Goal: Information Seeking & Learning: Learn about a topic

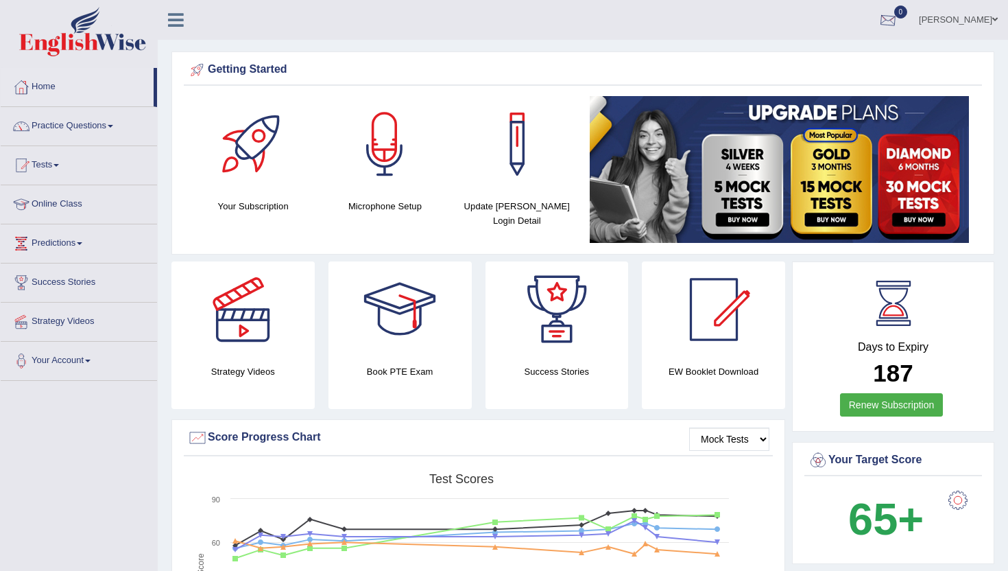
click at [899, 20] on div at bounding box center [888, 20] width 21 height 21
click at [816, 50] on link "See All Alerts" at bounding box center [806, 57] width 76 height 15
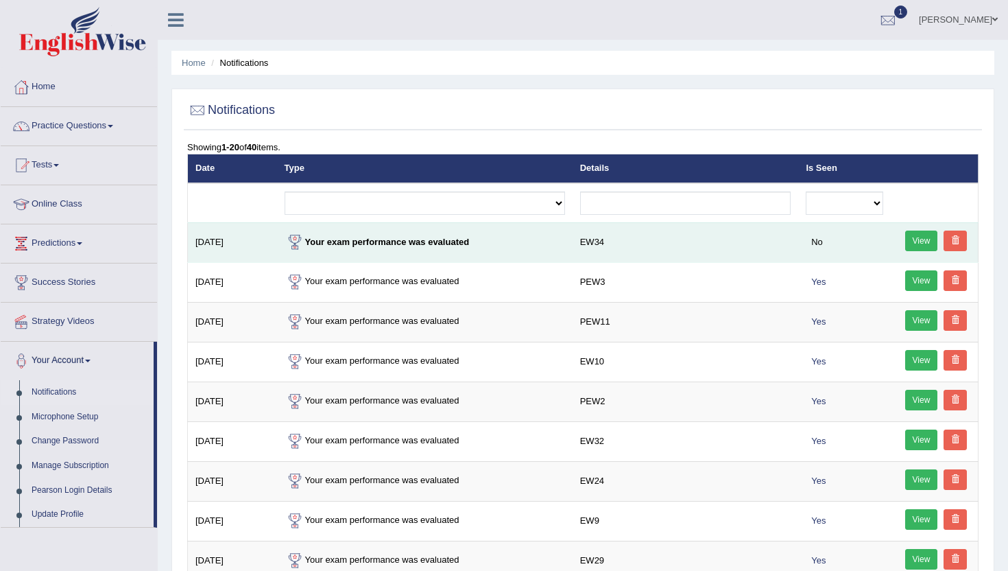
click at [930, 237] on link "View" at bounding box center [922, 241] width 33 height 21
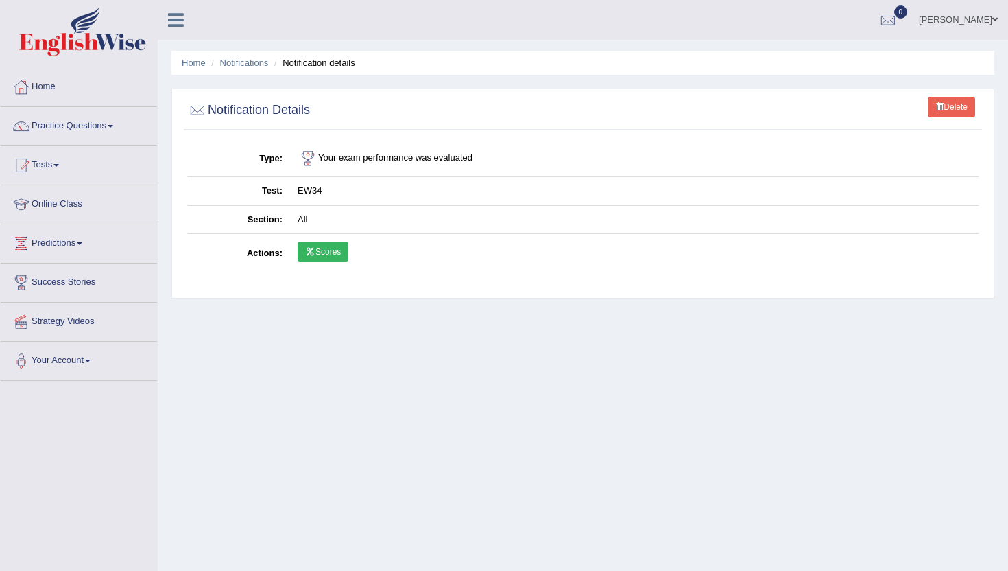
click at [318, 255] on link "Scores" at bounding box center [323, 251] width 51 height 21
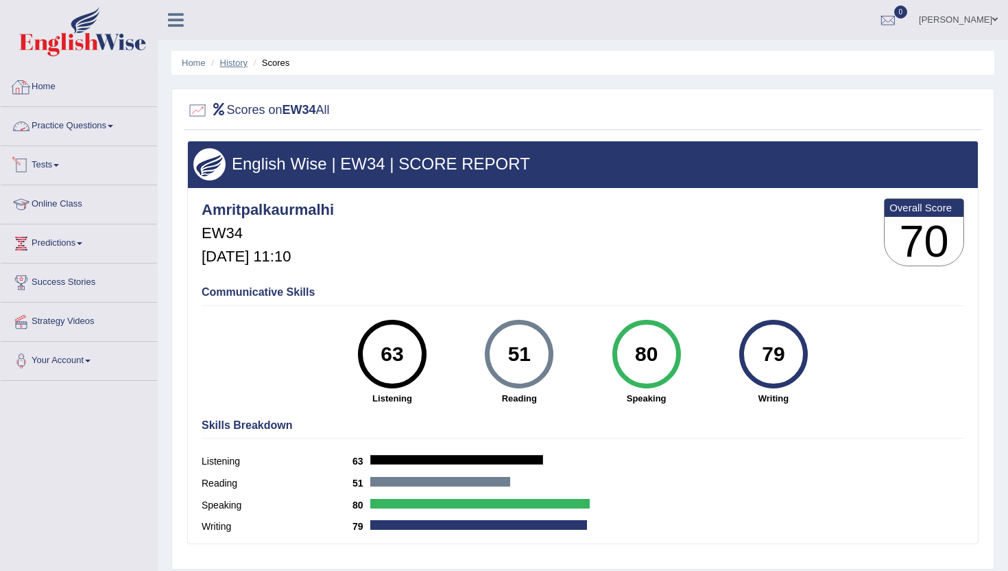
click at [235, 63] on link "History" at bounding box center [233, 63] width 27 height 10
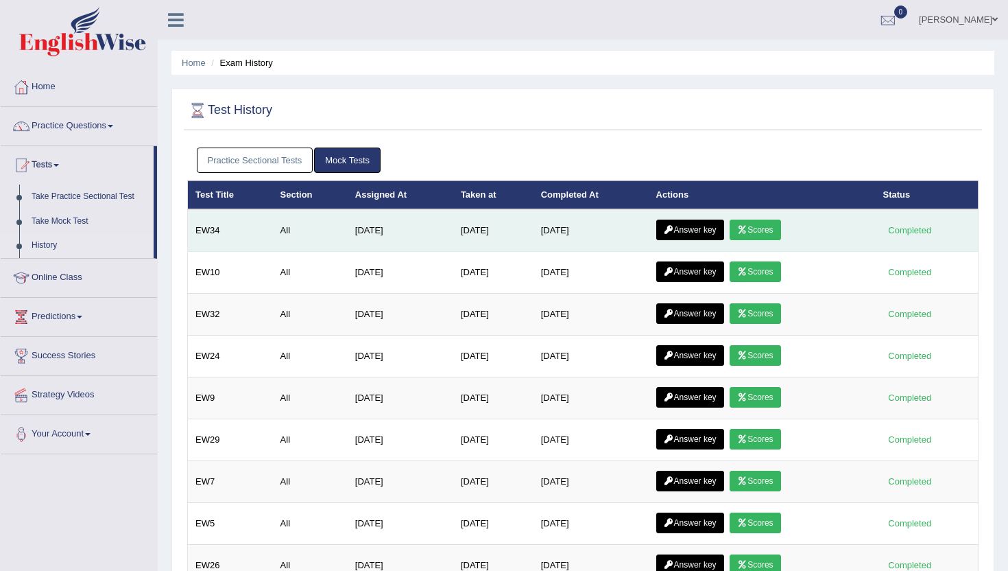
click at [684, 226] on link "Answer key" at bounding box center [691, 230] width 68 height 21
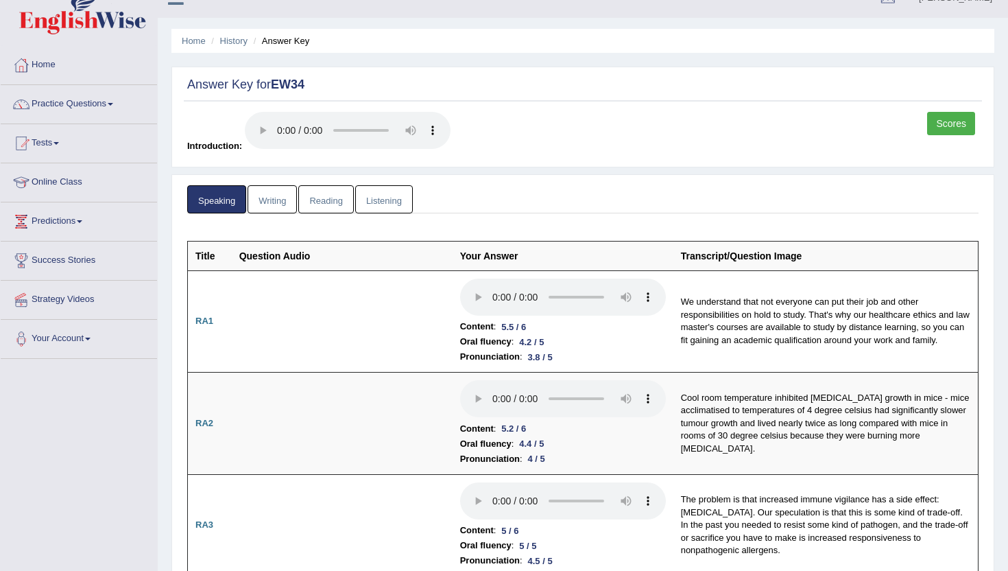
scroll to position [19, 0]
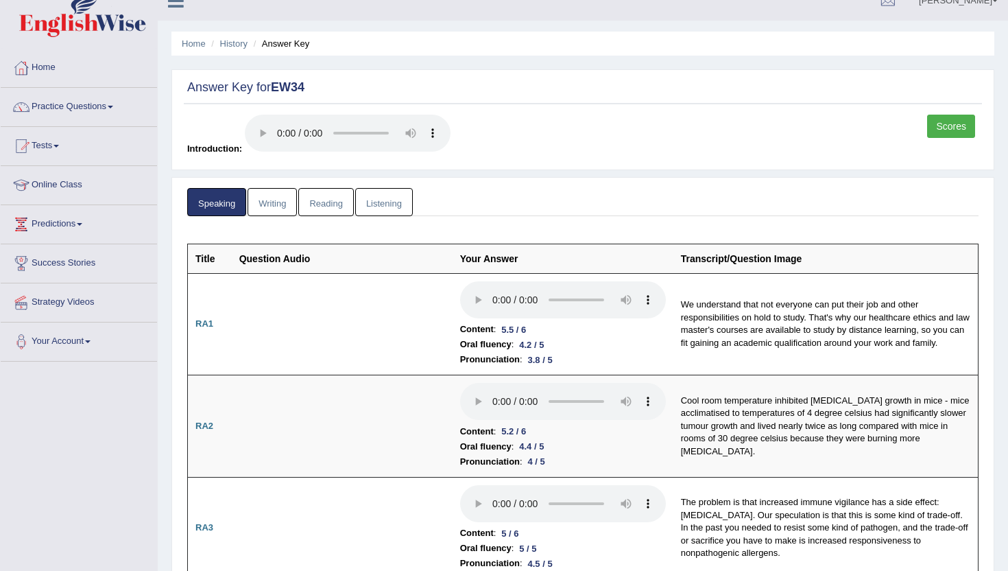
click at [266, 200] on link "Writing" at bounding box center [272, 202] width 49 height 28
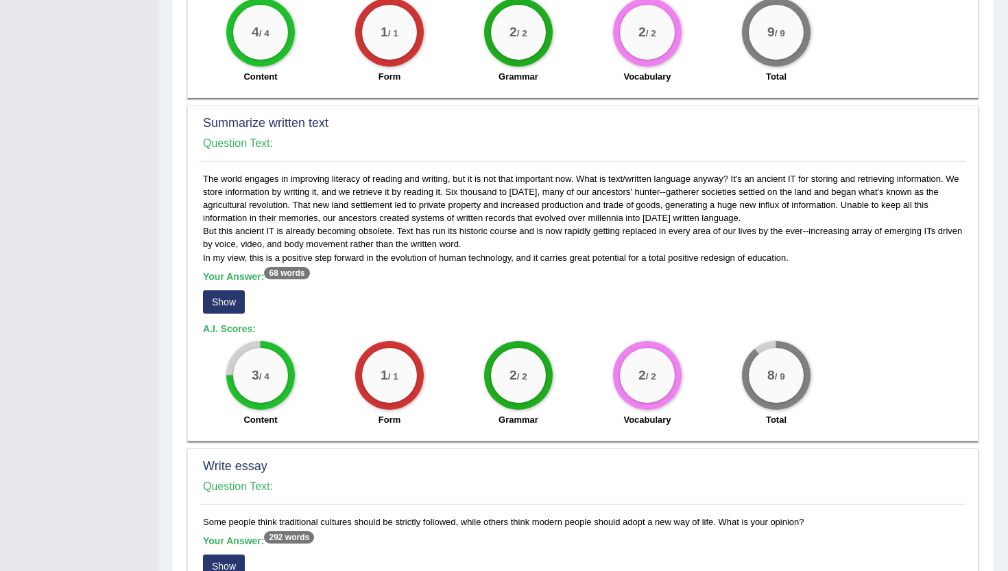
scroll to position [541, 0]
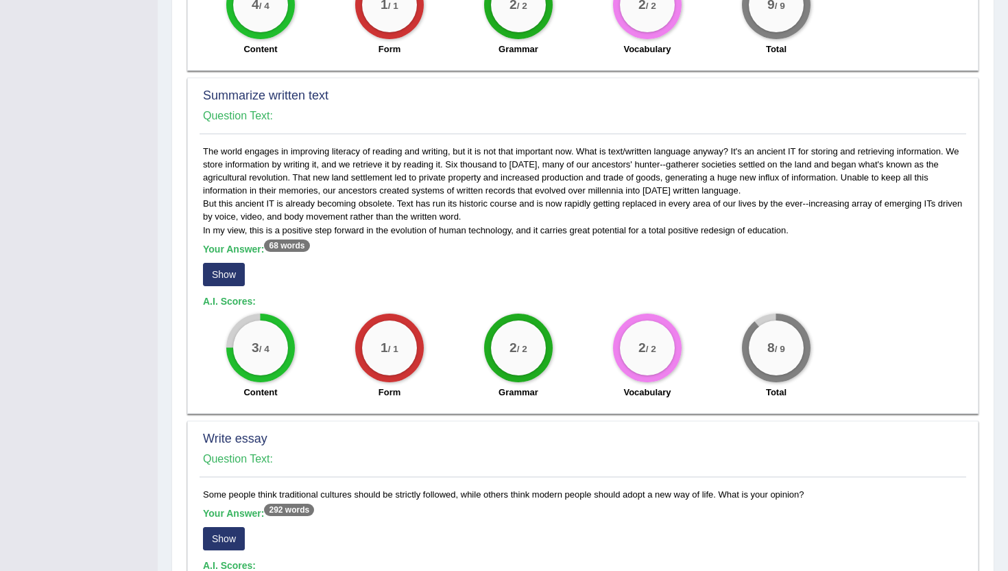
click at [233, 265] on button "Show" at bounding box center [224, 274] width 42 height 23
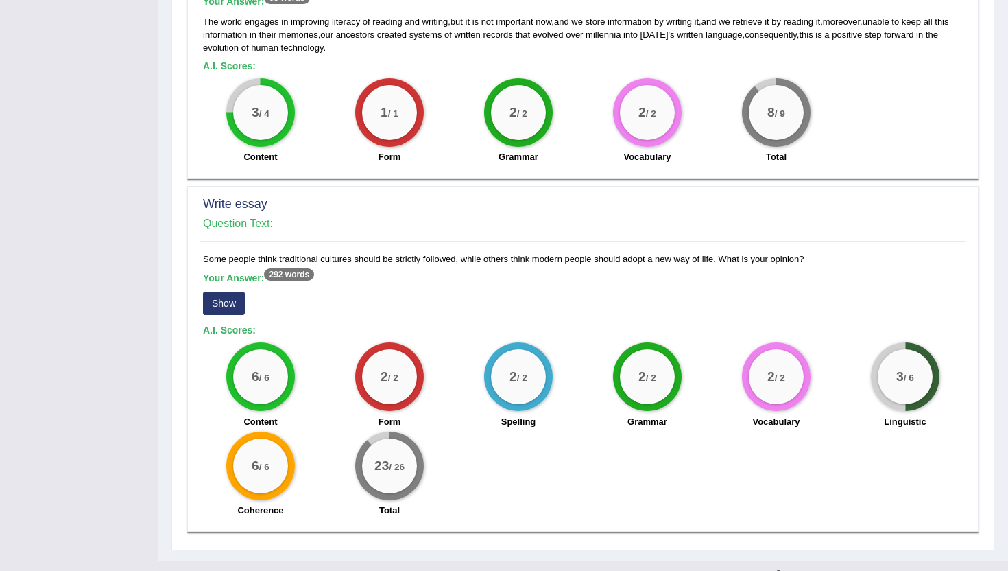
scroll to position [813, 0]
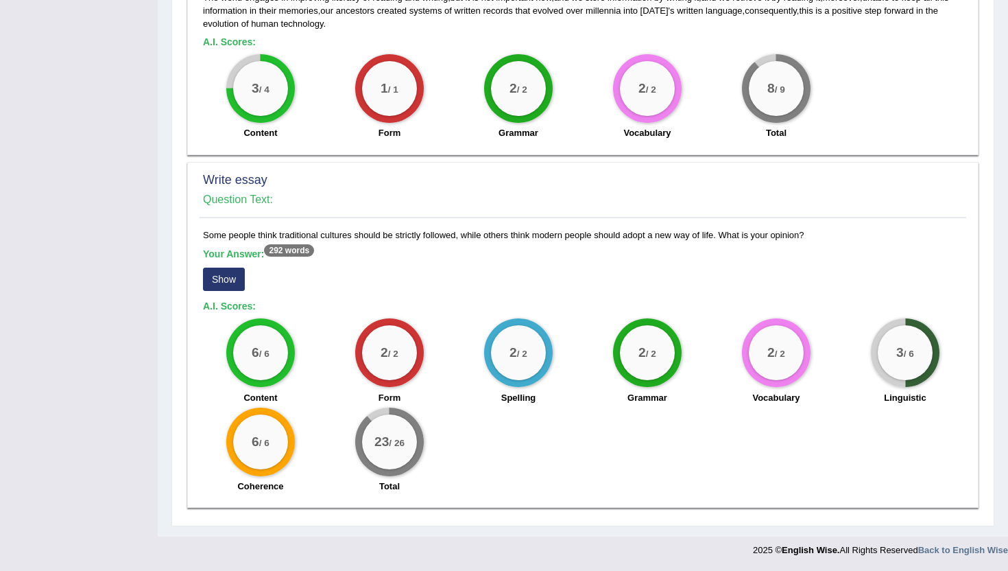
click at [224, 287] on button "Show" at bounding box center [224, 279] width 42 height 23
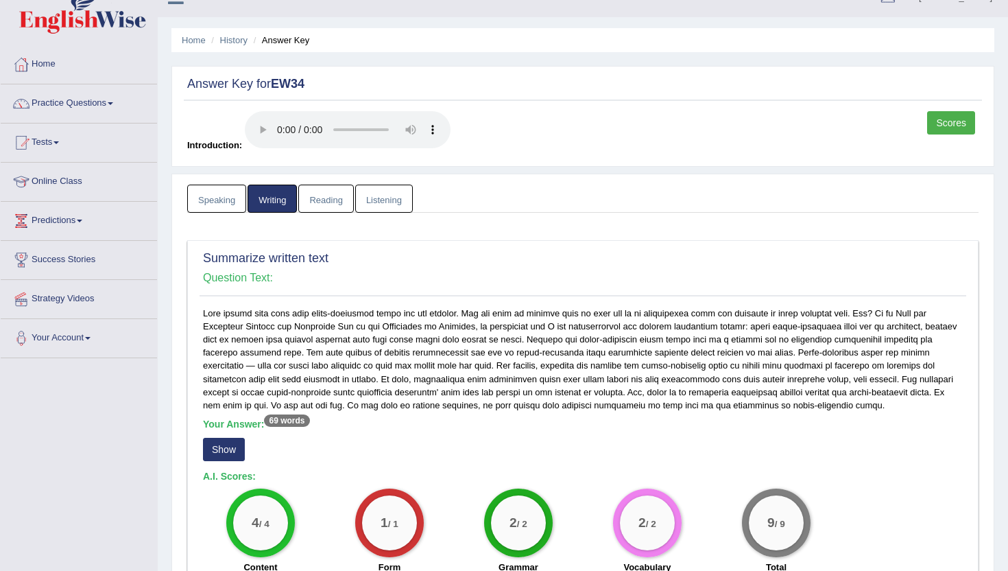
scroll to position [0, 0]
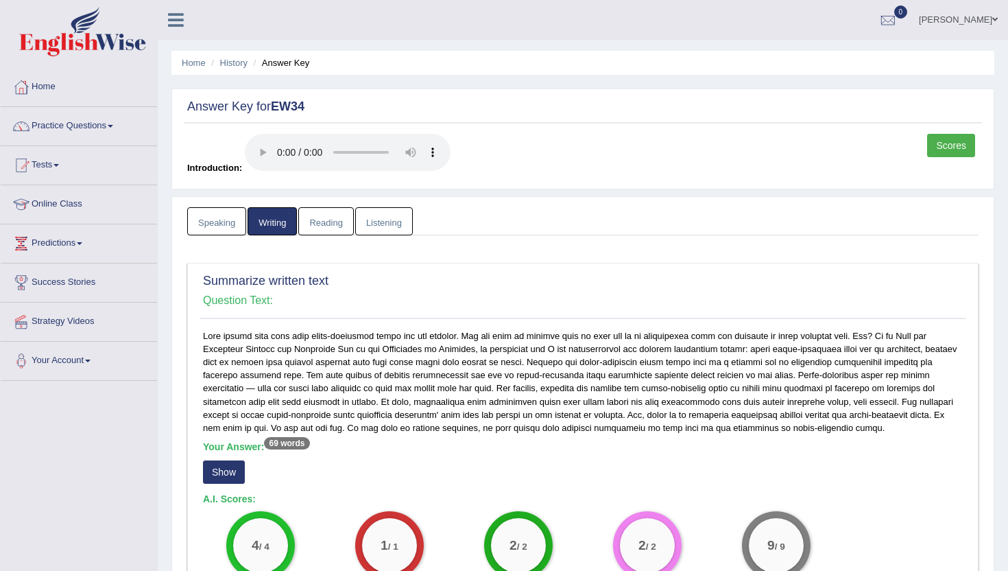
click at [322, 229] on link "Reading" at bounding box center [325, 221] width 55 height 28
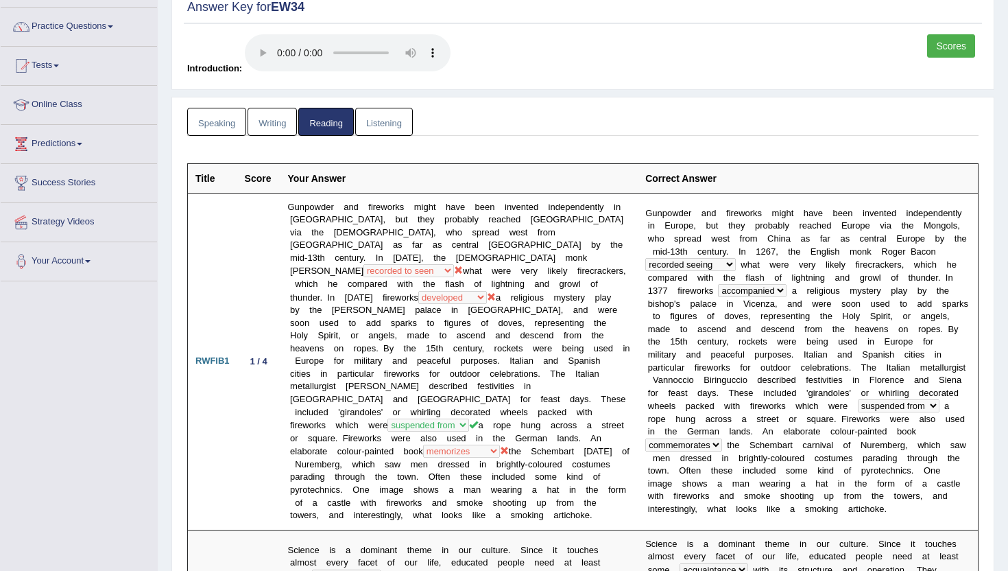
scroll to position [98, 0]
click at [390, 121] on link "Listening" at bounding box center [384, 123] width 58 height 28
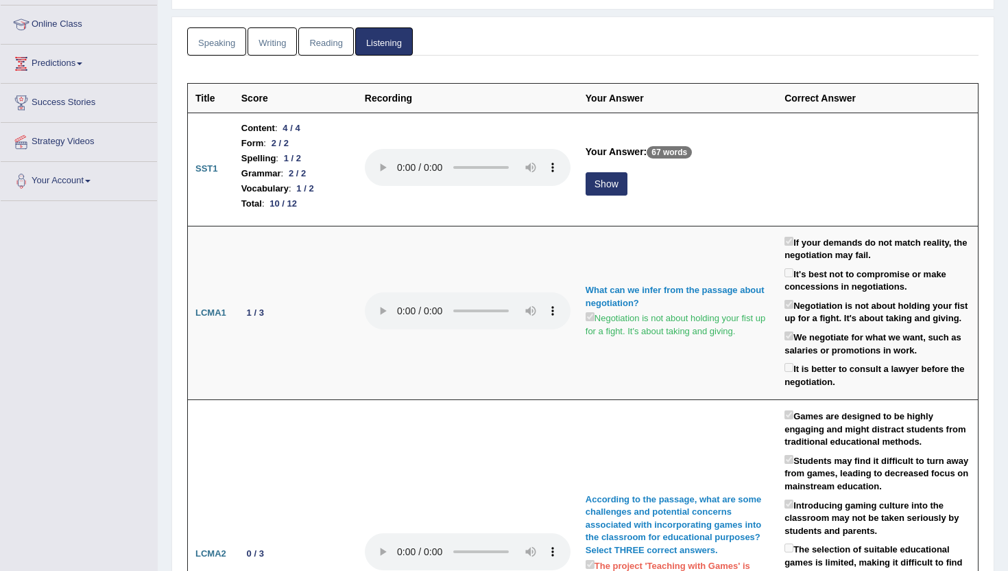
scroll to position [180, 0]
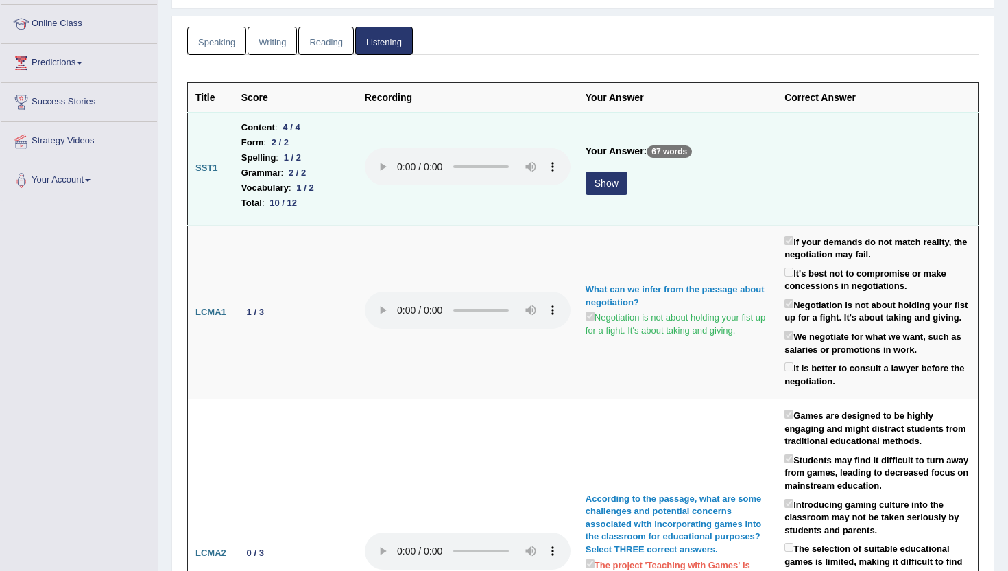
click at [613, 183] on button "Show" at bounding box center [607, 183] width 42 height 23
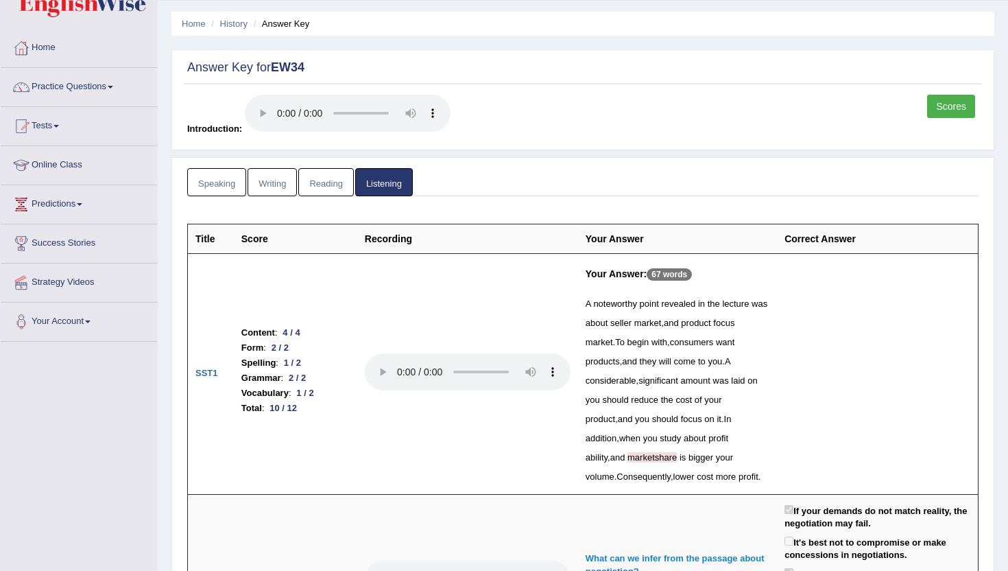
scroll to position [0, 0]
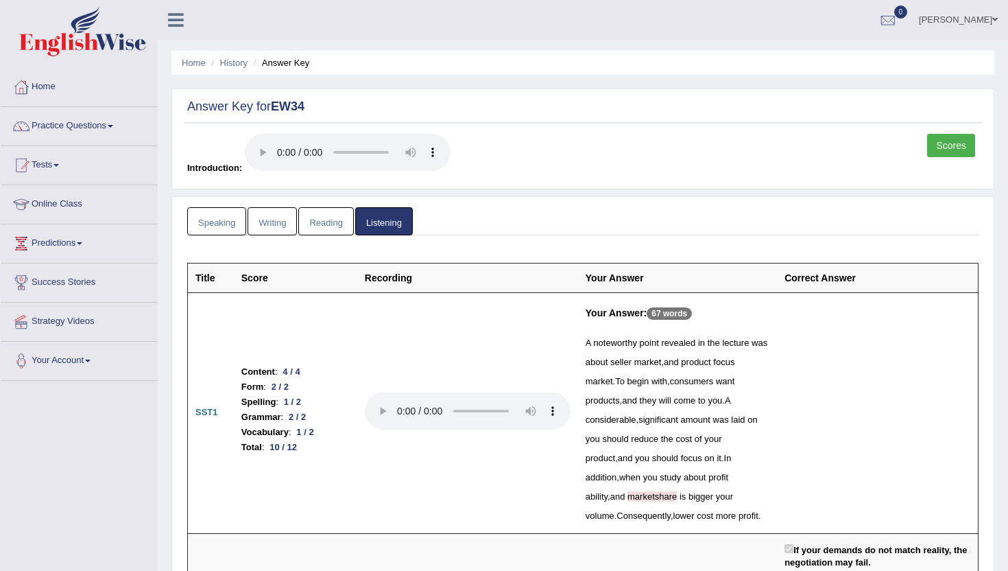
click at [955, 142] on link "Scores" at bounding box center [952, 145] width 48 height 23
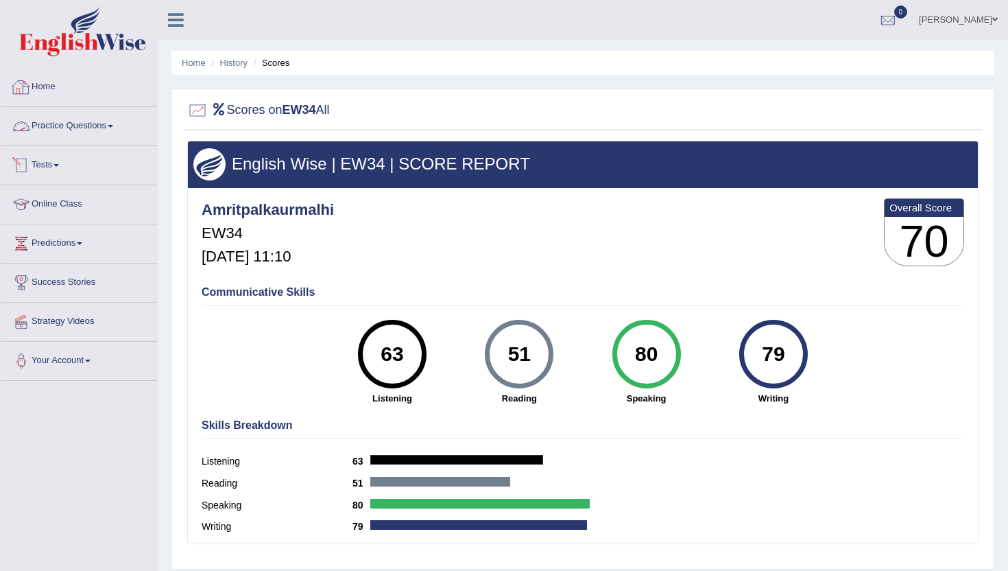
click at [49, 68] on link "Home" at bounding box center [79, 85] width 156 height 34
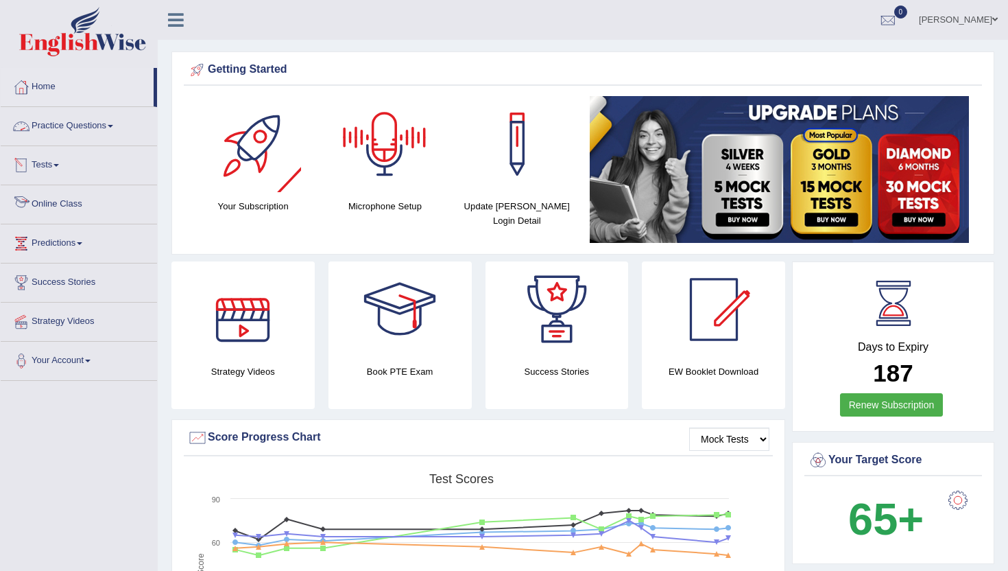
click at [84, 128] on link "Practice Questions" at bounding box center [79, 124] width 156 height 34
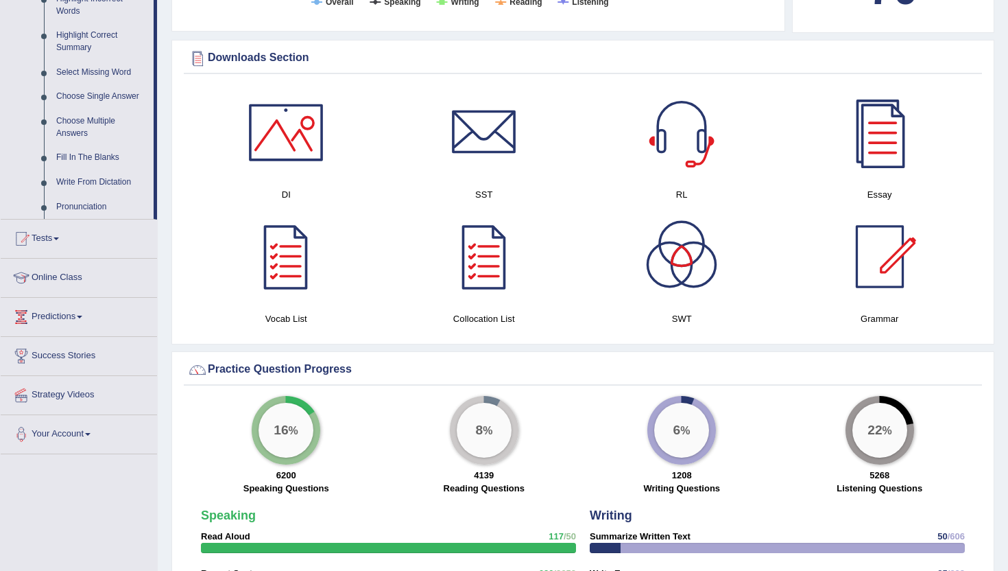
scroll to position [659, 0]
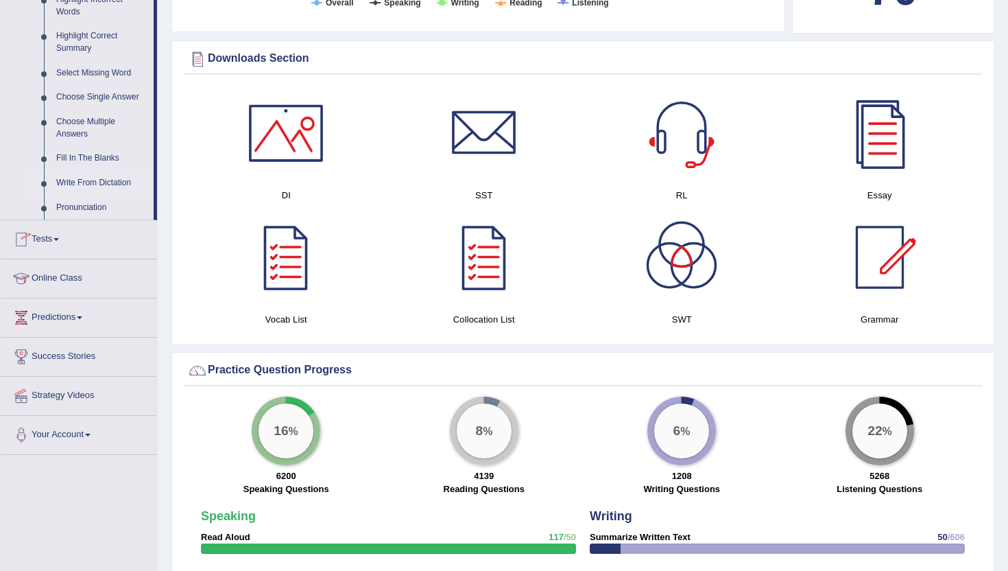
click at [98, 193] on link "Write From Dictation" at bounding box center [102, 183] width 104 height 25
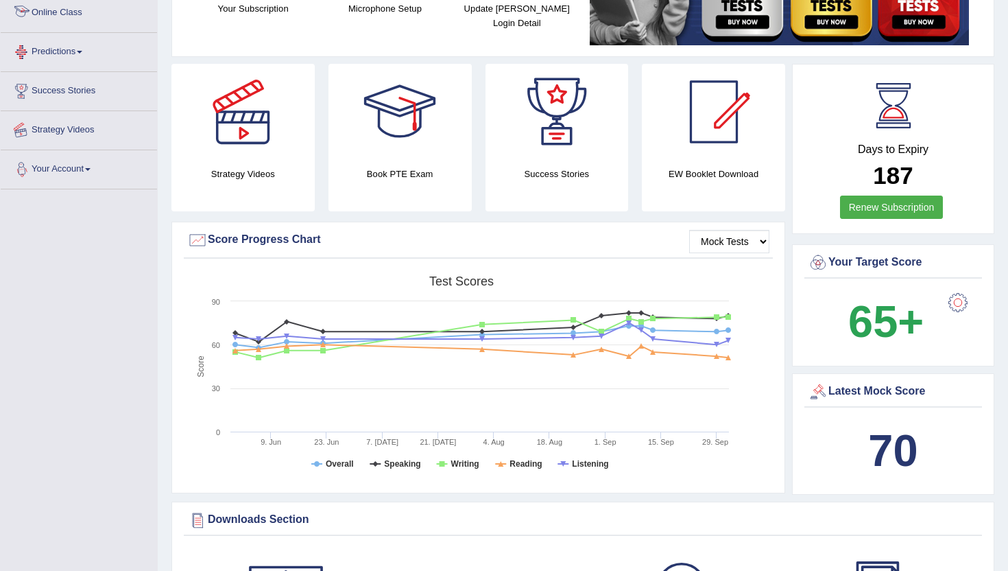
scroll to position [343, 0]
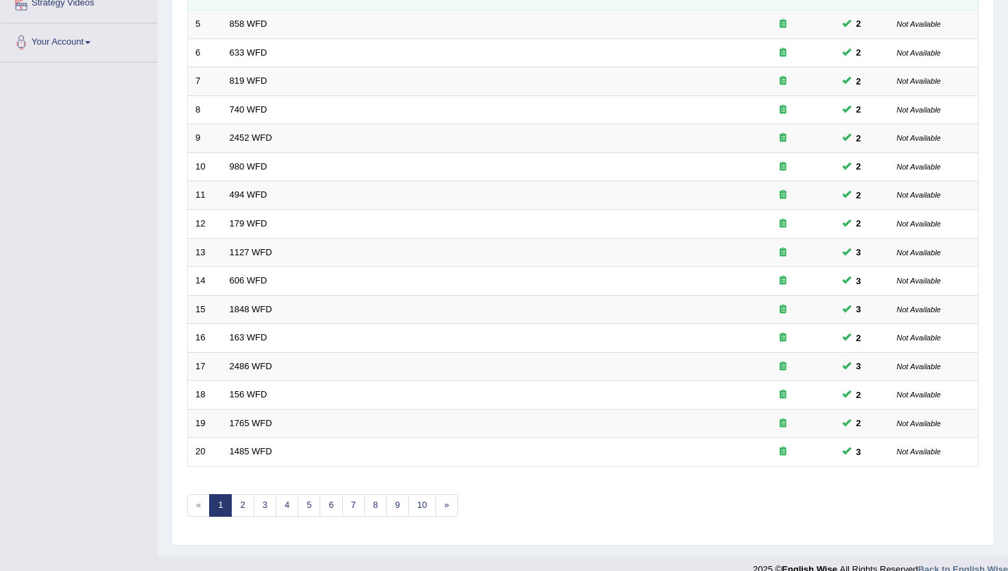
scroll to position [338, 0]
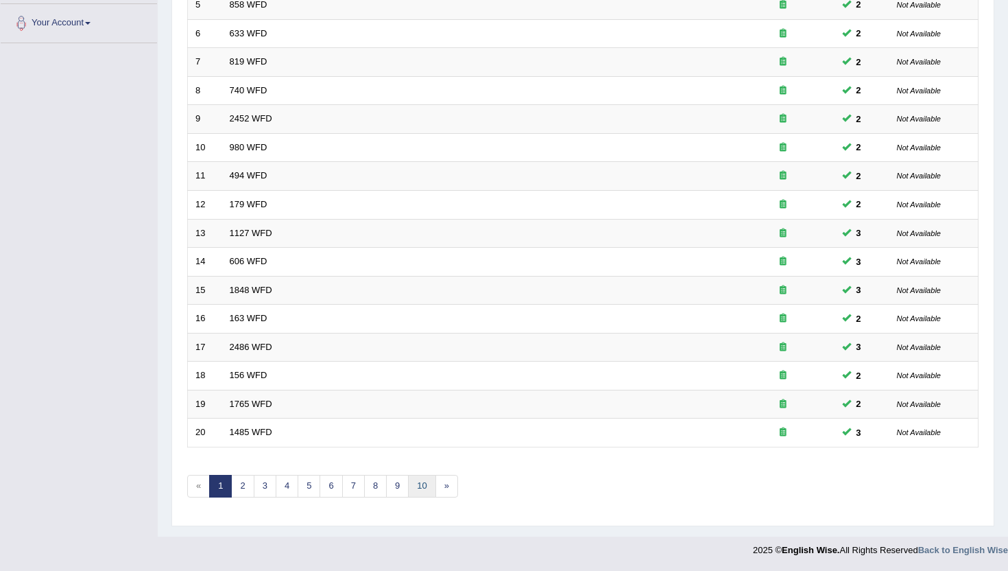
click at [425, 479] on link "10" at bounding box center [421, 486] width 27 height 23
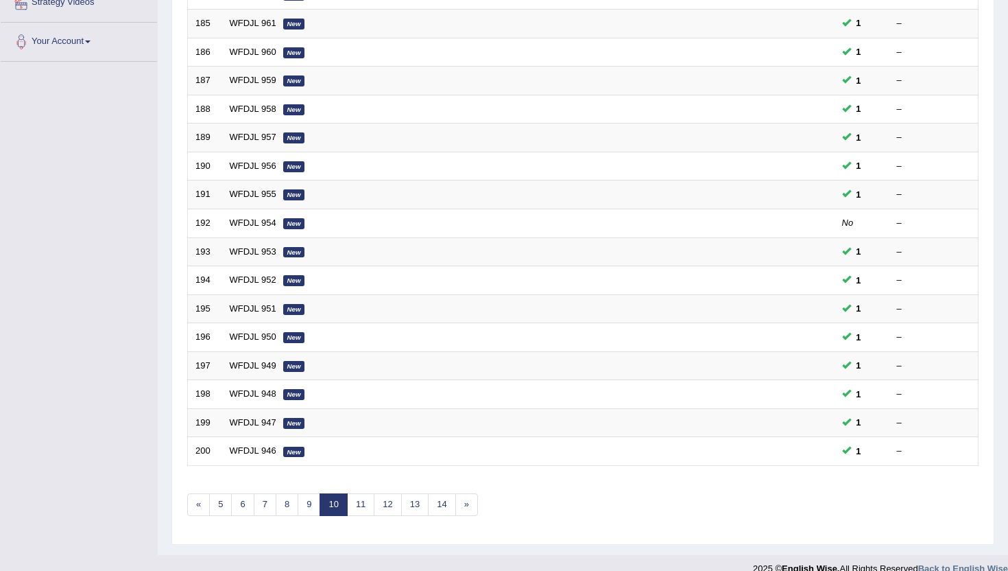
scroll to position [338, 0]
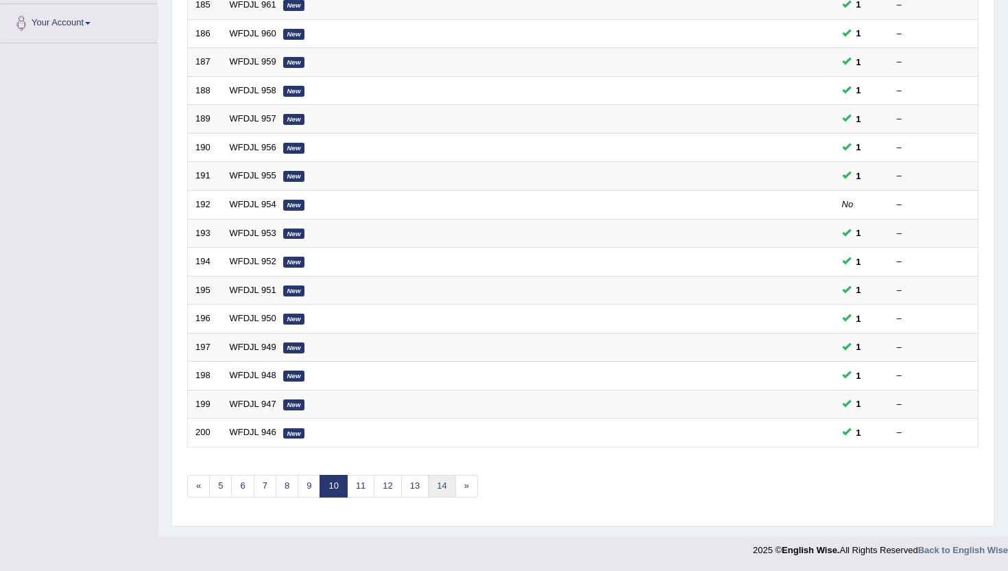
click at [436, 488] on link "14" at bounding box center [441, 486] width 27 height 23
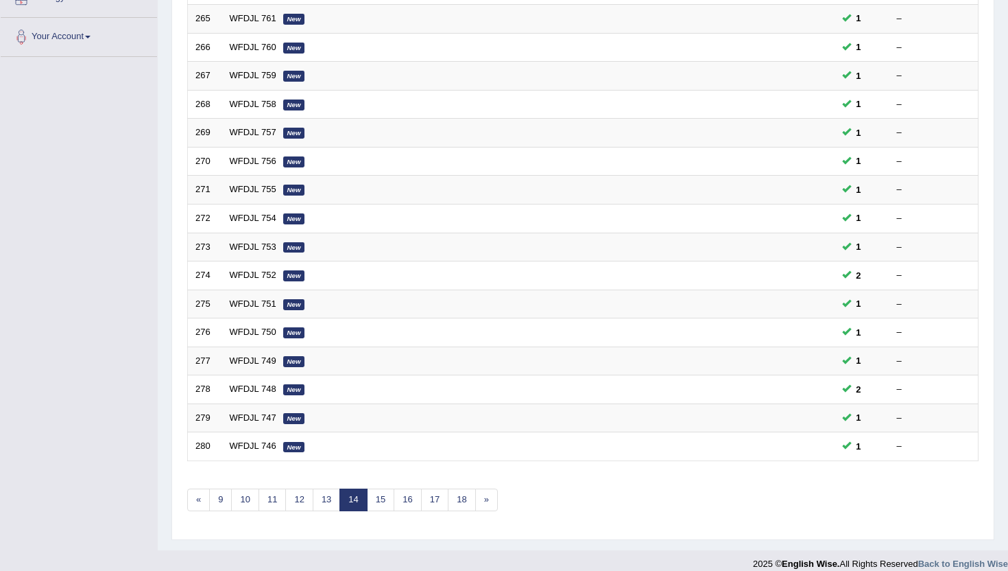
scroll to position [329, 0]
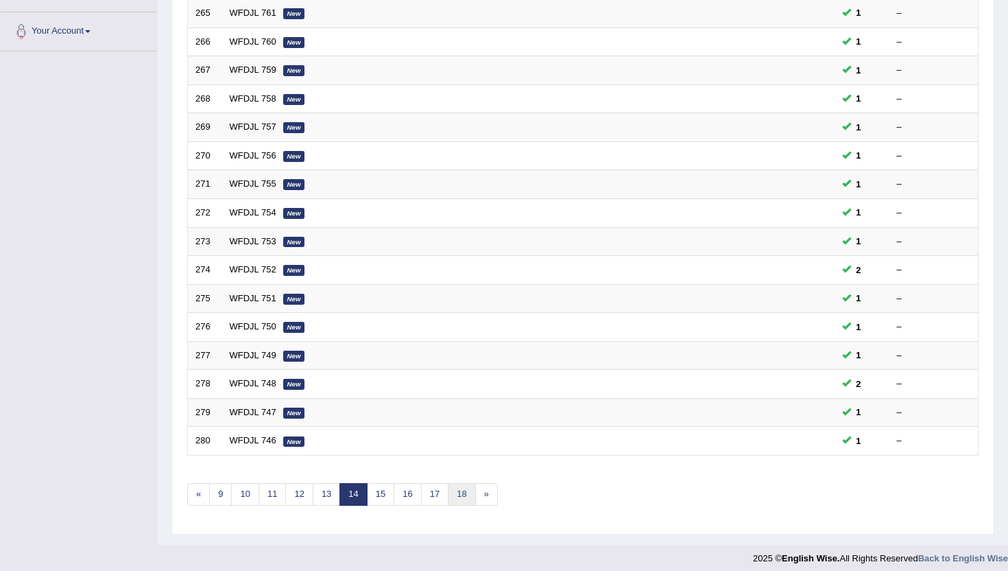
click at [455, 497] on link "18" at bounding box center [461, 494] width 27 height 23
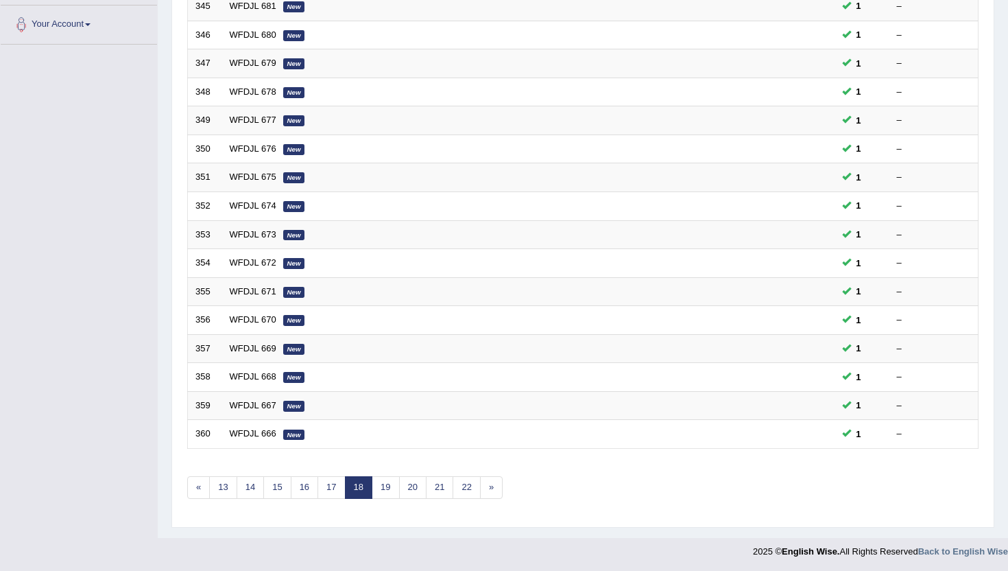
scroll to position [338, 0]
click at [467, 468] on div "Showing 341-360 of 2,885 items. # Title Exam Occurring Taken Last Result 341 WF…" at bounding box center [583, 158] width 792 height 711
click at [467, 484] on link "22" at bounding box center [466, 486] width 27 height 23
click at [467, 501] on div "Showing 421-440 of 2,885 items. # Title Exam Occurring Taken Last Result 421 WF…" at bounding box center [583, 158] width 792 height 711
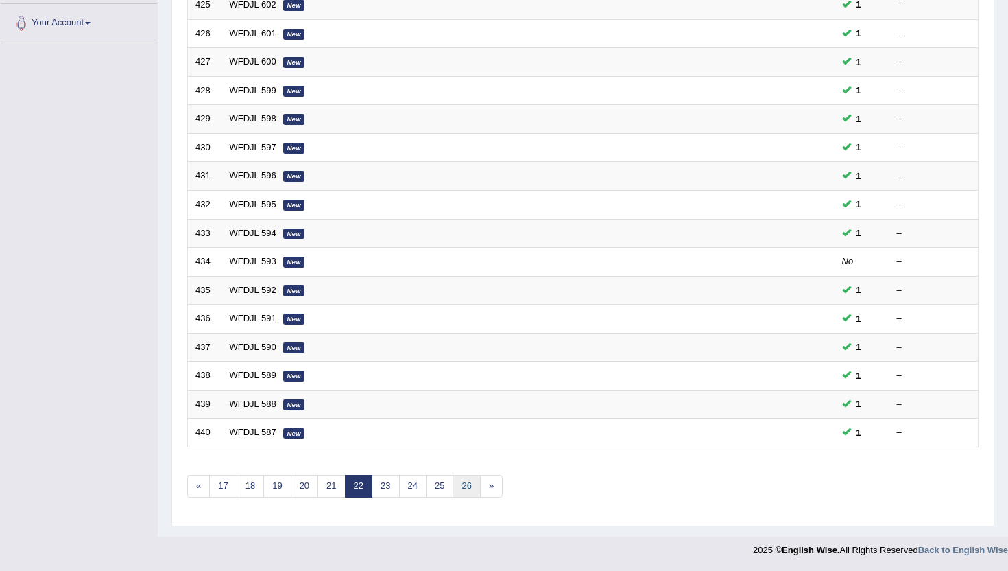
click at [464, 491] on link "26" at bounding box center [466, 486] width 27 height 23
click at [464, 491] on link "30" at bounding box center [466, 486] width 27 height 23
click at [464, 491] on link "34" at bounding box center [466, 486] width 27 height 23
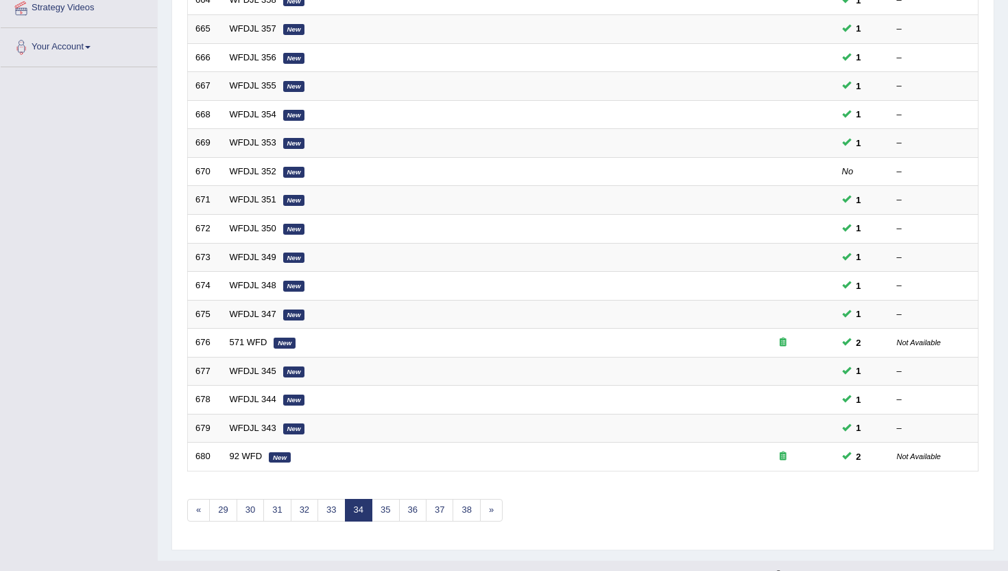
scroll to position [338, 0]
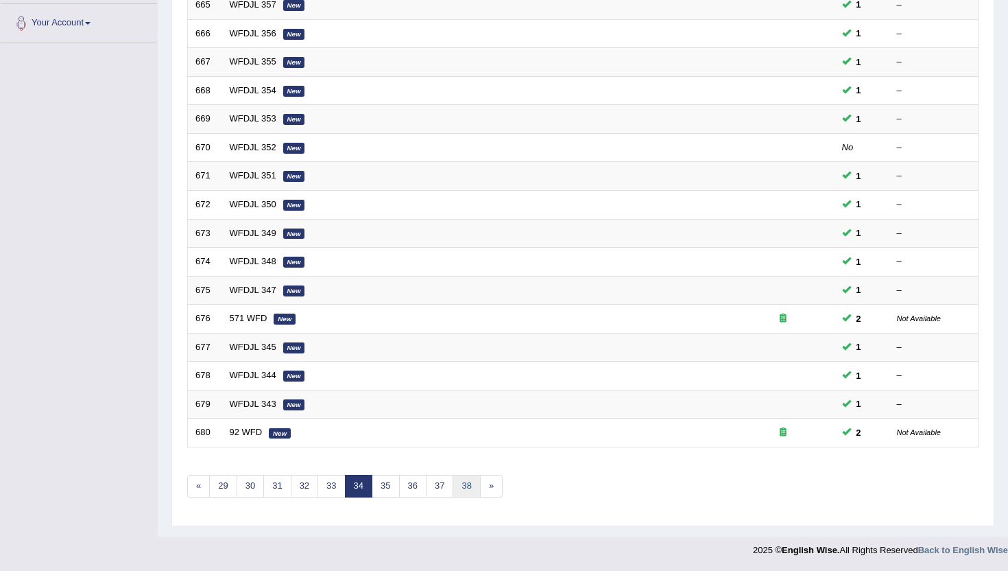
click at [457, 491] on link "38" at bounding box center [466, 486] width 27 height 23
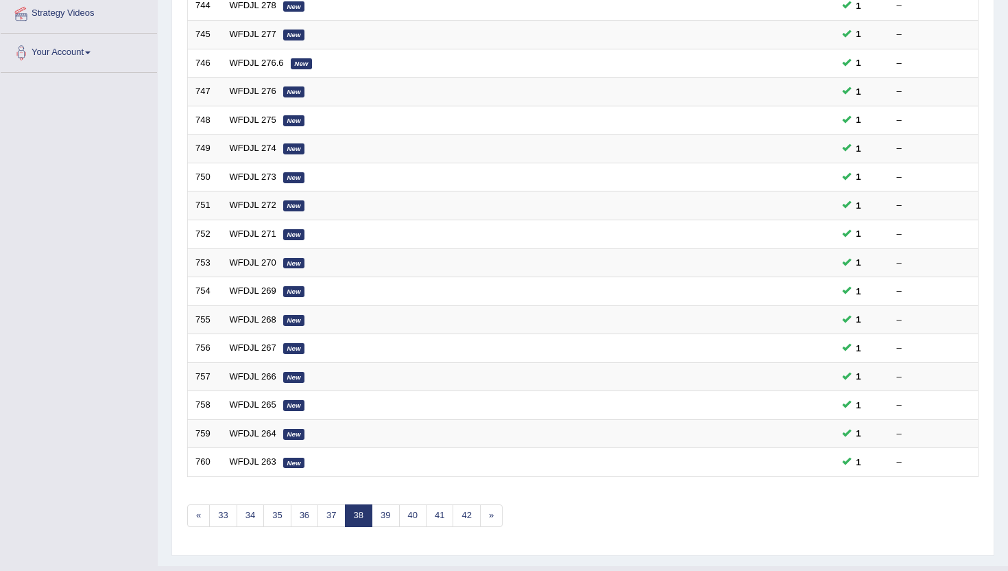
scroll to position [329, 0]
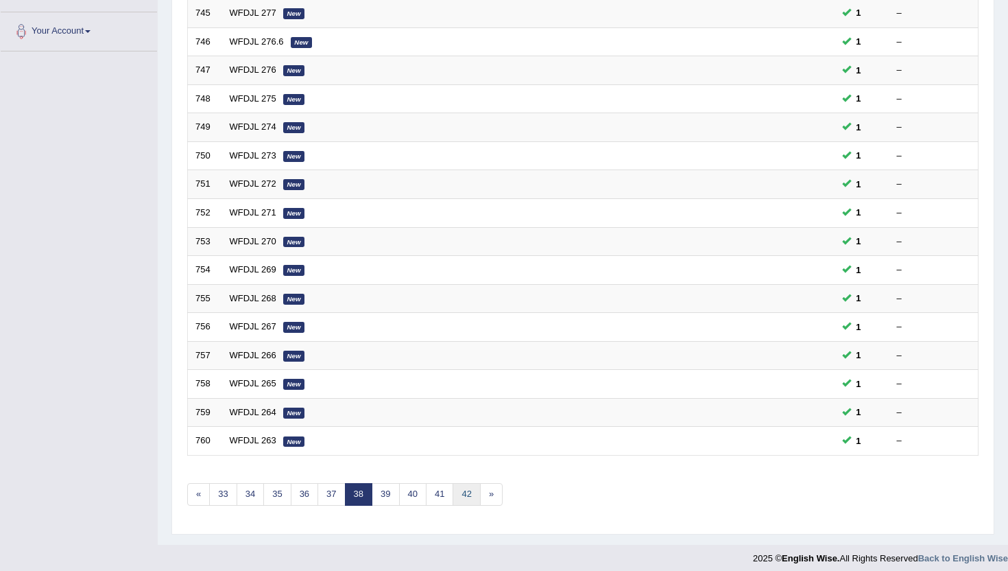
click at [462, 492] on link "42" at bounding box center [466, 494] width 27 height 23
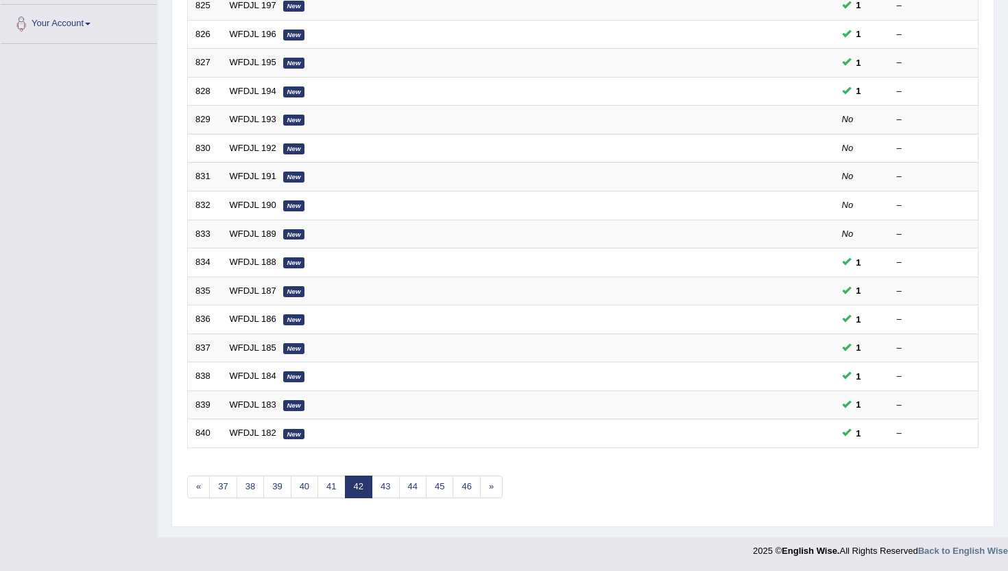
scroll to position [338, 0]
click at [462, 492] on link "46" at bounding box center [466, 486] width 27 height 23
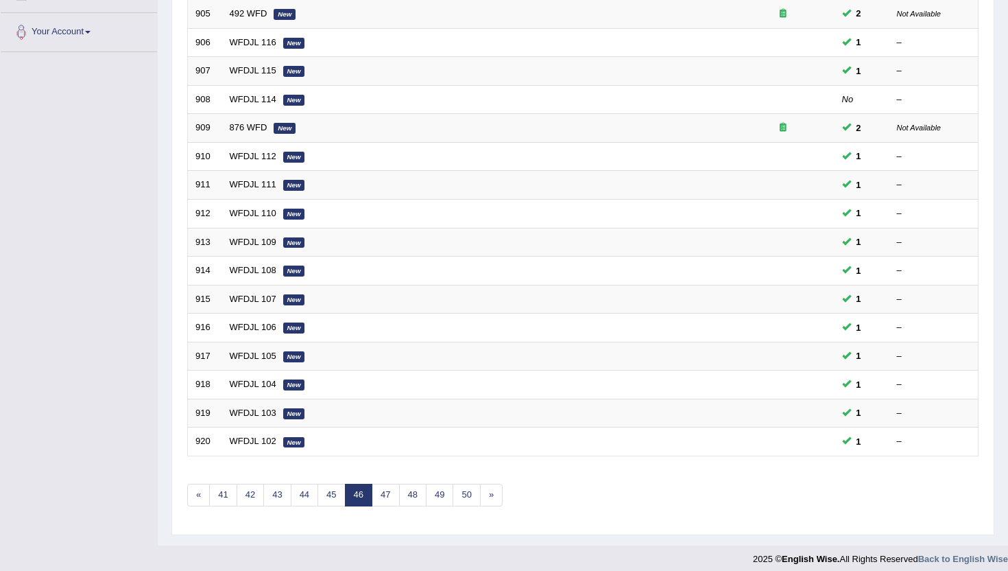
scroll to position [329, 0]
click at [462, 492] on link "50" at bounding box center [466, 494] width 27 height 23
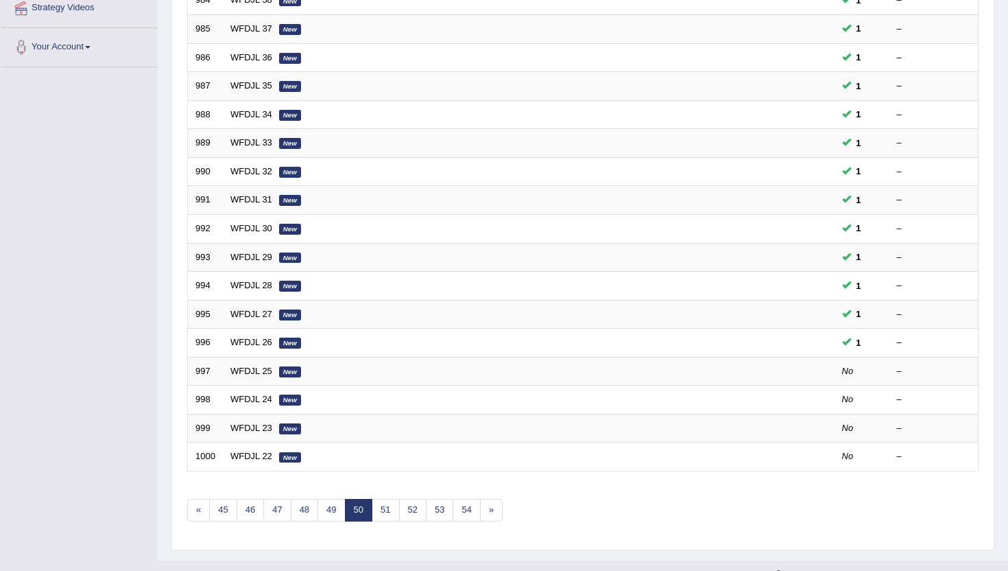
scroll to position [329, 0]
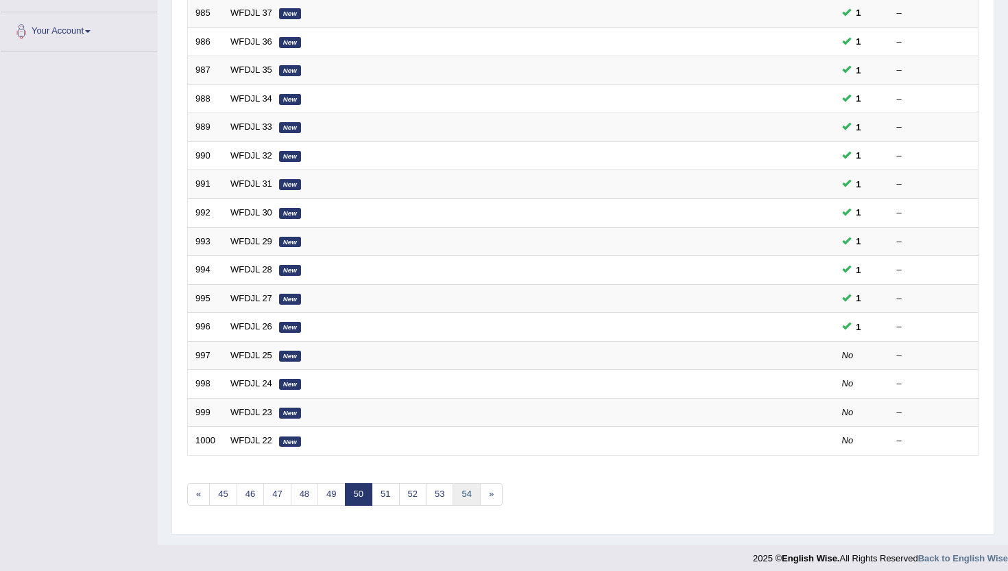
click at [464, 491] on link "54" at bounding box center [466, 494] width 27 height 23
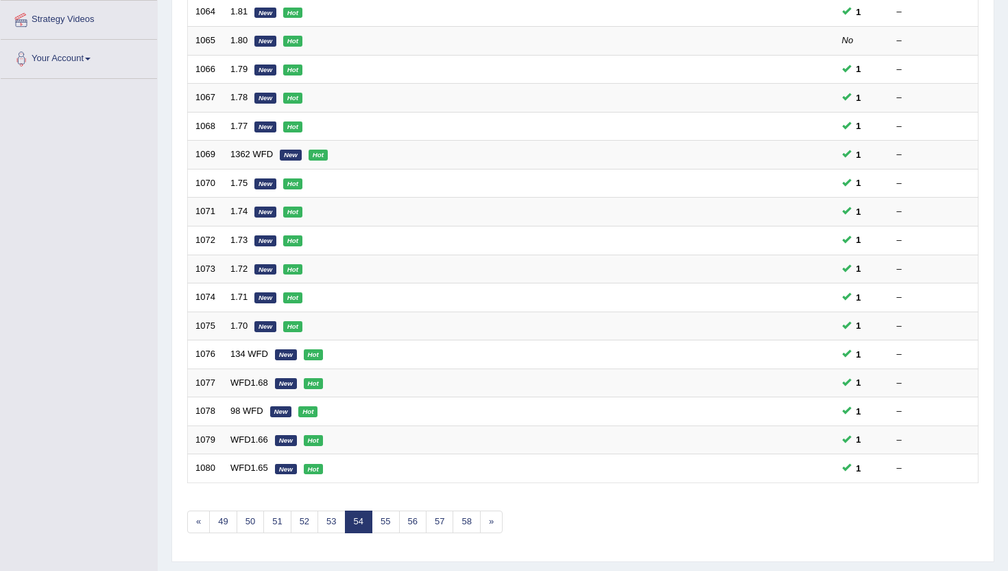
scroll to position [308, 0]
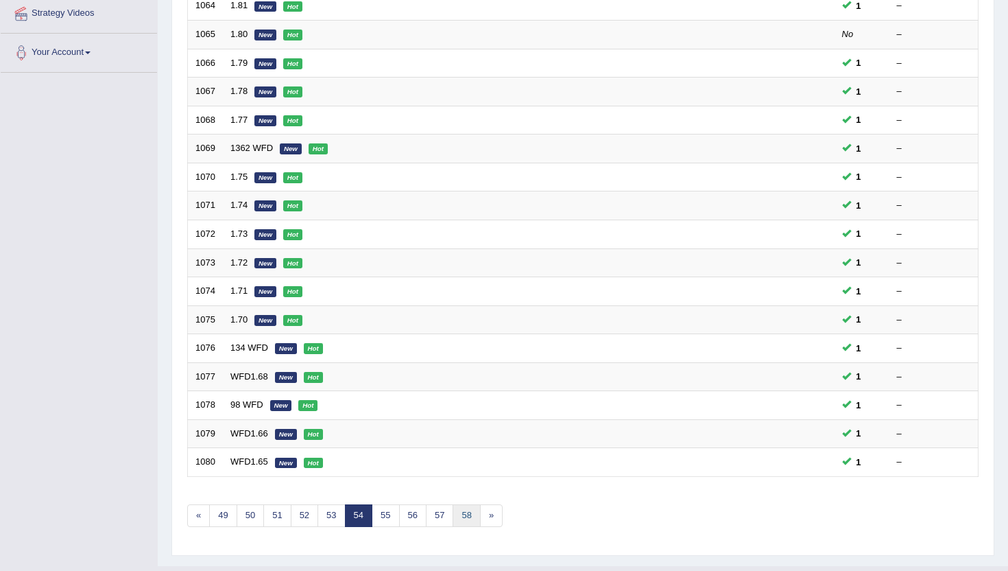
click at [459, 521] on link "58" at bounding box center [466, 515] width 27 height 23
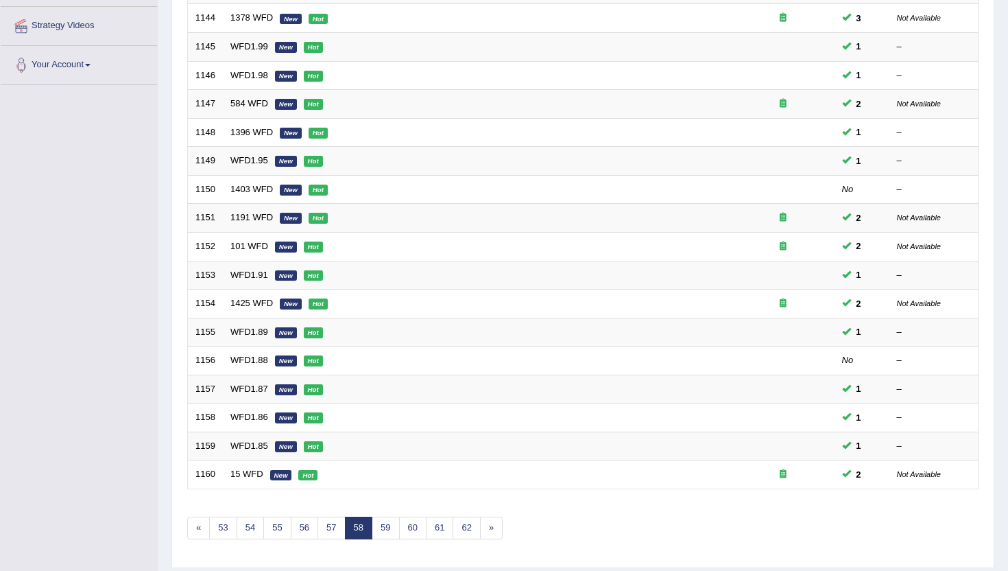
scroll to position [302, 0]
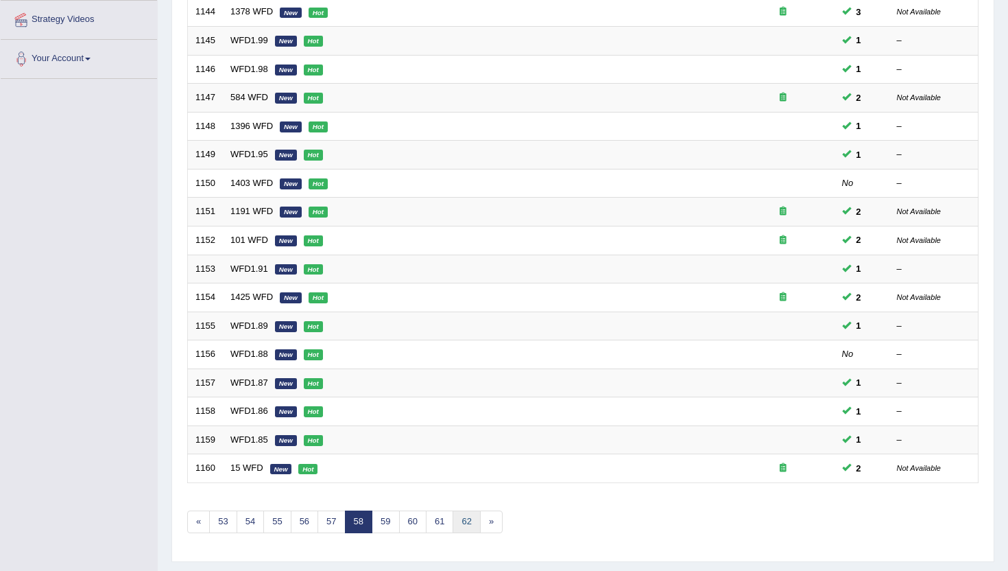
click at [460, 521] on link "62" at bounding box center [466, 521] width 27 height 23
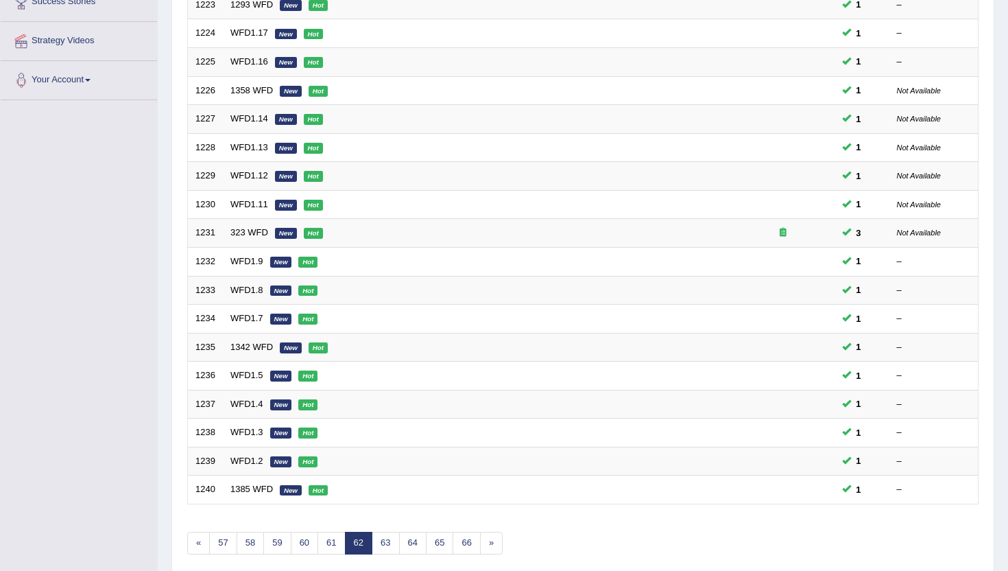
scroll to position [302, 0]
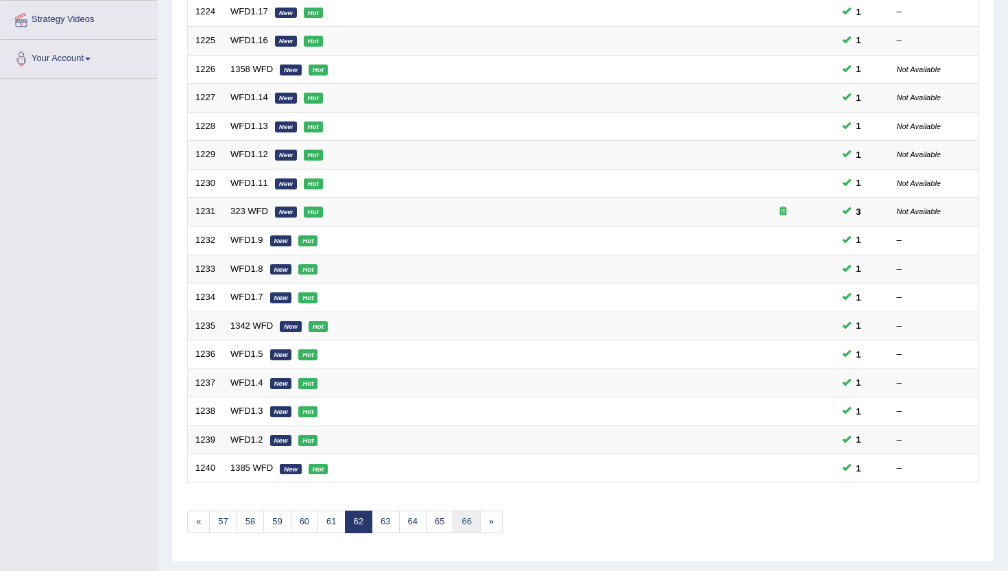
click at [460, 521] on link "66" at bounding box center [466, 521] width 27 height 23
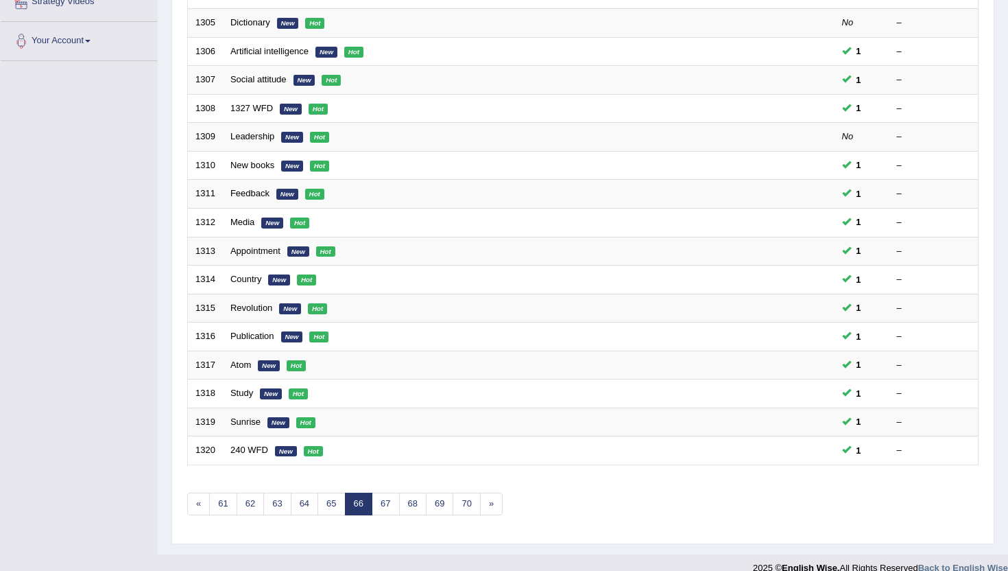
scroll to position [338, 0]
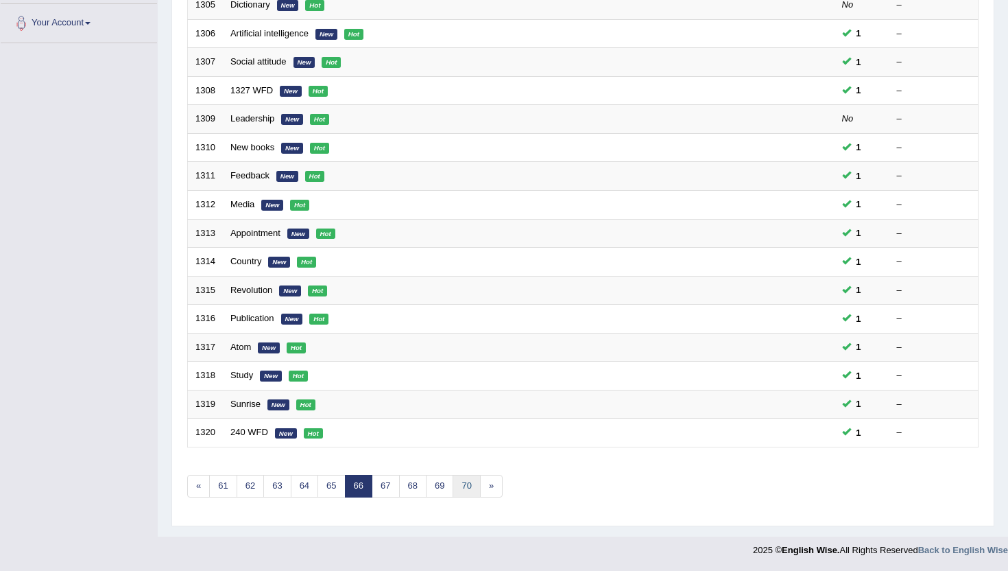
click at [464, 485] on link "70" at bounding box center [466, 486] width 27 height 23
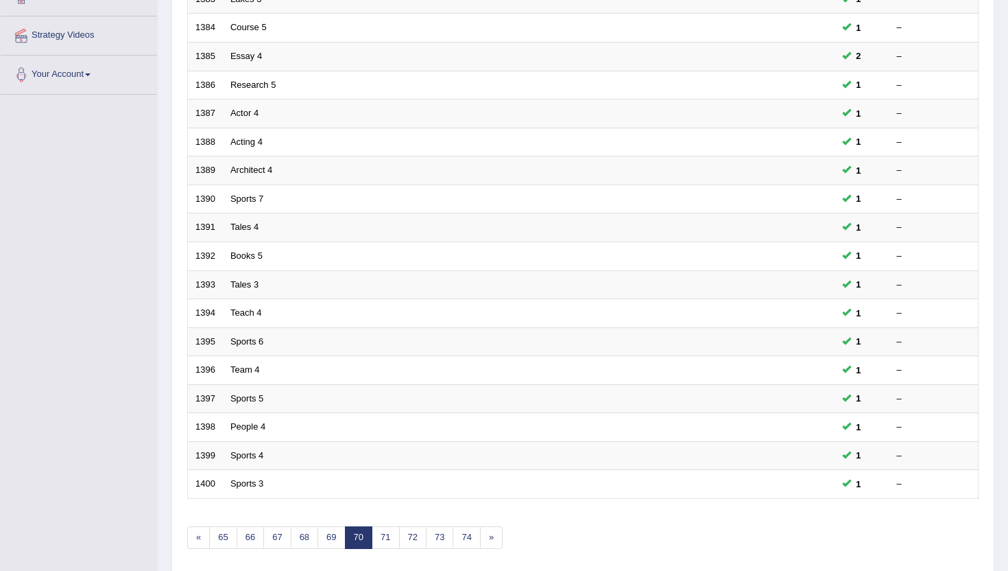
scroll to position [302, 0]
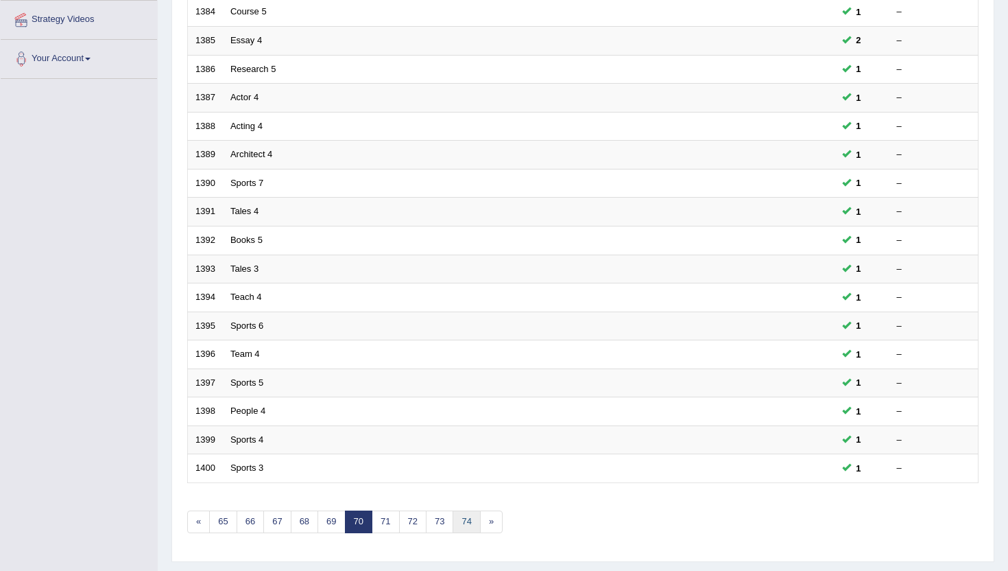
click at [469, 515] on link "74" at bounding box center [466, 521] width 27 height 23
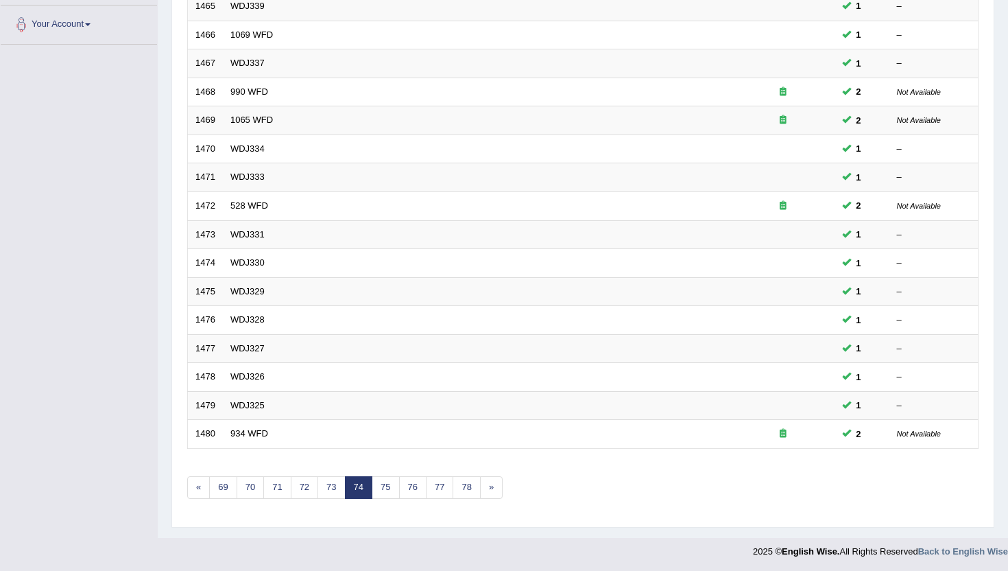
scroll to position [338, 0]
click at [470, 480] on link "78" at bounding box center [466, 486] width 27 height 23
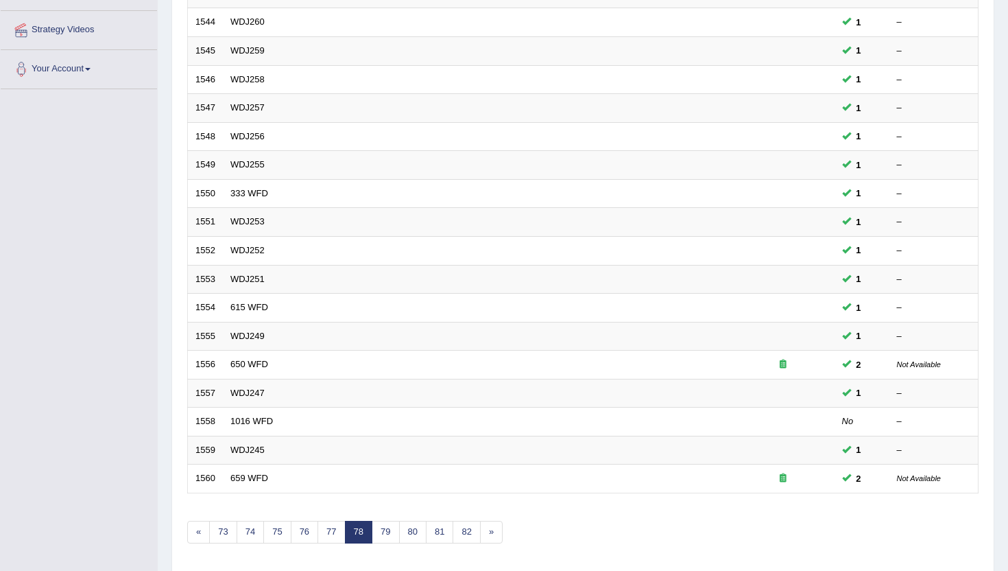
scroll to position [329, 0]
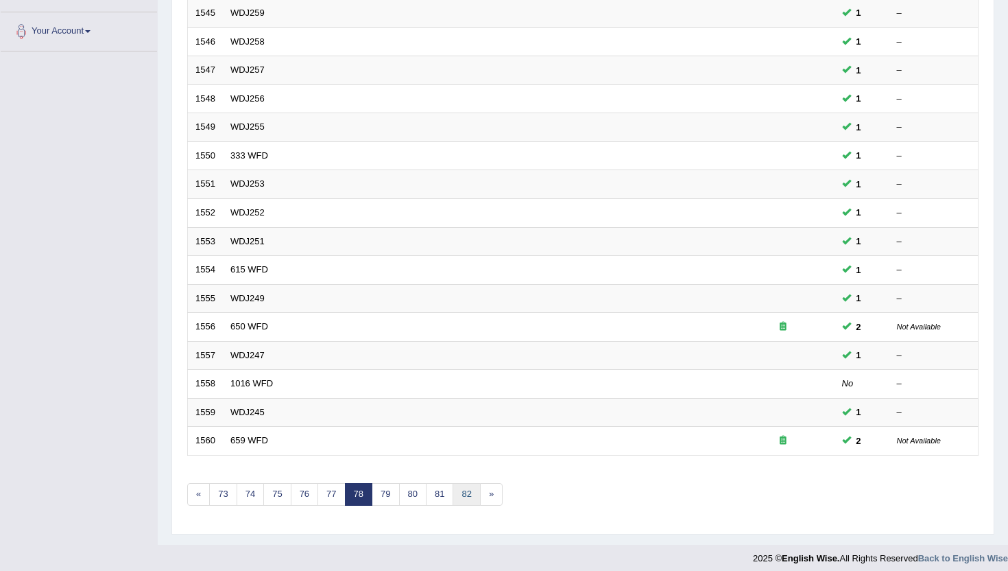
click at [469, 496] on link "82" at bounding box center [466, 494] width 27 height 23
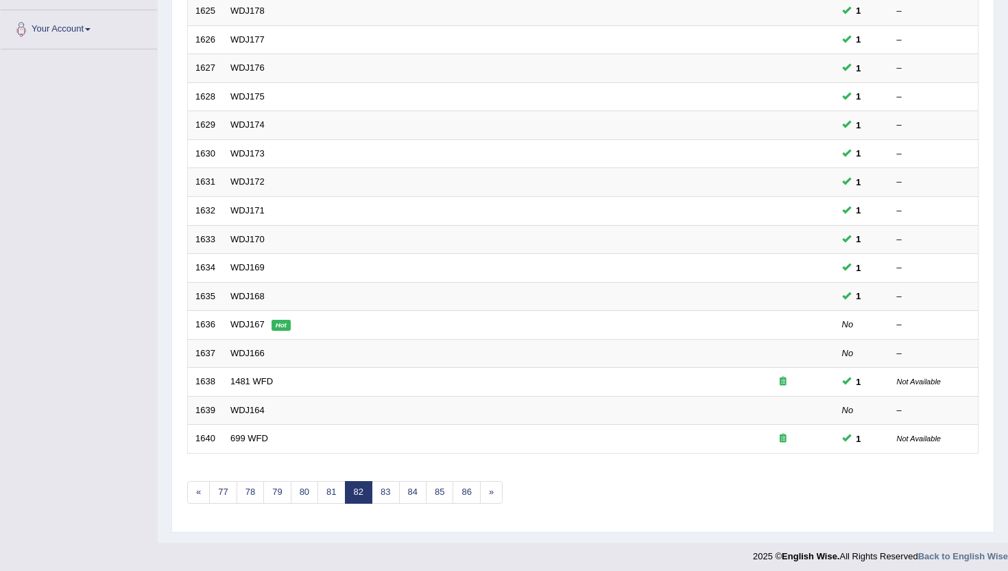
scroll to position [338, 0]
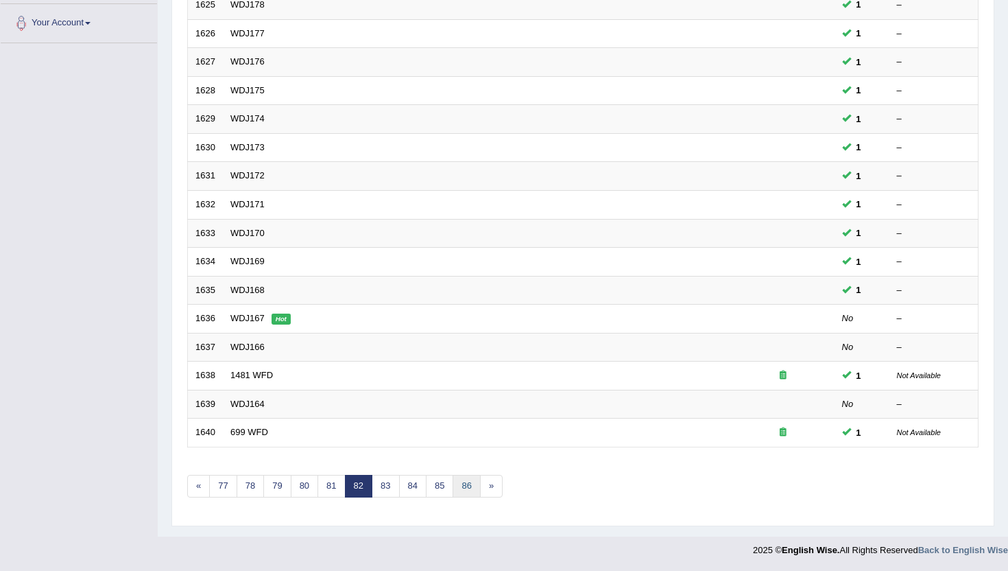
click at [469, 491] on link "86" at bounding box center [466, 486] width 27 height 23
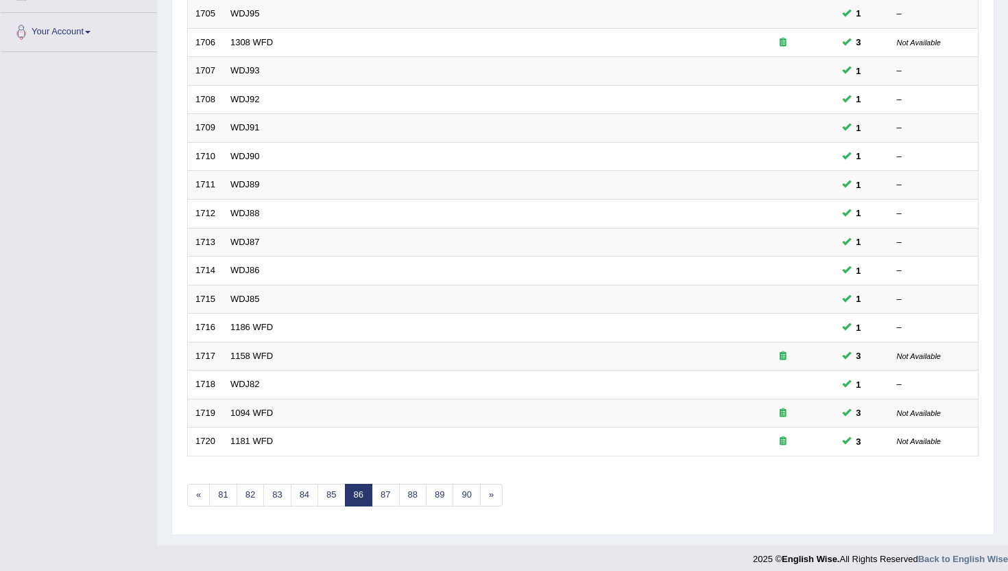
scroll to position [338, 0]
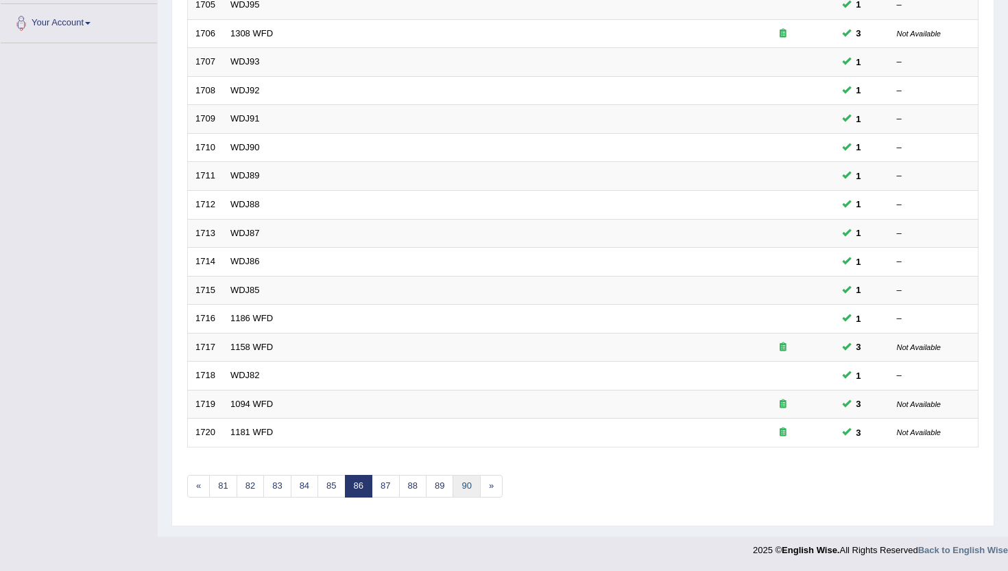
click at [473, 489] on link "90" at bounding box center [466, 486] width 27 height 23
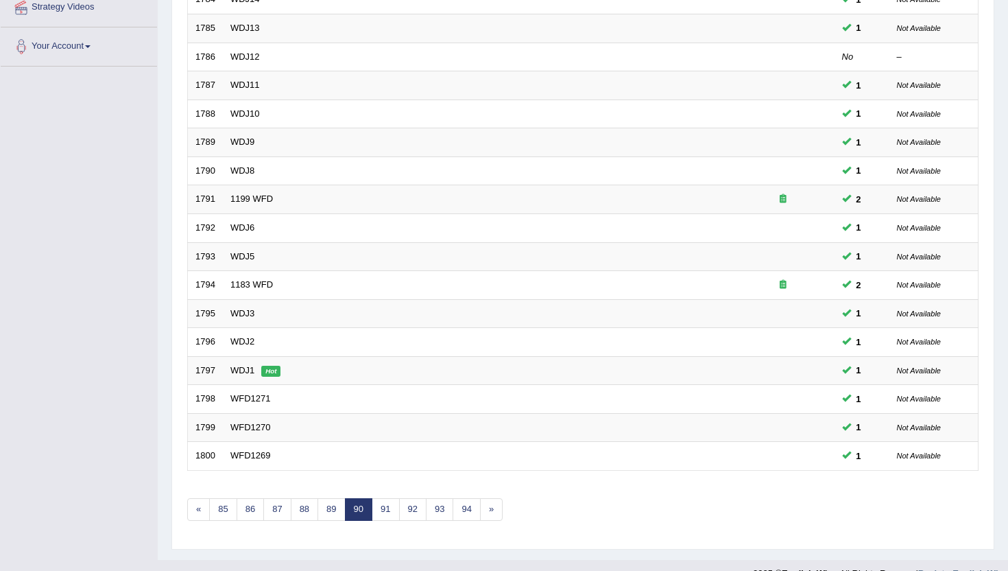
scroll to position [329, 0]
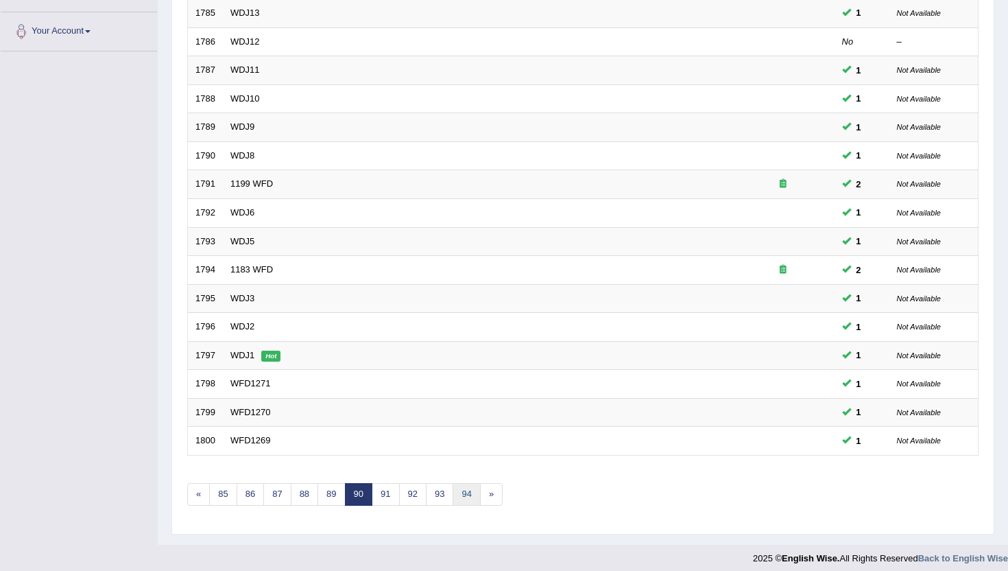
click at [473, 489] on link "94" at bounding box center [466, 494] width 27 height 23
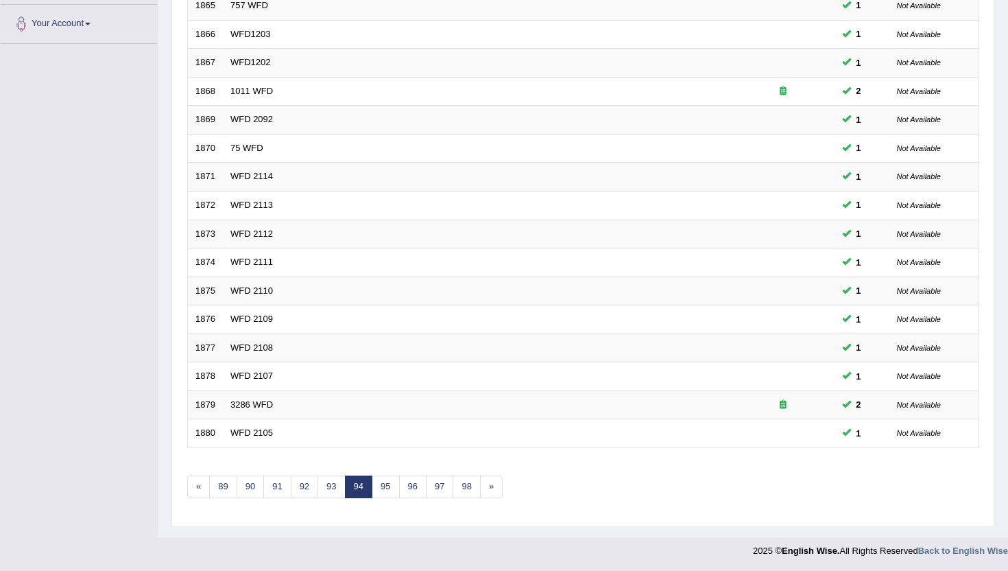
scroll to position [338, 0]
click at [472, 495] on link "98" at bounding box center [466, 486] width 27 height 23
click at [472, 495] on link "102" at bounding box center [479, 486] width 33 height 23
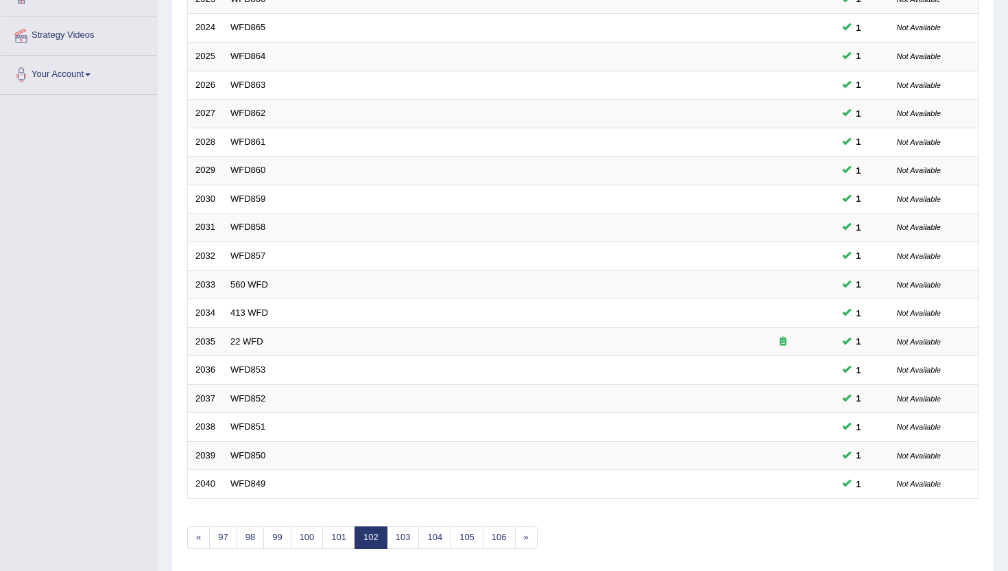
scroll to position [302, 0]
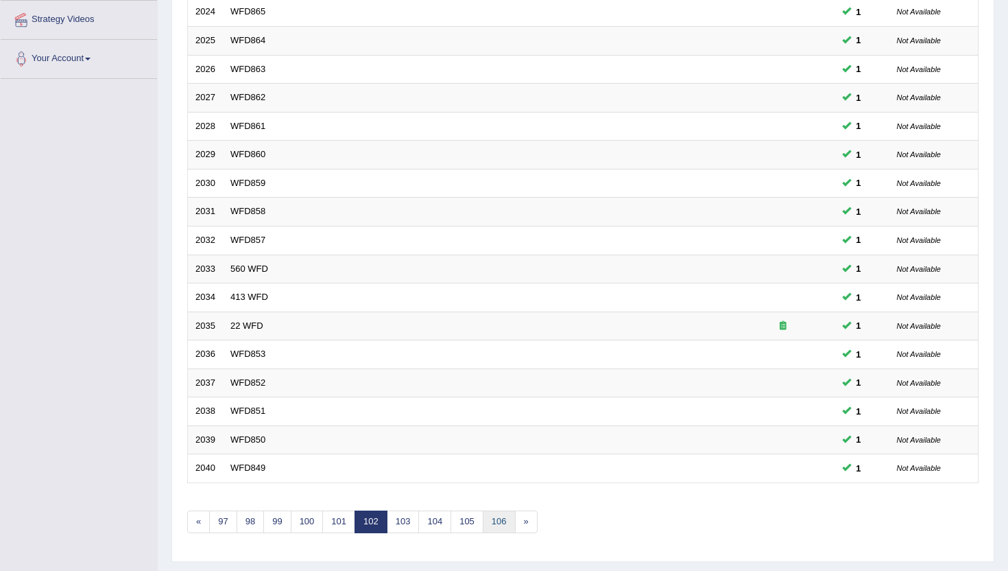
click at [505, 523] on link "106" at bounding box center [499, 521] width 33 height 23
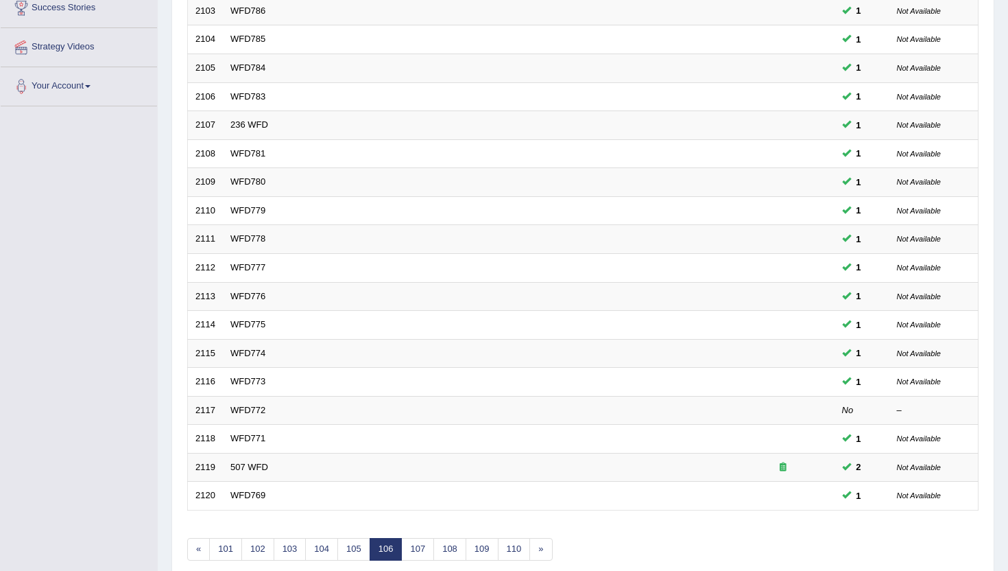
scroll to position [302, 0]
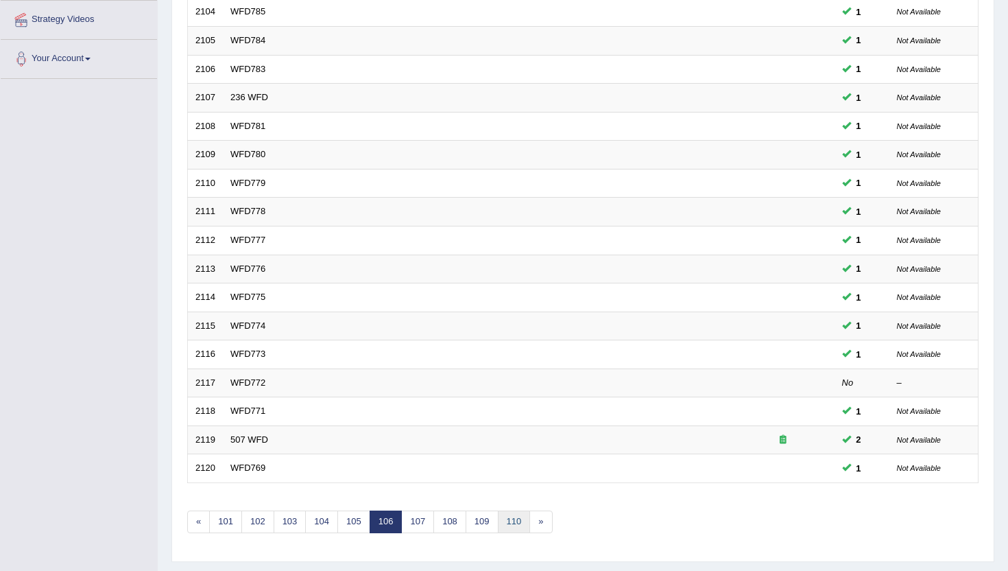
click at [505, 523] on link "110" at bounding box center [514, 521] width 33 height 23
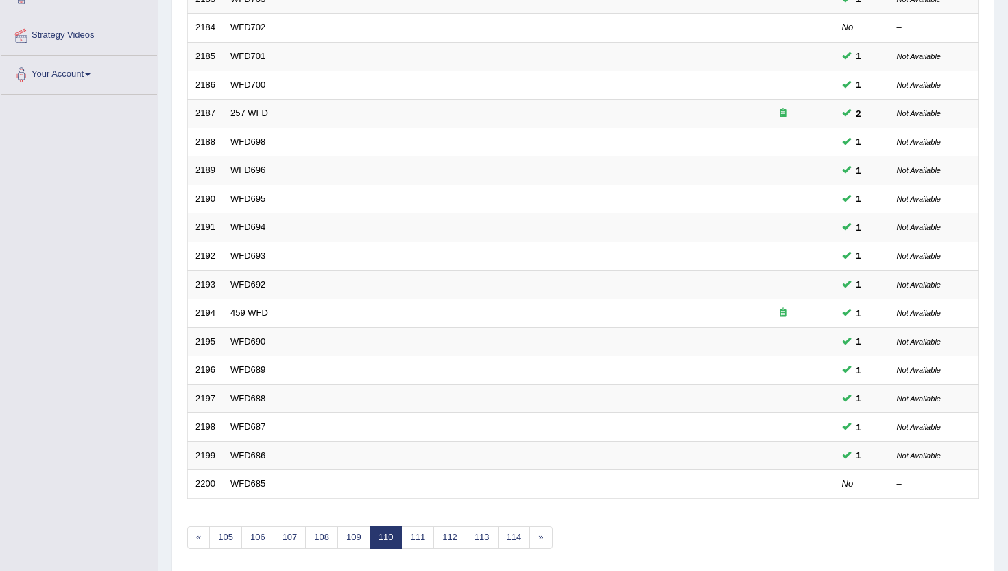
scroll to position [302, 0]
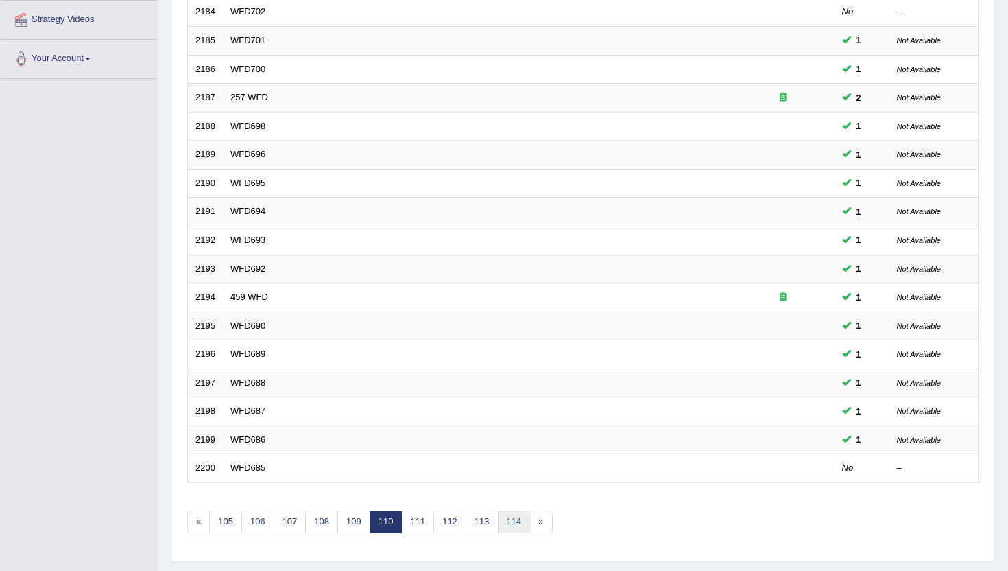
click at [505, 523] on link "114" at bounding box center [514, 521] width 33 height 23
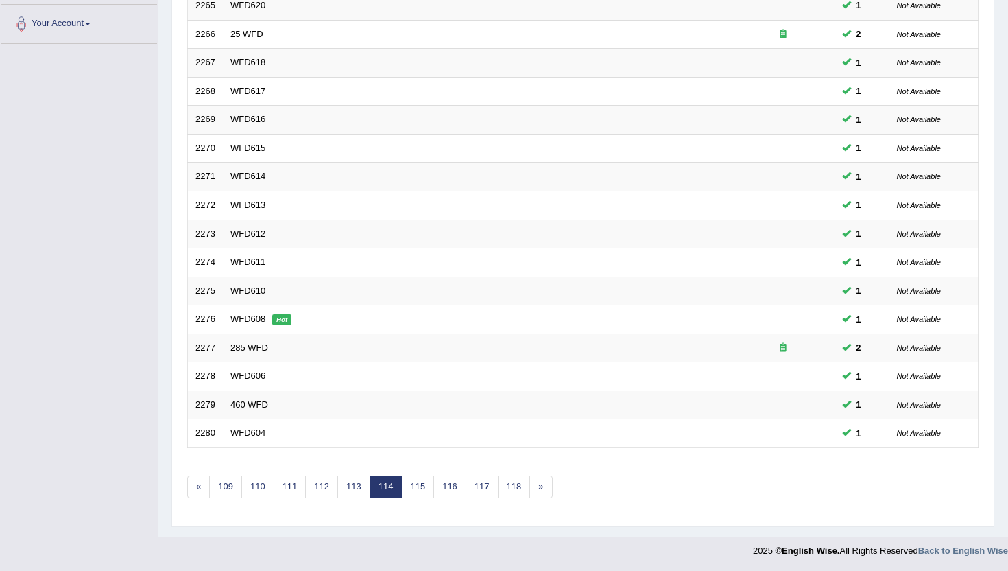
scroll to position [338, 0]
click at [515, 493] on link "118" at bounding box center [514, 486] width 33 height 23
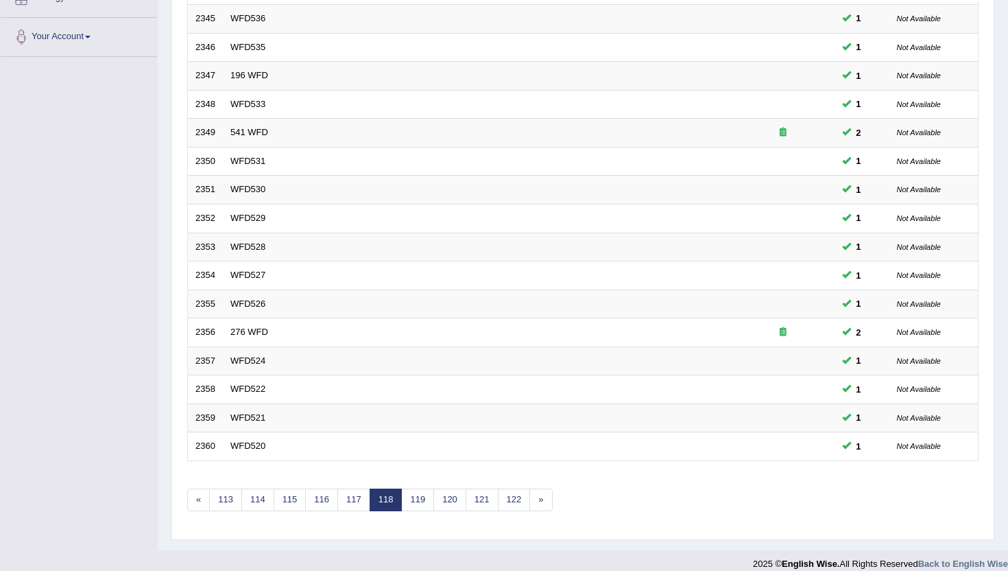
scroll to position [338, 0]
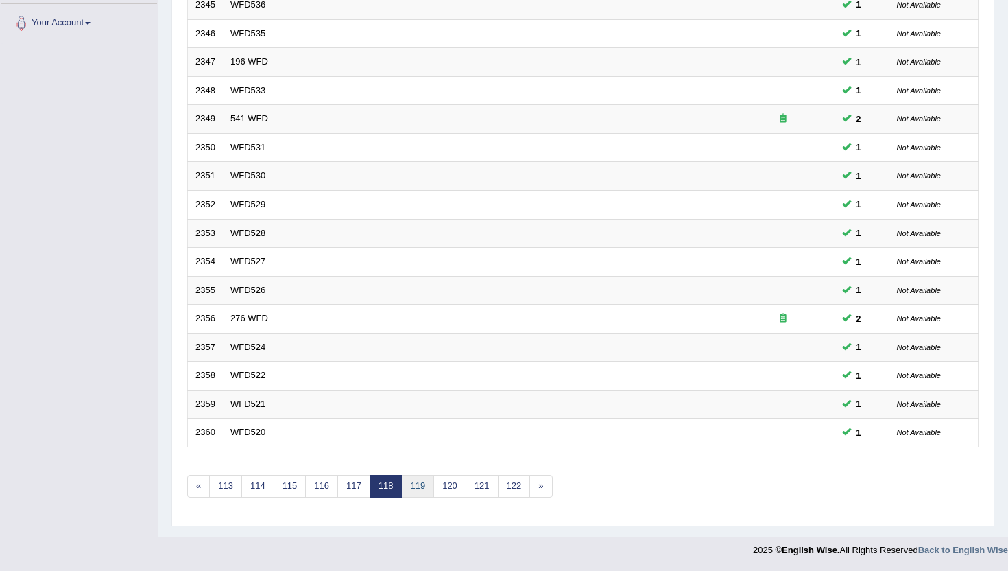
click at [422, 491] on link "119" at bounding box center [417, 486] width 33 height 23
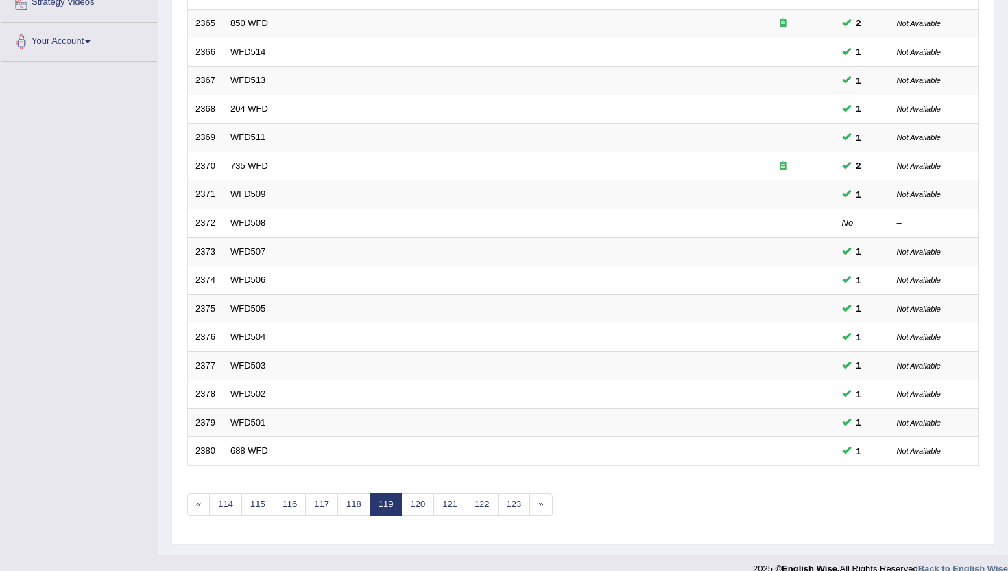
scroll to position [329, 0]
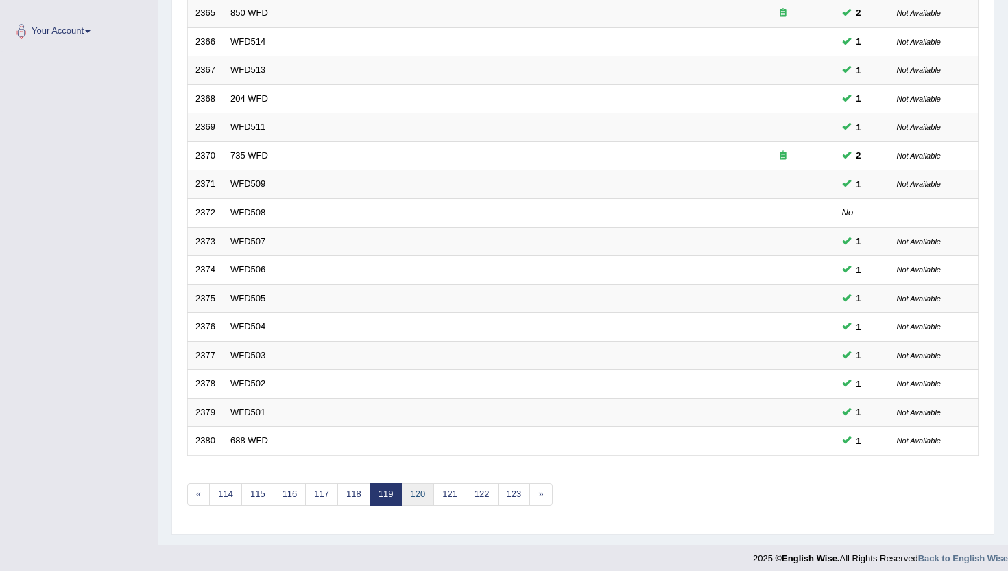
click at [432, 492] on link "120" at bounding box center [417, 494] width 33 height 23
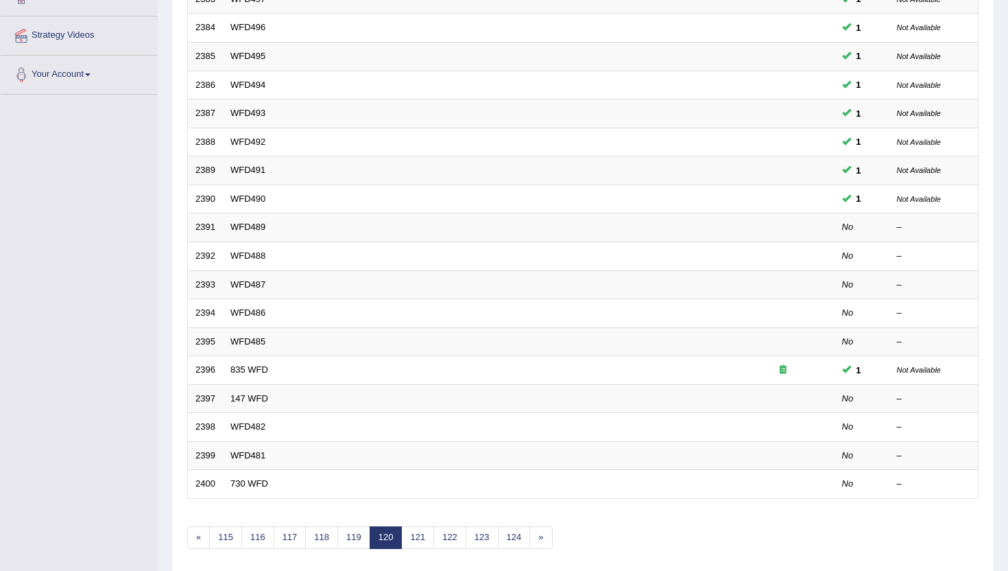
scroll to position [302, 0]
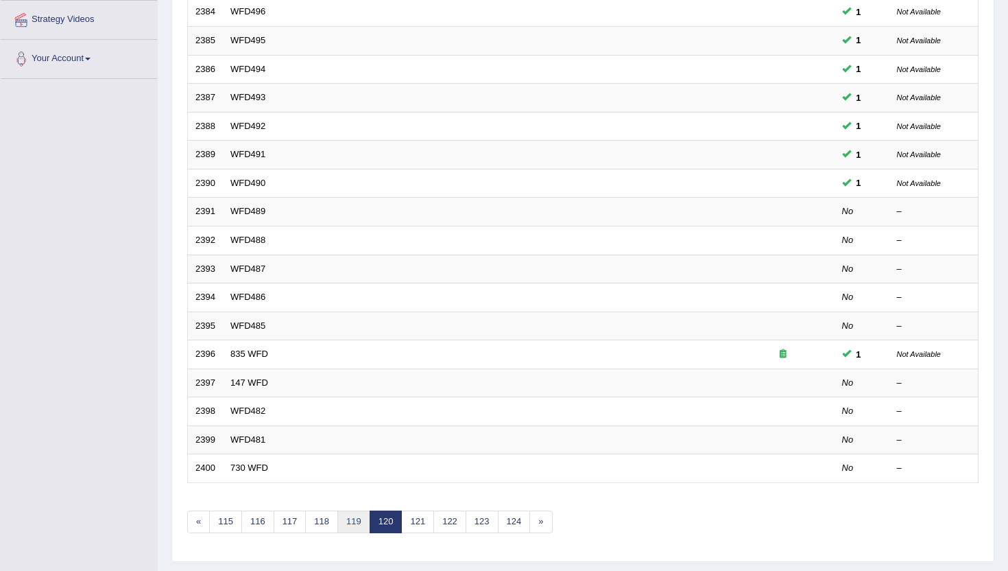
click at [352, 521] on link "119" at bounding box center [354, 521] width 33 height 23
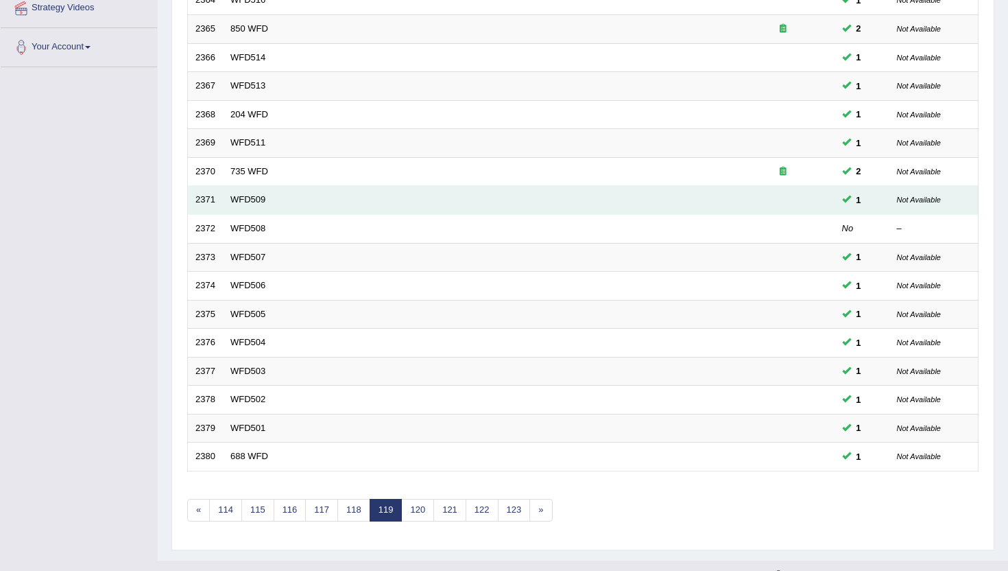
scroll to position [329, 0]
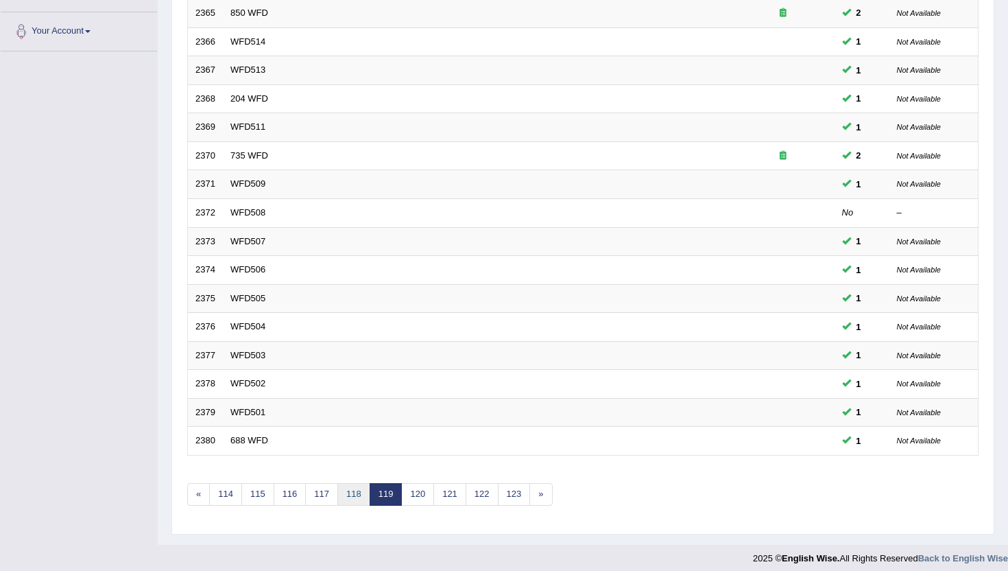
click at [355, 497] on link "118" at bounding box center [354, 494] width 33 height 23
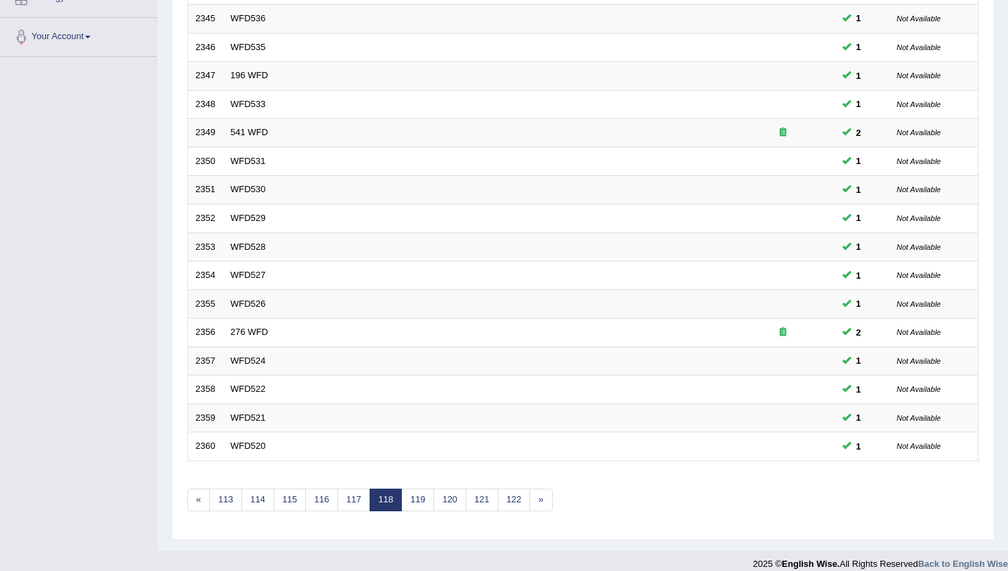
scroll to position [338, 0]
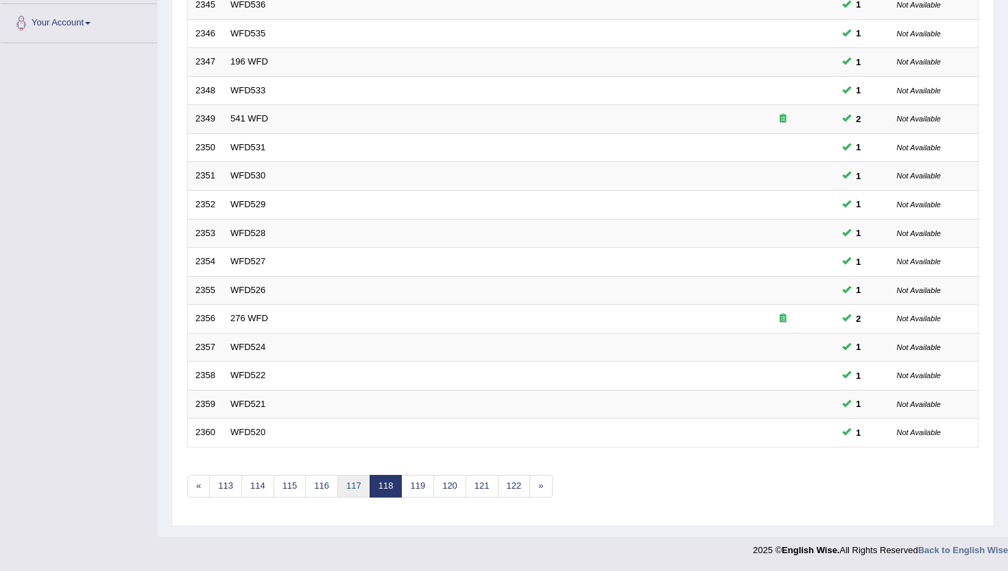
click at [354, 491] on link "117" at bounding box center [354, 486] width 33 height 23
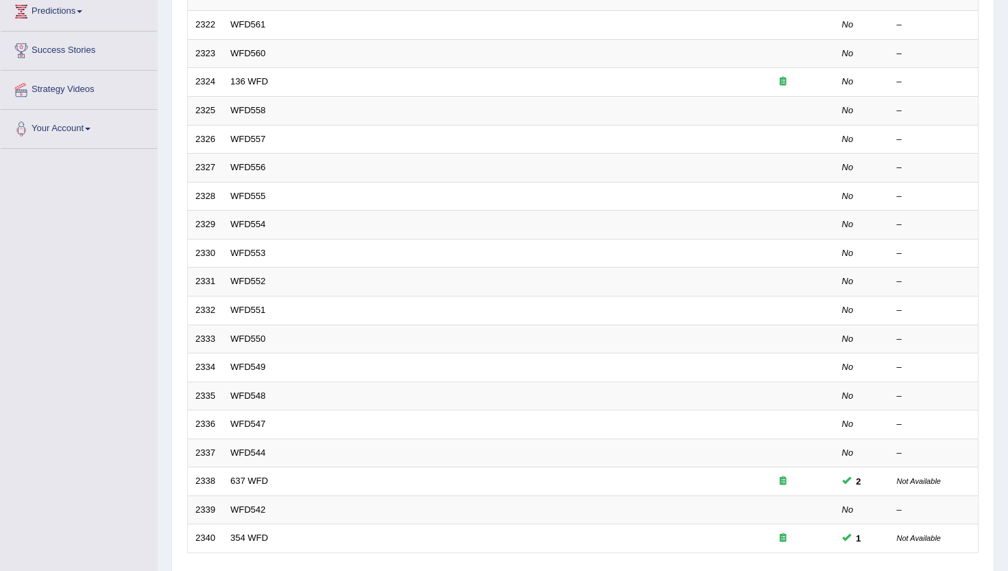
scroll to position [274, 0]
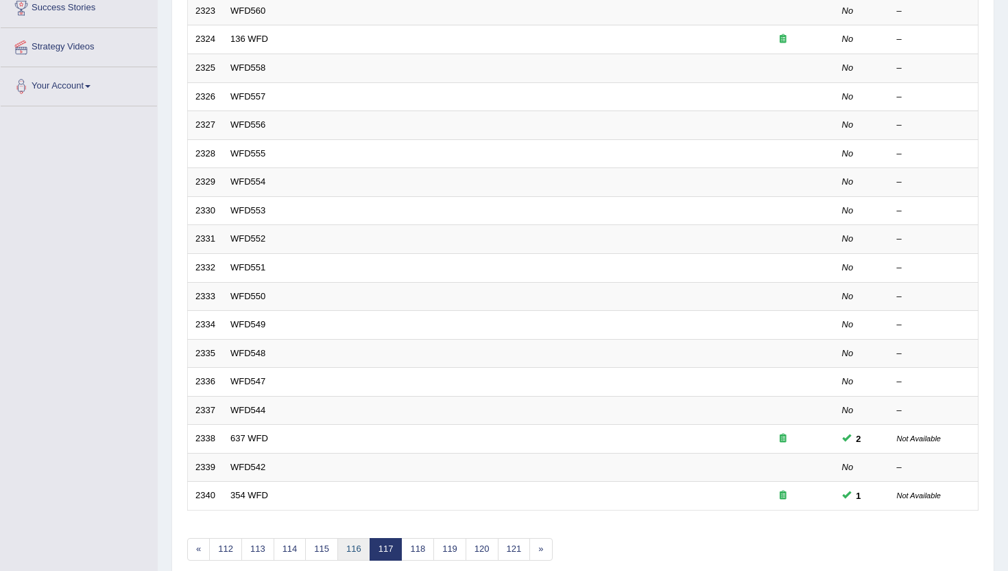
click at [356, 557] on link "116" at bounding box center [354, 549] width 33 height 23
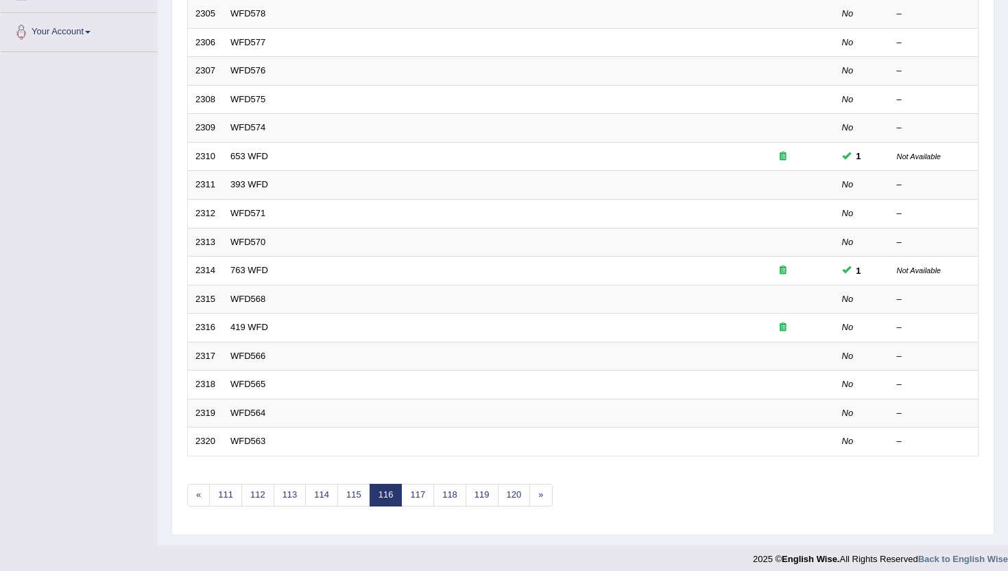
scroll to position [329, 0]
click at [353, 495] on link "115" at bounding box center [354, 494] width 33 height 23
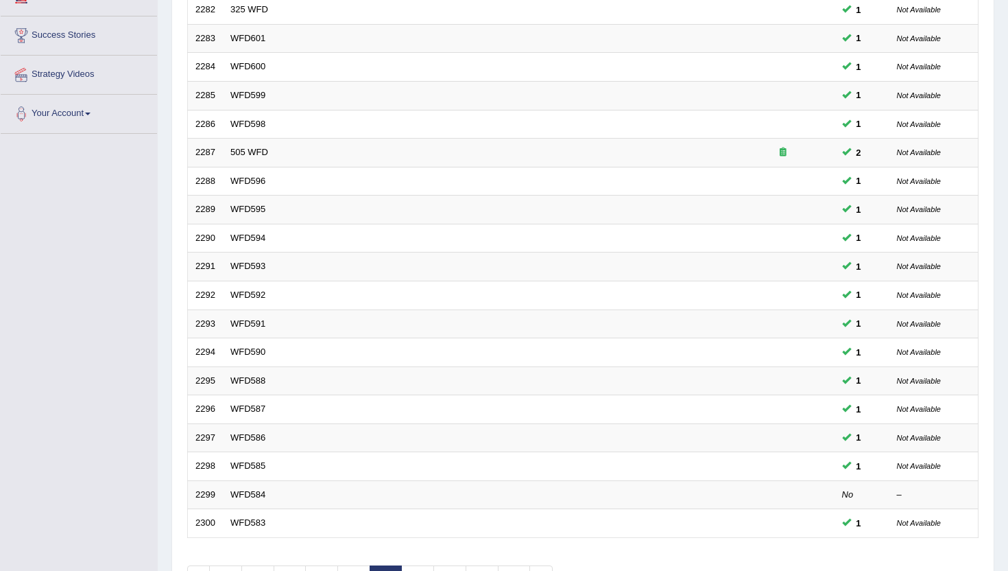
scroll to position [274, 0]
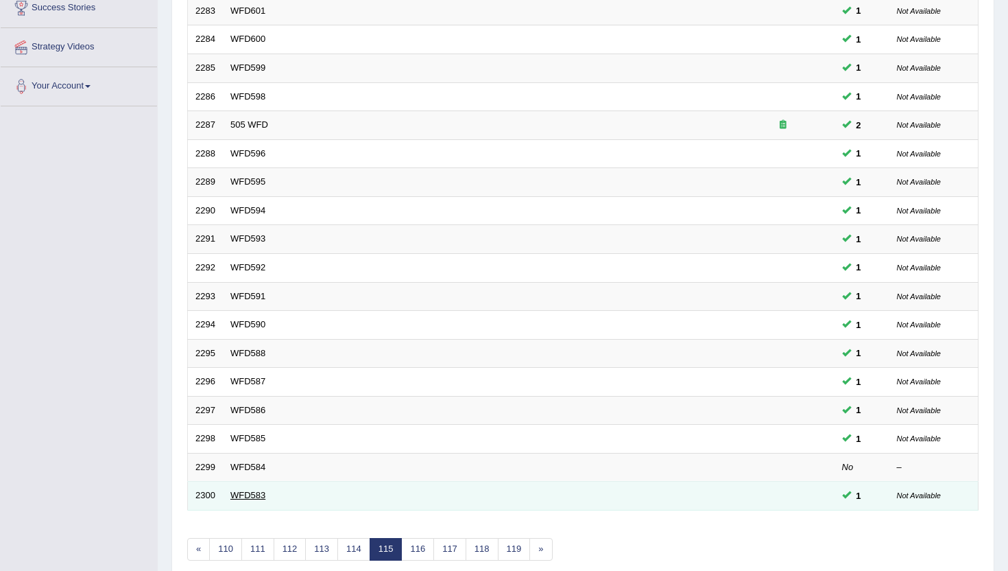
click at [237, 499] on link "WFD583" at bounding box center [248, 495] width 35 height 10
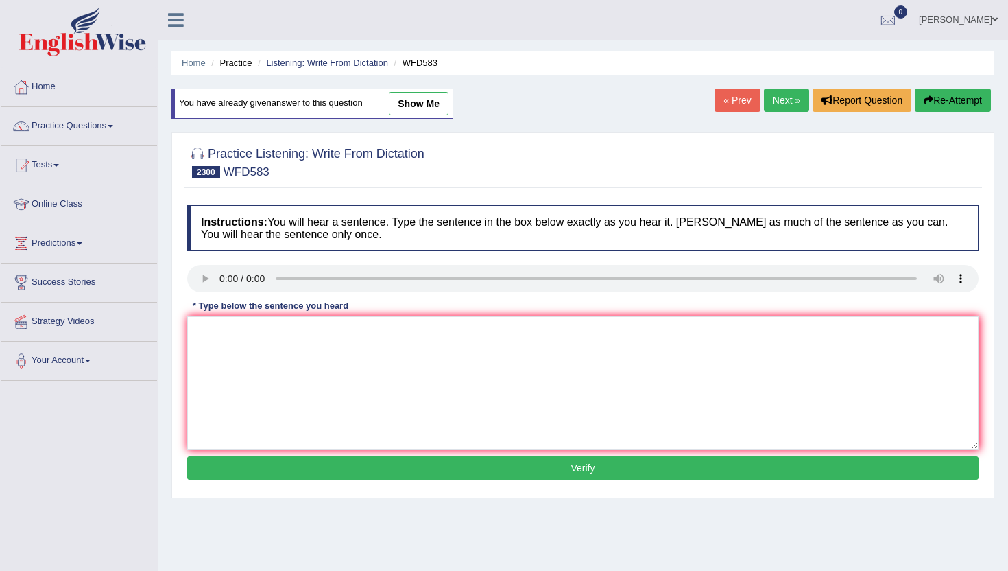
click at [779, 101] on link "Next »" at bounding box center [786, 99] width 45 height 23
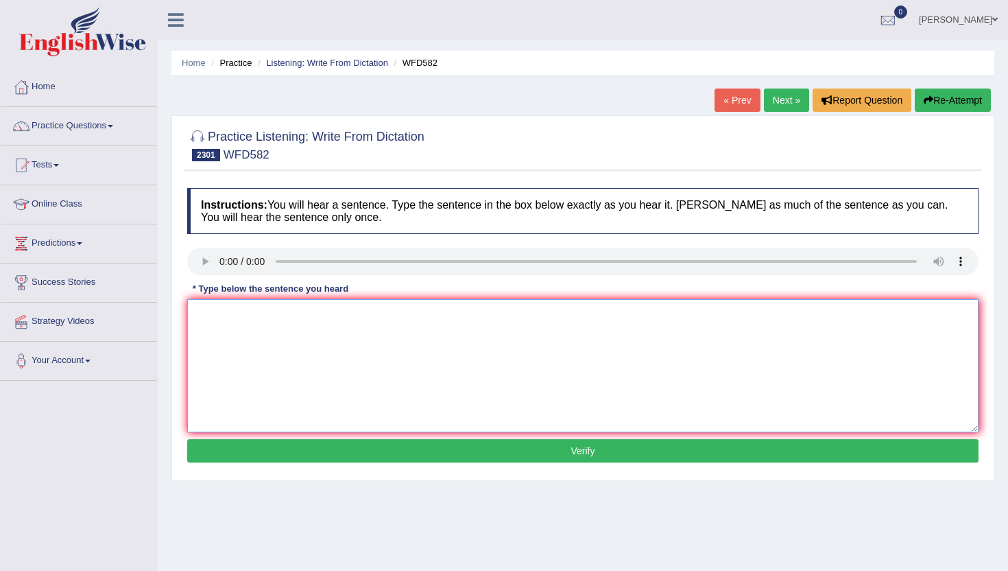
click at [287, 344] on textarea at bounding box center [583, 365] width 792 height 133
type textarea "m"
click at [316, 453] on button "Verify" at bounding box center [583, 450] width 792 height 23
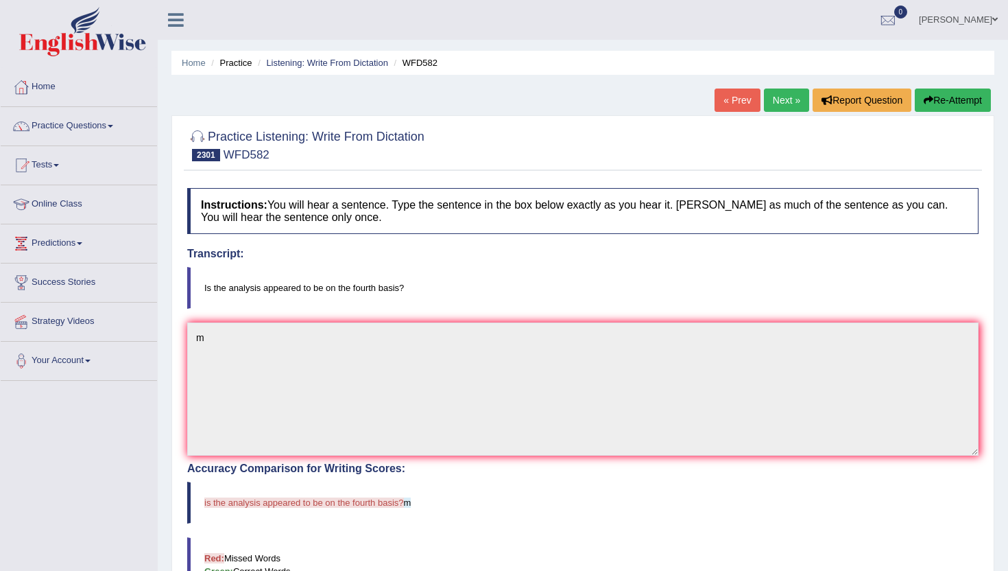
click at [785, 102] on link "Next »" at bounding box center [786, 99] width 45 height 23
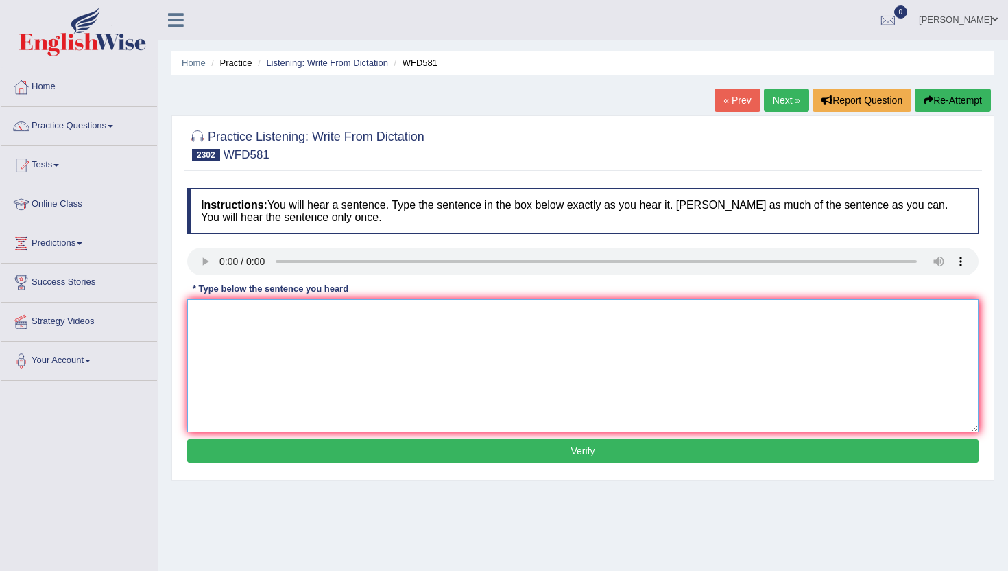
click at [246, 340] on textarea at bounding box center [583, 365] width 792 height 133
type textarea "n"
click at [245, 453] on button "Verify" at bounding box center [583, 450] width 792 height 23
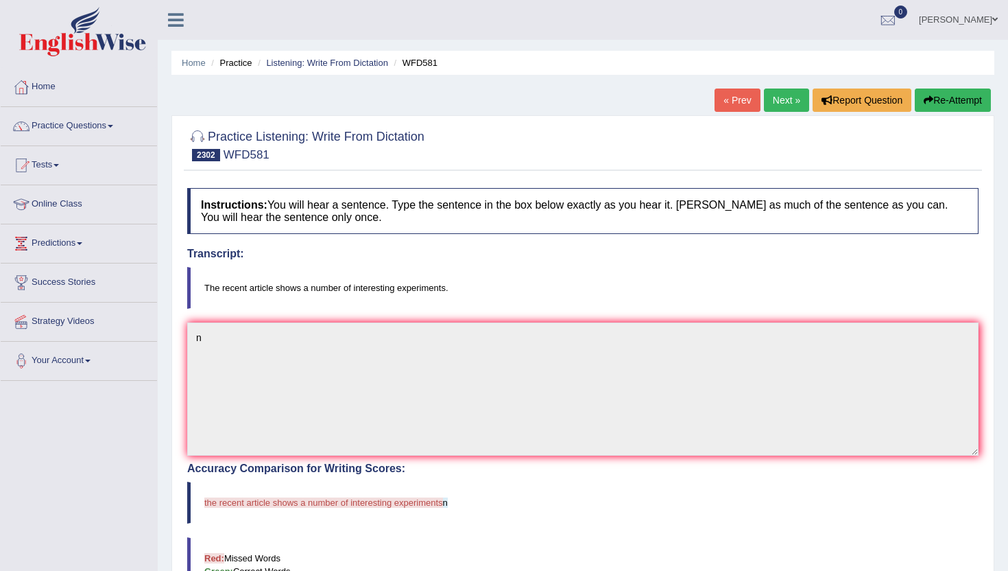
click at [789, 93] on link "Next »" at bounding box center [786, 99] width 45 height 23
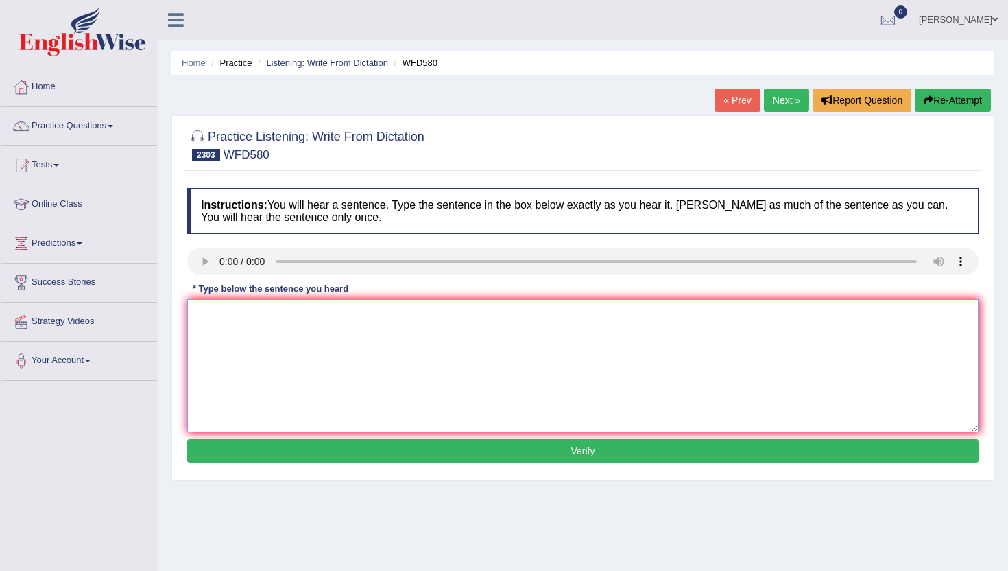
click at [239, 327] on textarea at bounding box center [583, 365] width 792 height 133
type textarea "n"
click at [220, 457] on button "Verify" at bounding box center [583, 450] width 792 height 23
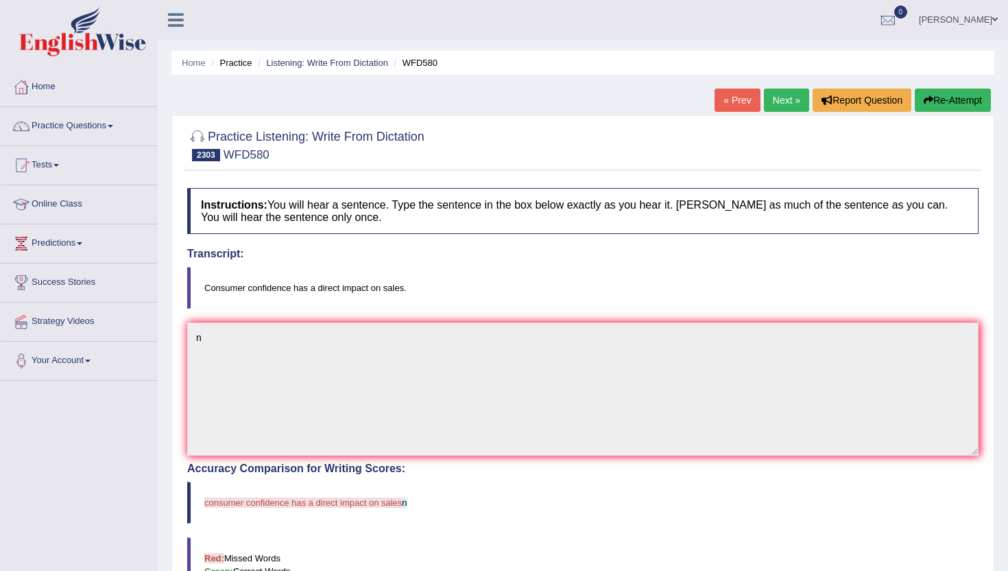
click at [794, 95] on link "Next »" at bounding box center [786, 99] width 45 height 23
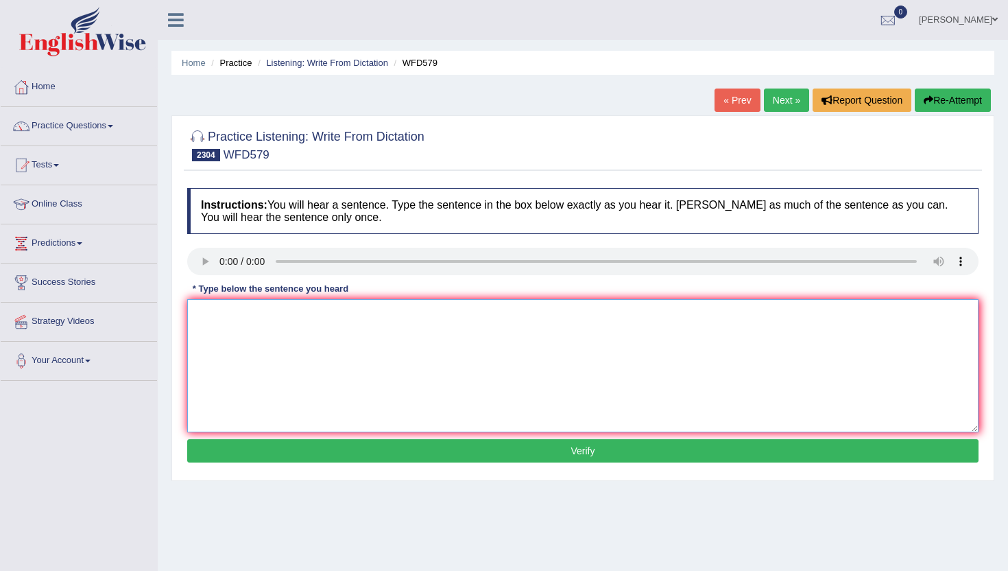
click at [281, 374] on textarea at bounding box center [583, 365] width 792 height 133
type textarea "n"
click at [283, 460] on button "Verify" at bounding box center [583, 450] width 792 height 23
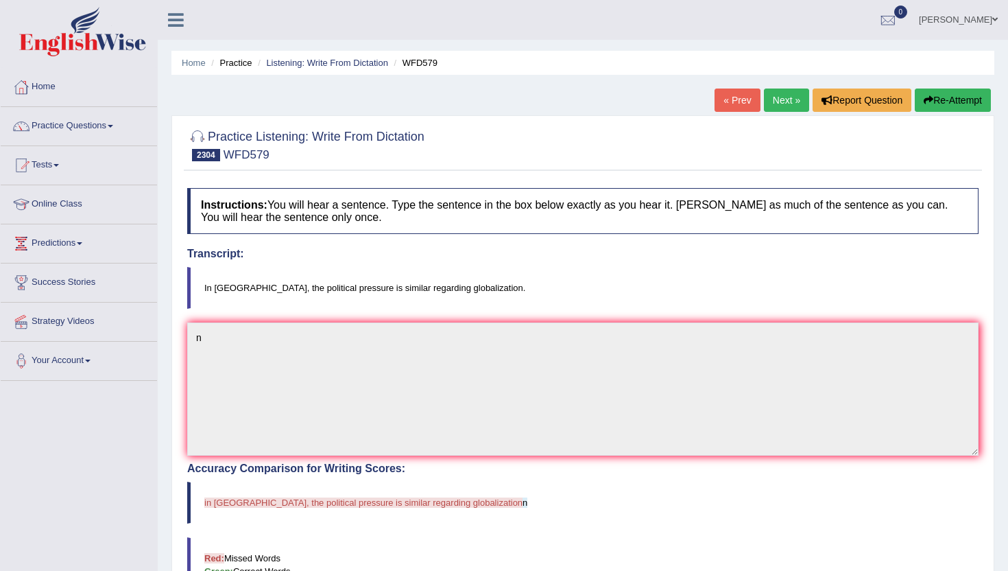
click at [789, 102] on link "Next »" at bounding box center [786, 99] width 45 height 23
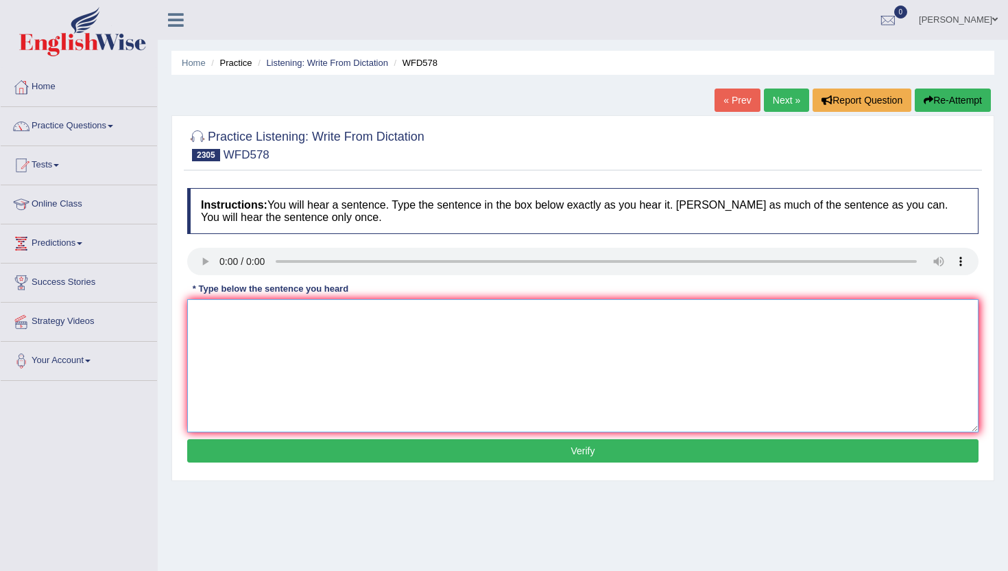
drag, startPoint x: 241, startPoint y: 350, endPoint x: 241, endPoint y: 336, distance: 13.7
click at [241, 349] on textarea at bounding box center [583, 365] width 792 height 133
type textarea "n"
click at [240, 453] on button "Verify" at bounding box center [583, 450] width 792 height 23
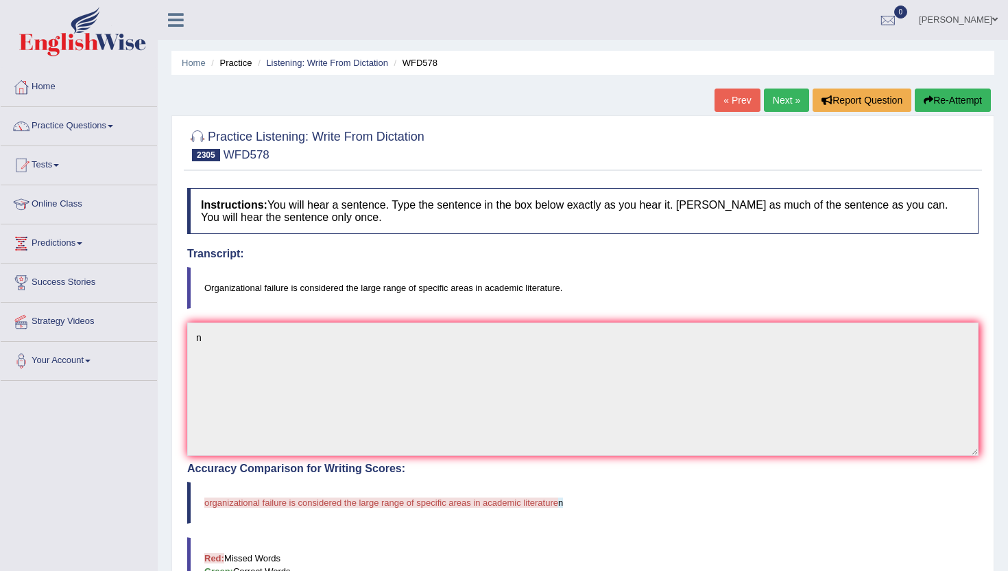
click at [789, 107] on link "Next »" at bounding box center [786, 99] width 45 height 23
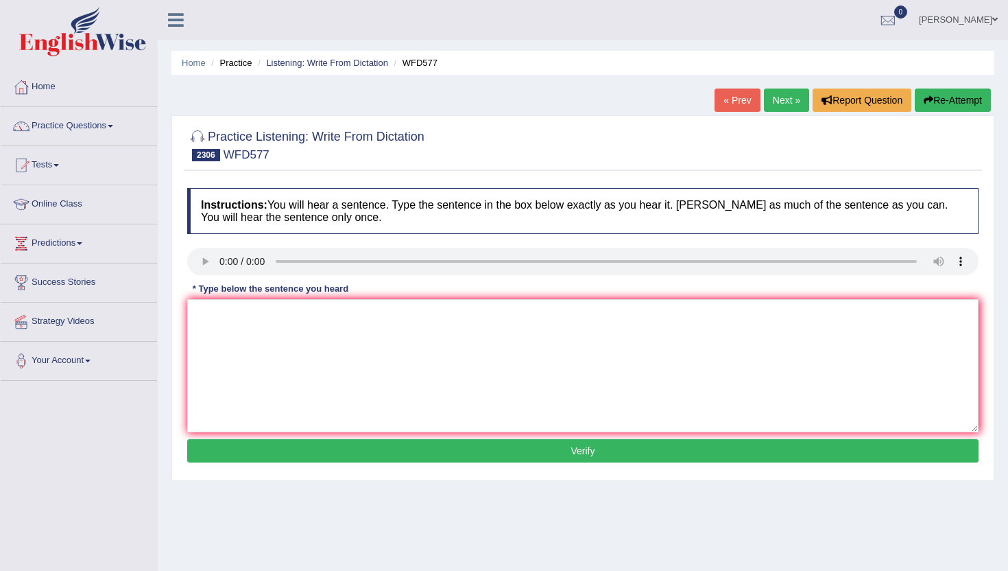
click at [257, 441] on button "Verify" at bounding box center [583, 450] width 792 height 23
click at [258, 408] on textarea at bounding box center [583, 365] width 792 height 133
type textarea "n"
click at [257, 461] on button "Verify" at bounding box center [583, 450] width 792 height 23
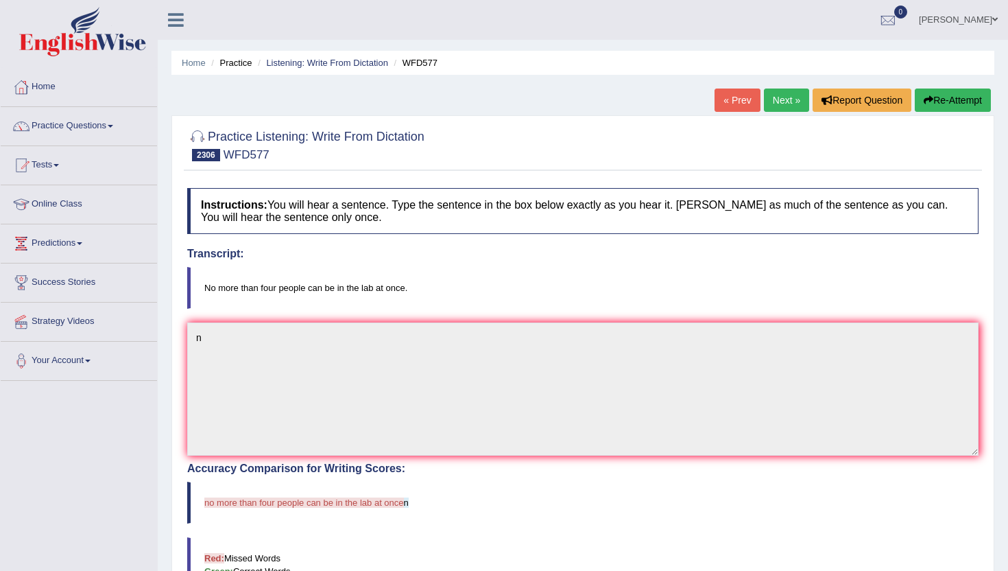
click at [790, 94] on link "Next »" at bounding box center [786, 99] width 45 height 23
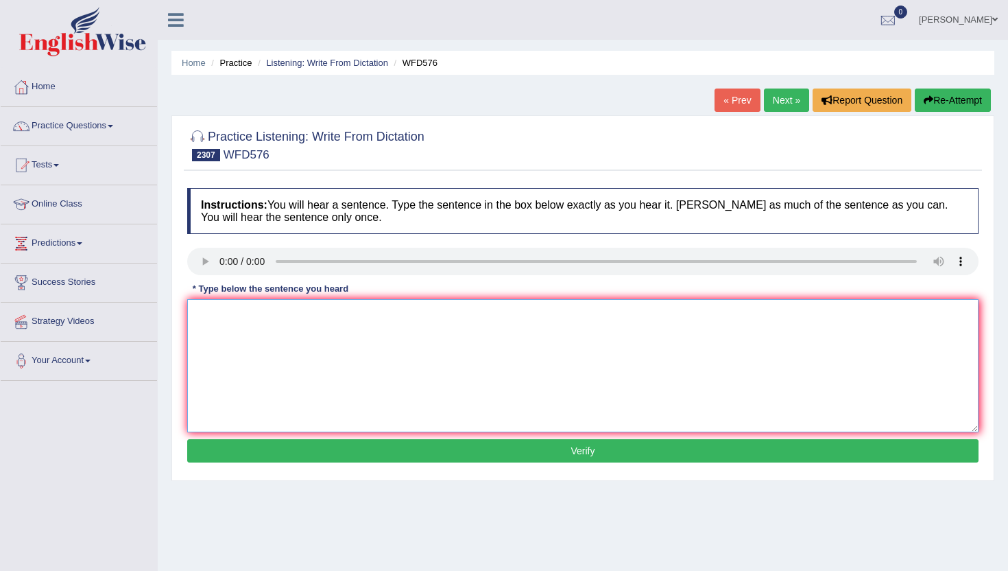
click at [230, 368] on textarea at bounding box center [583, 365] width 792 height 133
type textarea "n"
click at [215, 447] on button "Verify" at bounding box center [583, 450] width 792 height 23
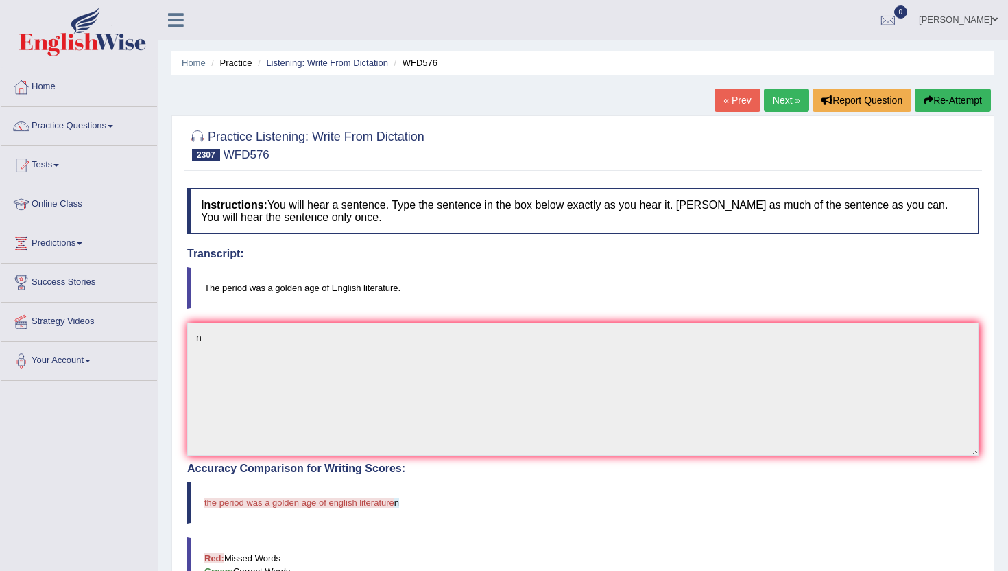
click at [770, 98] on link "Next »" at bounding box center [786, 99] width 45 height 23
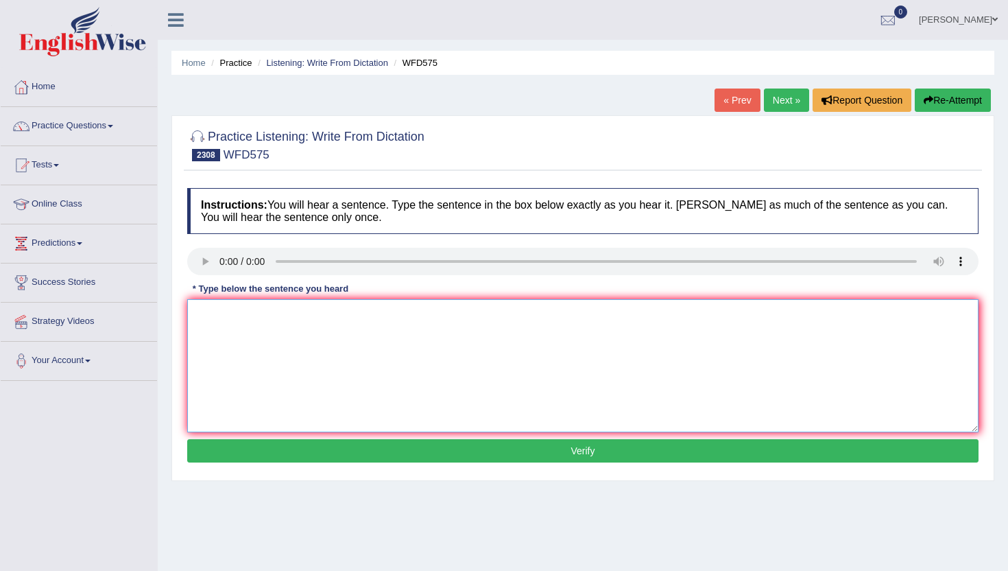
click at [250, 351] on textarea at bounding box center [583, 365] width 792 height 133
type textarea "n"
click at [248, 453] on button "Verify" at bounding box center [583, 450] width 792 height 23
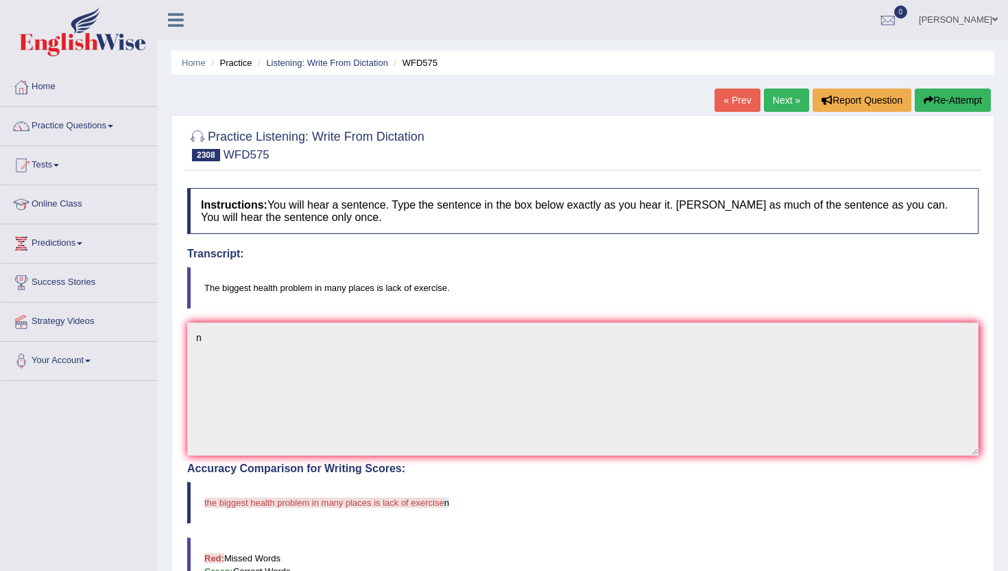
click at [776, 99] on link "Next »" at bounding box center [786, 99] width 45 height 23
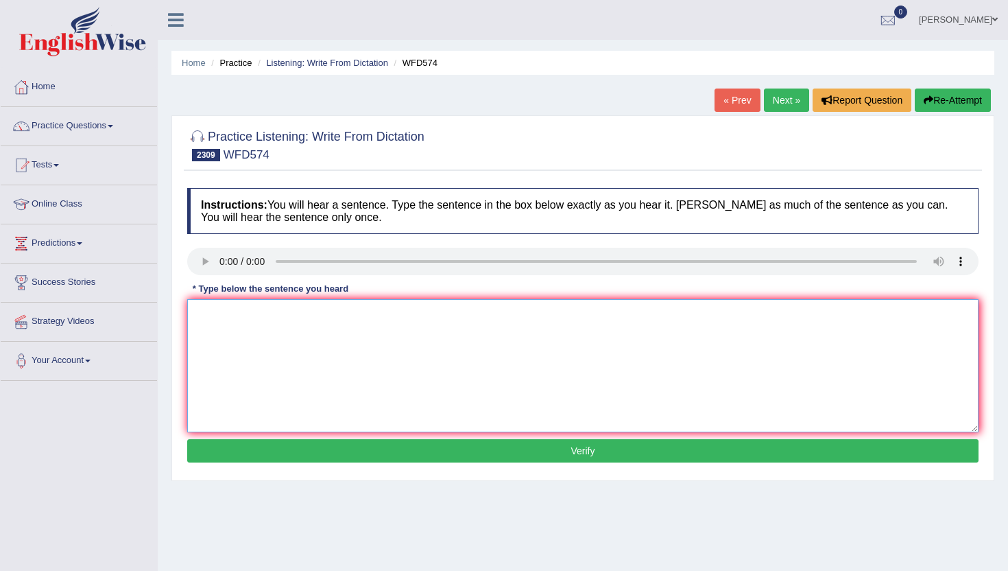
click at [230, 306] on textarea at bounding box center [583, 365] width 792 height 133
click at [239, 326] on textarea at bounding box center [583, 365] width 792 height 133
type textarea "n"
click at [228, 456] on button "Verify" at bounding box center [583, 450] width 792 height 23
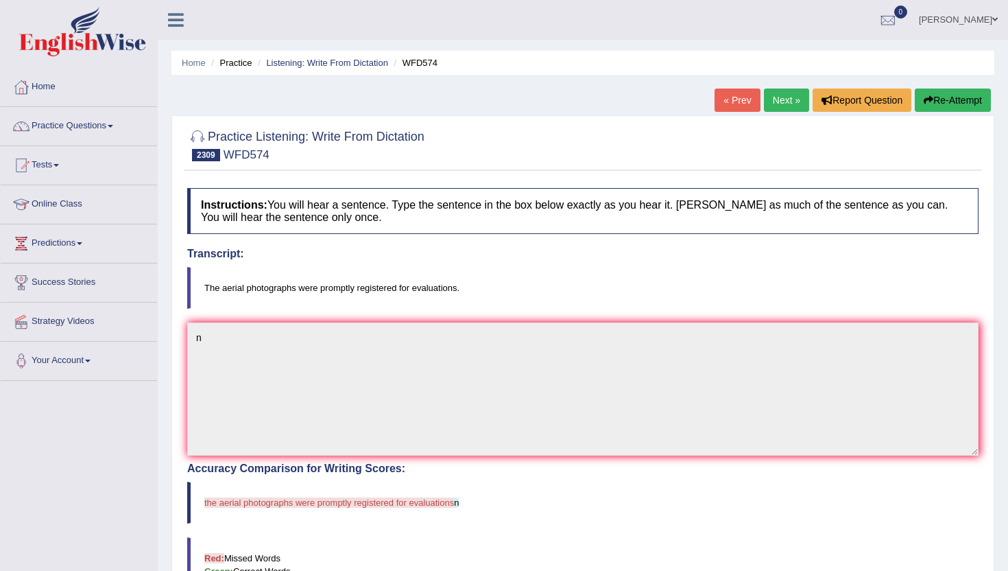
click at [781, 99] on link "Next »" at bounding box center [786, 99] width 45 height 23
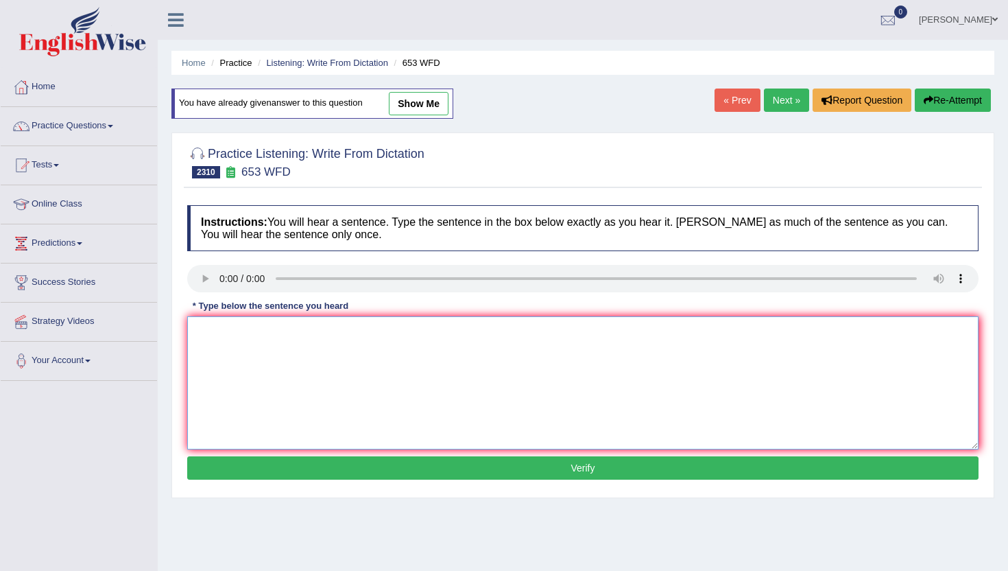
click at [217, 321] on textarea at bounding box center [583, 382] width 792 height 133
type textarea "b"
click at [241, 487] on div "Instructions: You will hear a sentence. Type the sentence in the box below exac…" at bounding box center [583, 344] width 799 height 292
click at [244, 477] on button "Verify" at bounding box center [583, 467] width 792 height 23
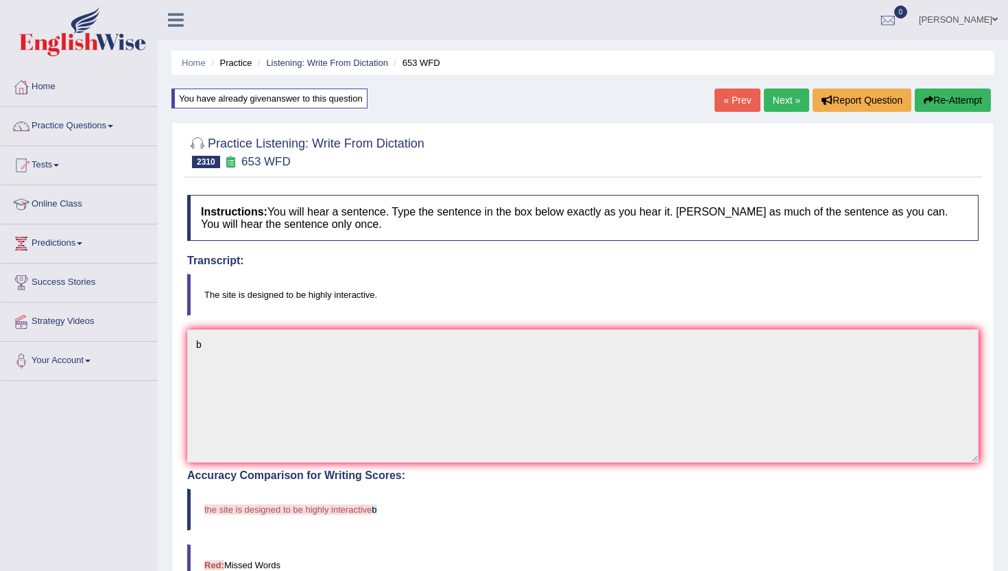
click at [772, 91] on link "Next »" at bounding box center [786, 99] width 45 height 23
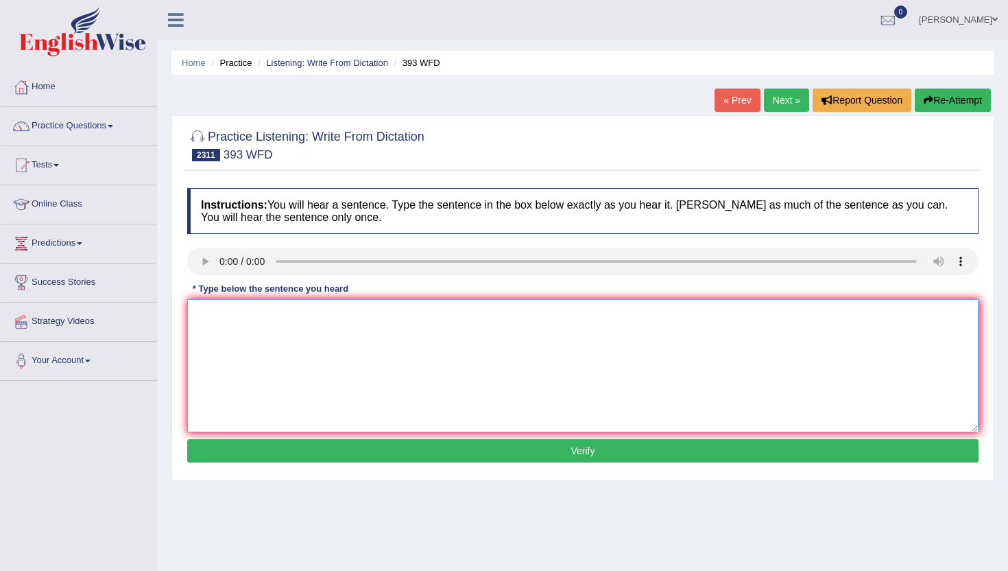
click at [241, 336] on textarea at bounding box center [583, 365] width 792 height 133
type textarea "n"
click at [241, 458] on button "Verify" at bounding box center [583, 450] width 792 height 23
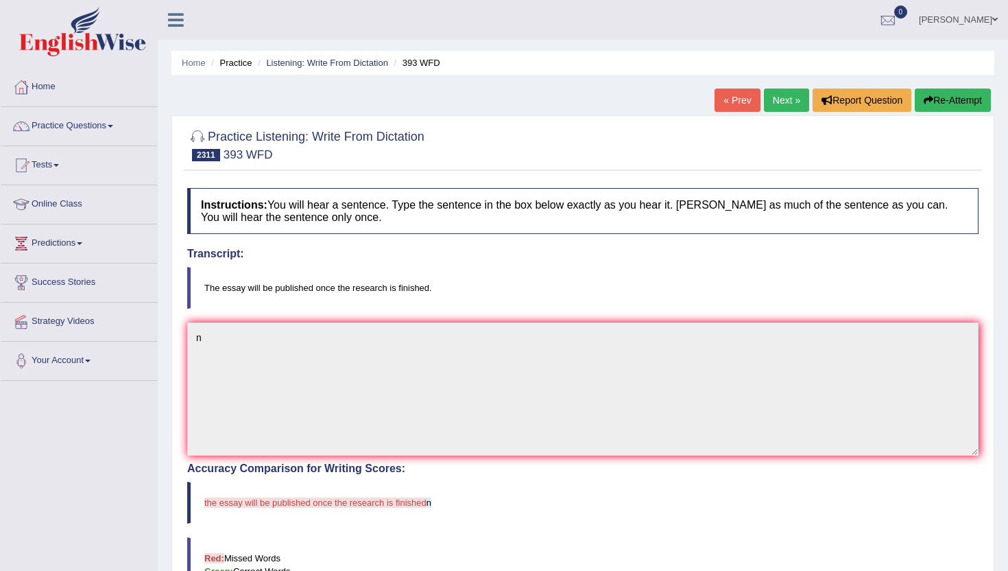
click at [779, 89] on link "Next »" at bounding box center [786, 99] width 45 height 23
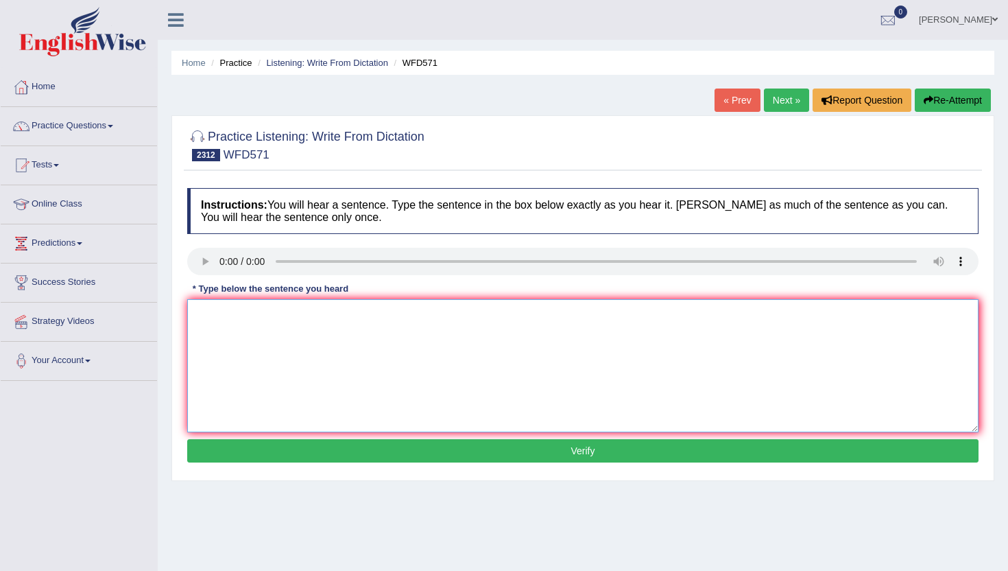
drag, startPoint x: 224, startPoint y: 302, endPoint x: 224, endPoint y: 292, distance: 9.6
click at [224, 300] on textarea at bounding box center [583, 365] width 792 height 133
type textarea "n"
click at [227, 452] on button "Verify" at bounding box center [583, 450] width 792 height 23
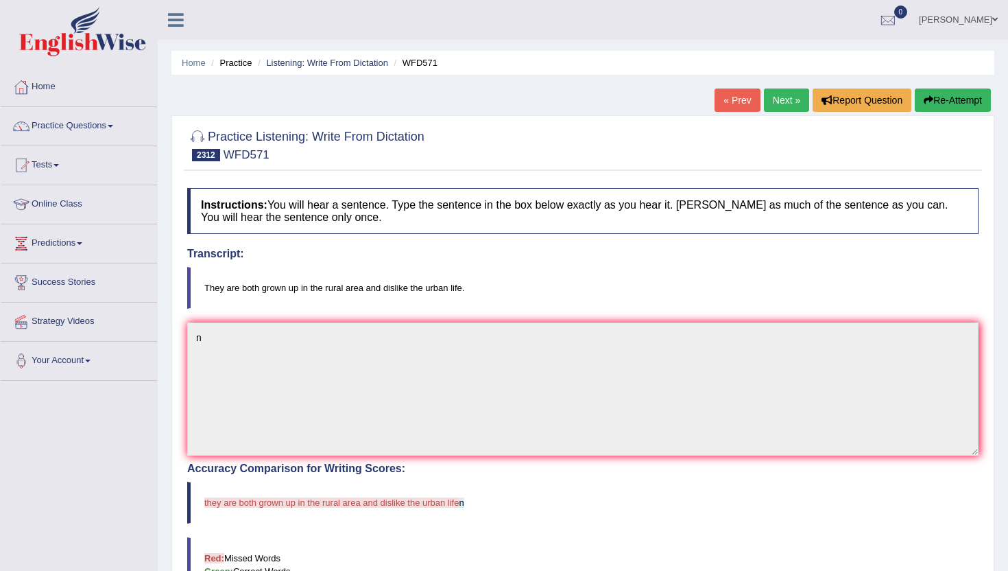
click at [776, 98] on link "Next »" at bounding box center [786, 99] width 45 height 23
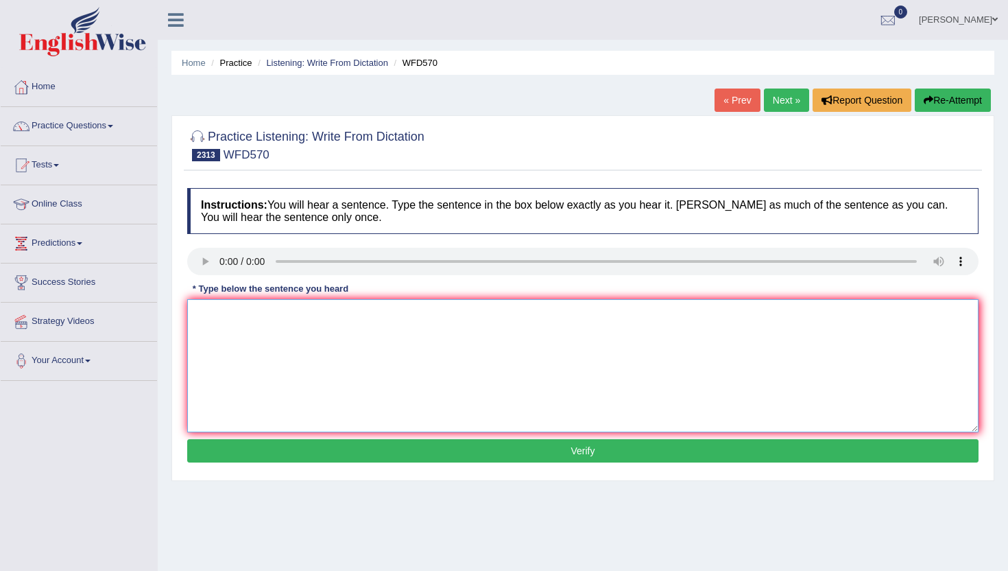
click at [303, 338] on textarea at bounding box center [583, 365] width 792 height 133
type textarea "n"
click at [323, 441] on button "Verify" at bounding box center [583, 450] width 792 height 23
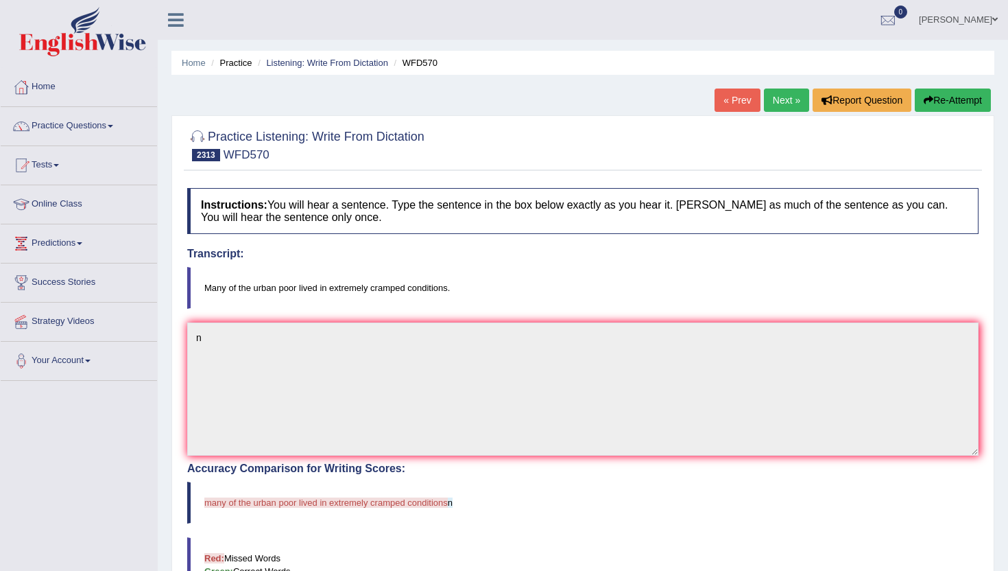
click at [779, 95] on link "Next »" at bounding box center [786, 99] width 45 height 23
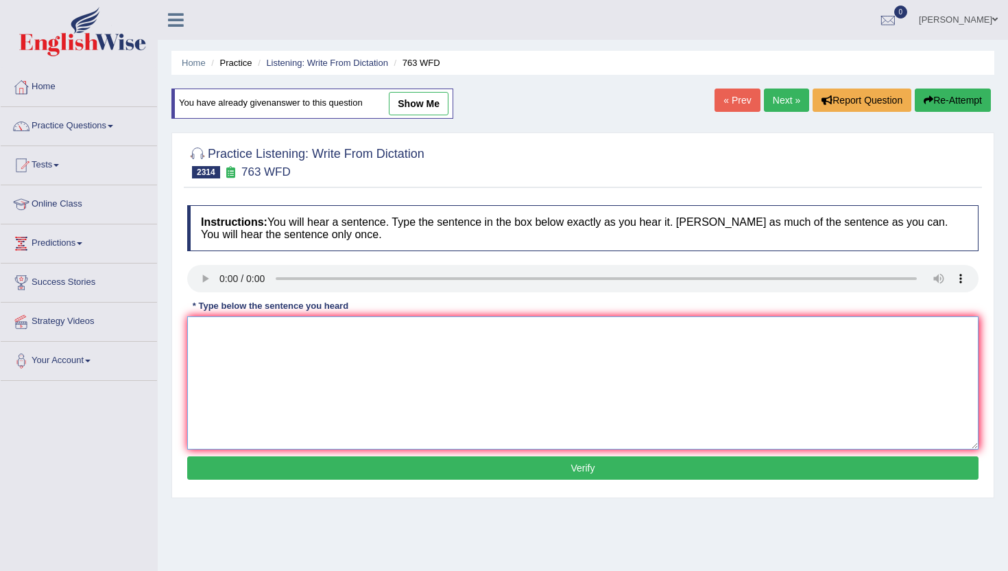
drag, startPoint x: 257, startPoint y: 403, endPoint x: 261, endPoint y: 382, distance: 21.0
click at [257, 399] on textarea at bounding box center [583, 382] width 792 height 133
type textarea "n"
click at [261, 471] on button "Verify" at bounding box center [583, 467] width 792 height 23
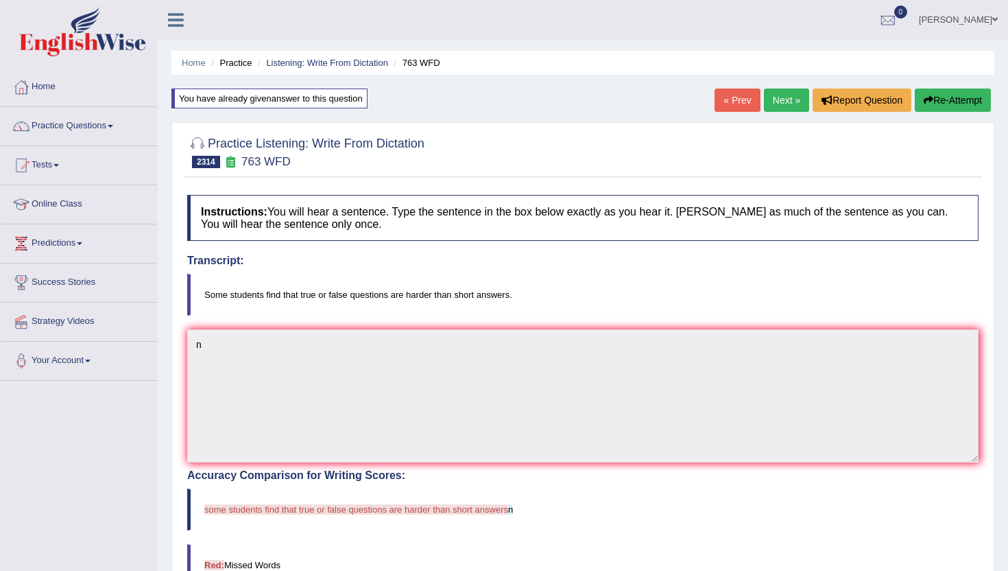
click at [780, 106] on link "Next »" at bounding box center [786, 99] width 45 height 23
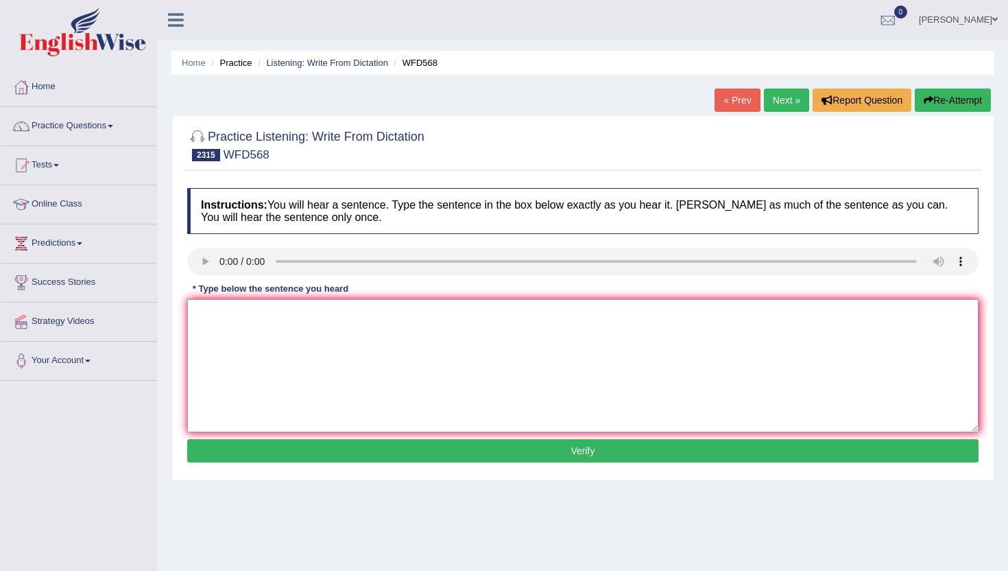
click at [281, 348] on textarea at bounding box center [583, 365] width 792 height 133
type textarea "n"
click at [276, 451] on button "Verify" at bounding box center [583, 450] width 792 height 23
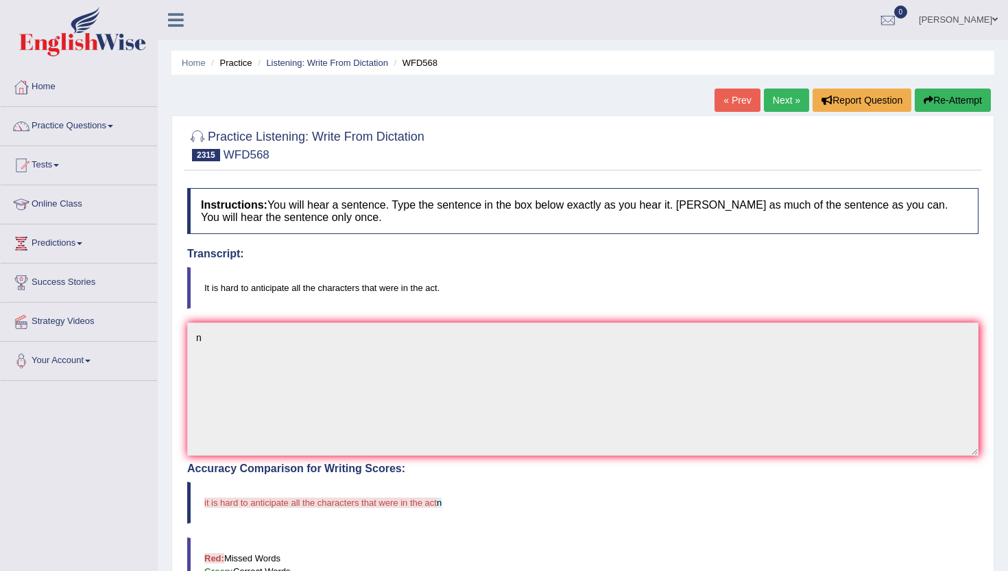
click at [781, 92] on link "Next »" at bounding box center [786, 99] width 45 height 23
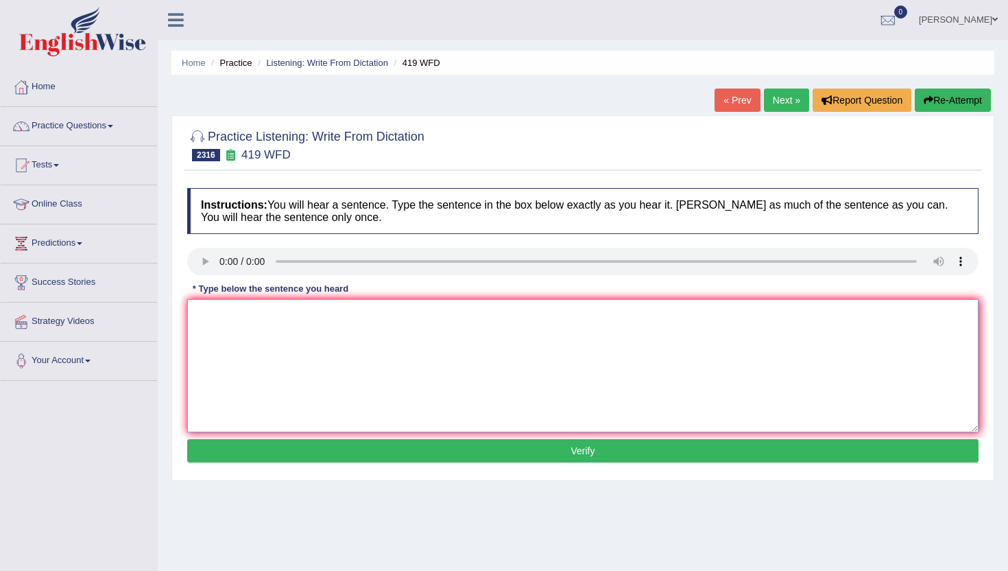
drag, startPoint x: 247, startPoint y: 411, endPoint x: 255, endPoint y: 360, distance: 51.4
click at [255, 360] on textarea at bounding box center [583, 365] width 792 height 133
drag, startPoint x: 255, startPoint y: 381, endPoint x: 262, endPoint y: 454, distance: 73.1
click at [262, 454] on div "Instructions: You will hear a sentence. Type the sentence in the box below exac…" at bounding box center [583, 327] width 799 height 292
type textarea "b"
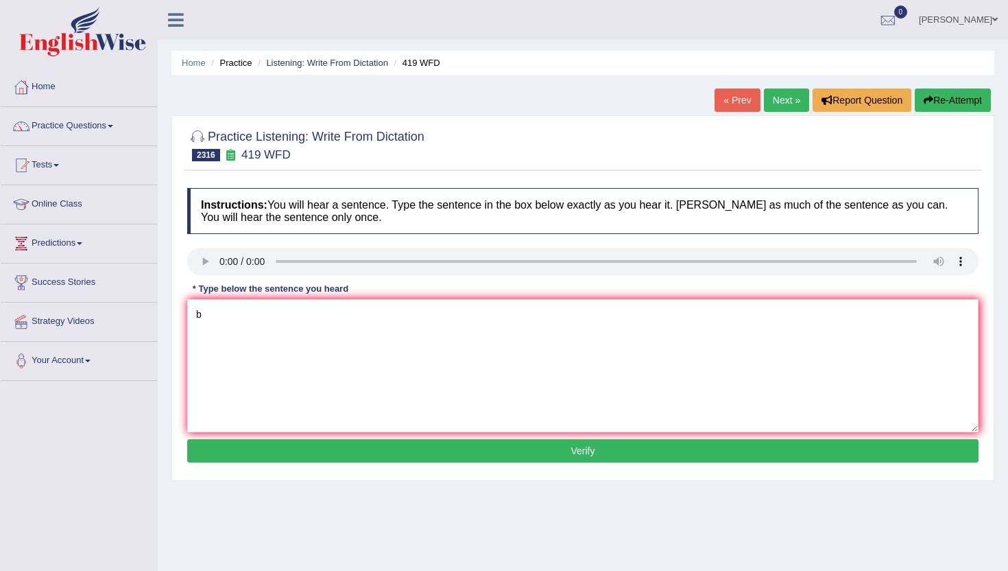
click at [262, 454] on button "Verify" at bounding box center [583, 450] width 792 height 23
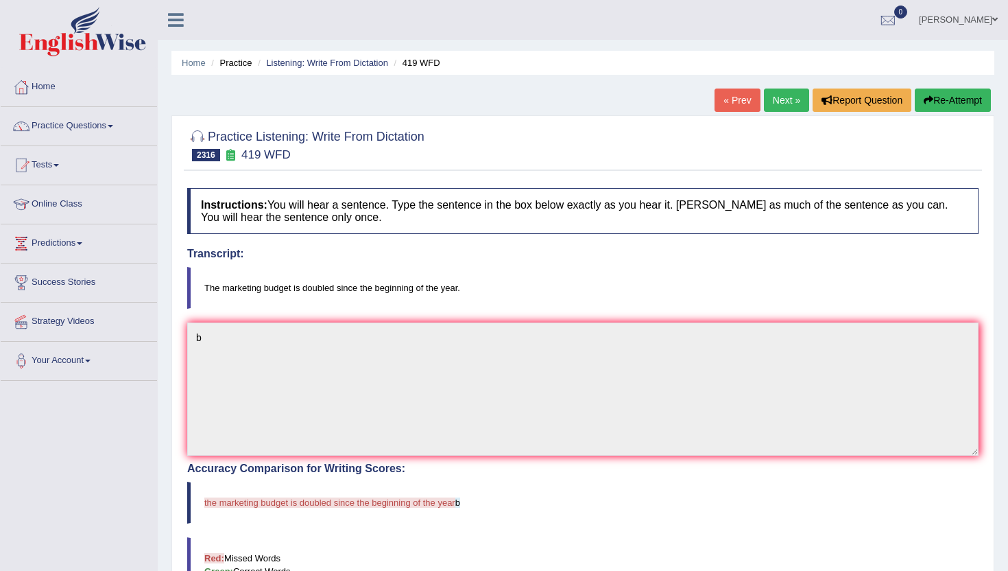
click at [793, 103] on link "Next »" at bounding box center [786, 99] width 45 height 23
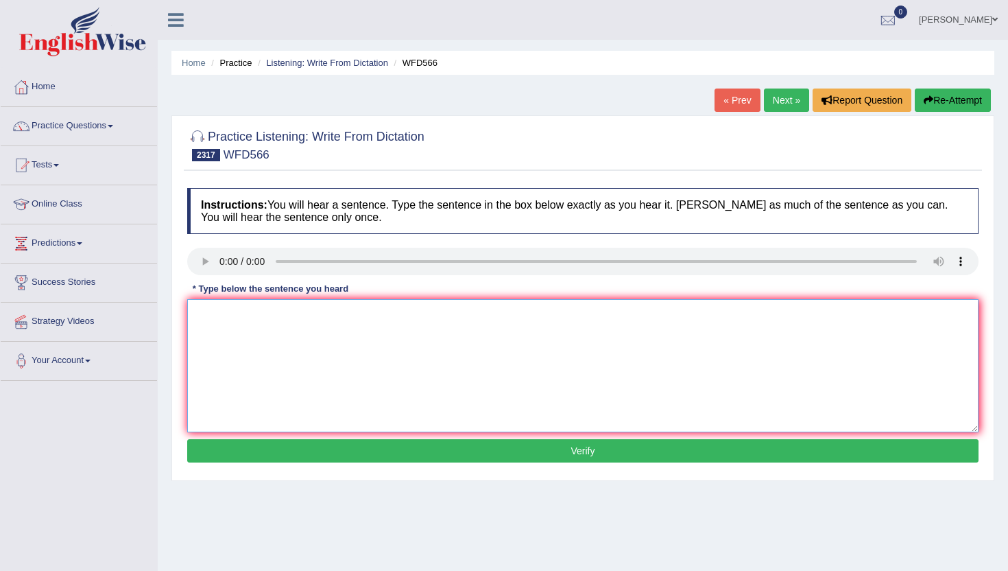
drag, startPoint x: 237, startPoint y: 338, endPoint x: 238, endPoint y: 309, distance: 28.8
click at [237, 337] on textarea at bounding box center [583, 365] width 792 height 133
type textarea "n"
click at [219, 467] on div "Instructions: You will hear a sentence. Type the sentence in the box below exac…" at bounding box center [583, 327] width 799 height 292
click at [220, 458] on button "Verify" at bounding box center [583, 450] width 792 height 23
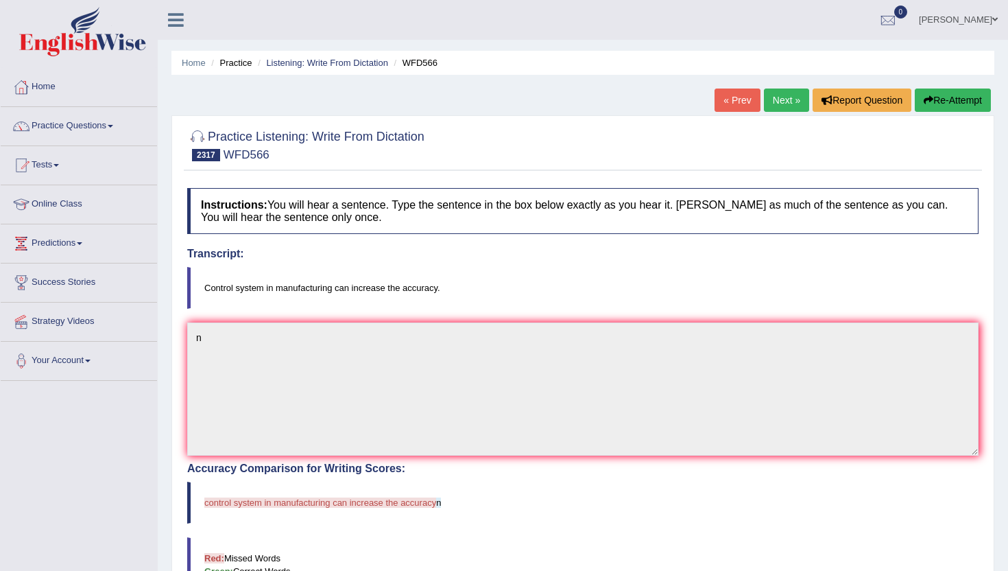
click at [777, 104] on link "Next »" at bounding box center [786, 99] width 45 height 23
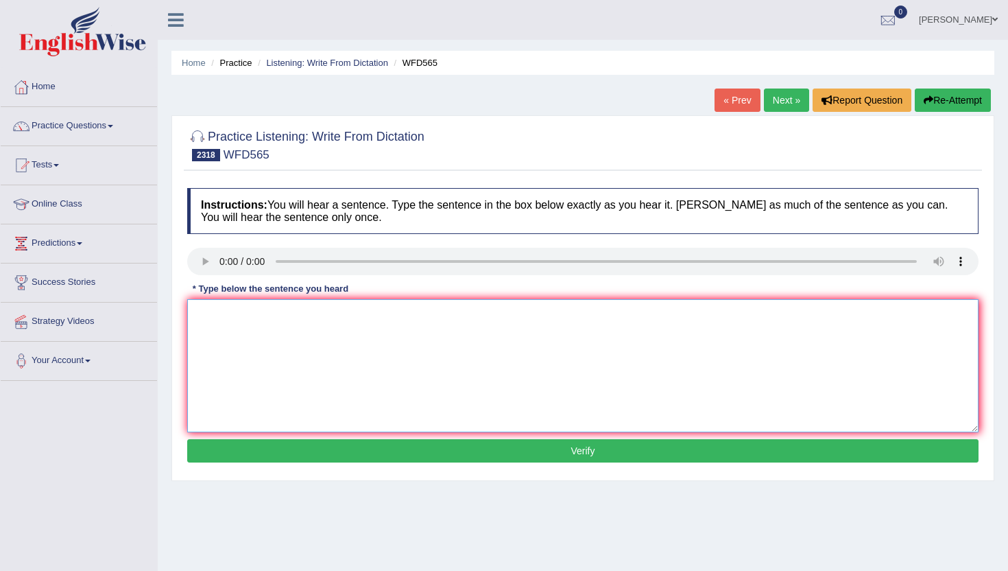
click at [371, 370] on textarea at bounding box center [583, 365] width 792 height 133
type textarea "m"
click at [365, 445] on button "Verify" at bounding box center [583, 450] width 792 height 23
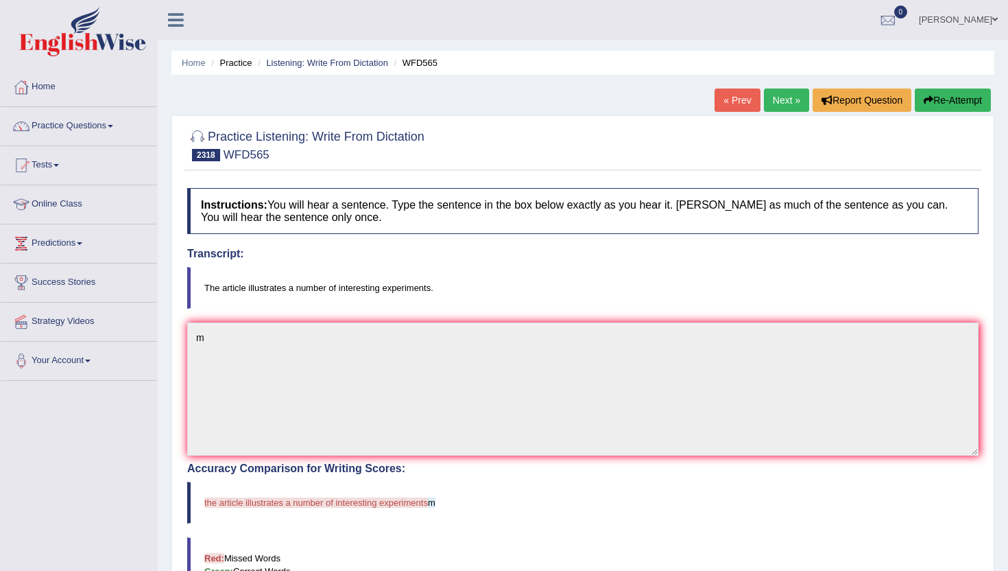
click at [790, 101] on link "Next »" at bounding box center [786, 99] width 45 height 23
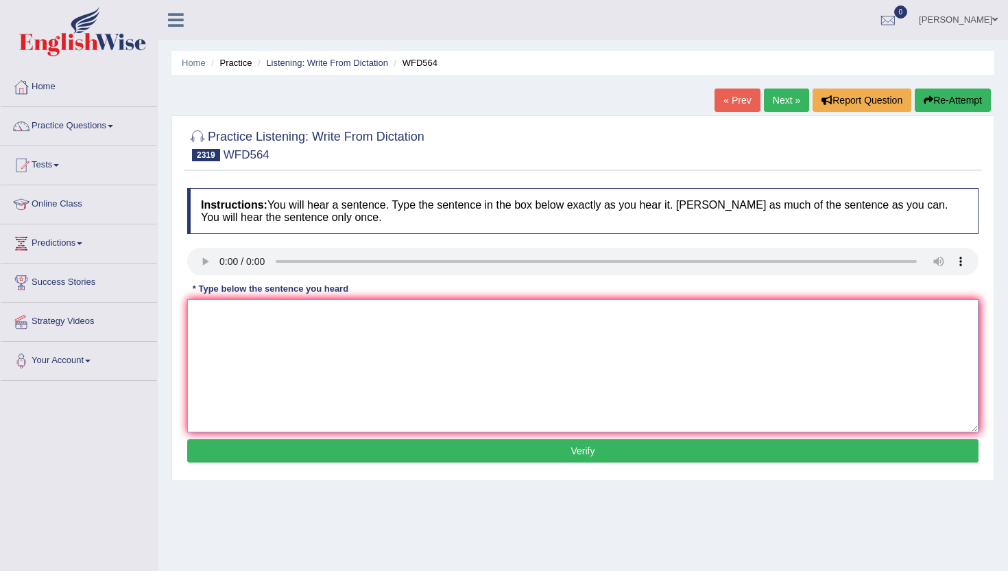
click at [248, 346] on textarea at bounding box center [583, 365] width 792 height 133
type textarea "n"
click at [250, 443] on button "Verify" at bounding box center [583, 450] width 792 height 23
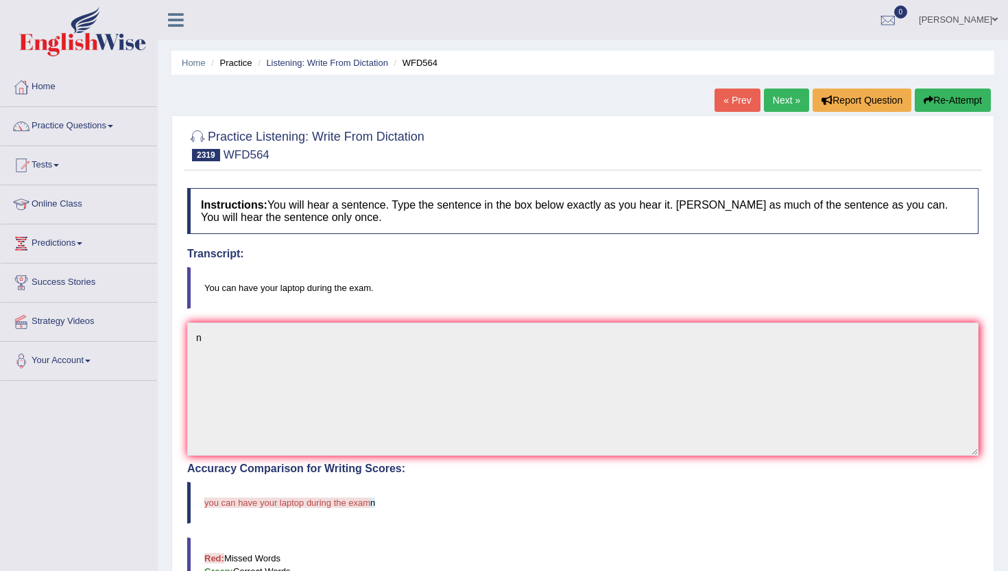
click at [774, 97] on link "Next »" at bounding box center [786, 99] width 45 height 23
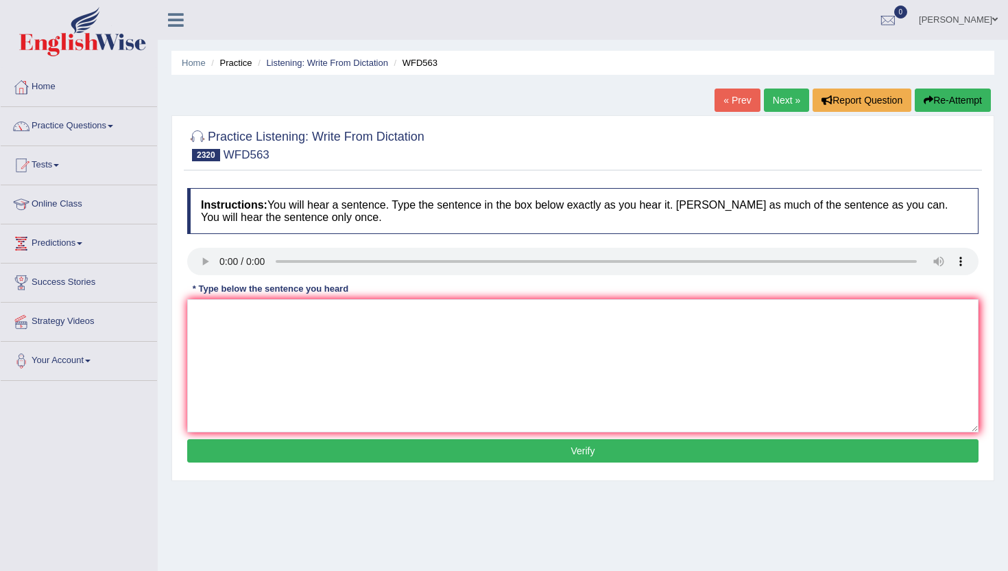
click at [280, 435] on div "Instructions: You will hear a sentence. Type the sentence in the box below exac…" at bounding box center [583, 327] width 799 height 292
click at [268, 390] on textarea at bounding box center [583, 365] width 792 height 133
drag, startPoint x: 268, startPoint y: 408, endPoint x: 268, endPoint y: 449, distance: 40.5
click at [268, 448] on div "Instructions: You will hear a sentence. Type the sentence in the box below exac…" at bounding box center [583, 327] width 799 height 292
type textarea "n"
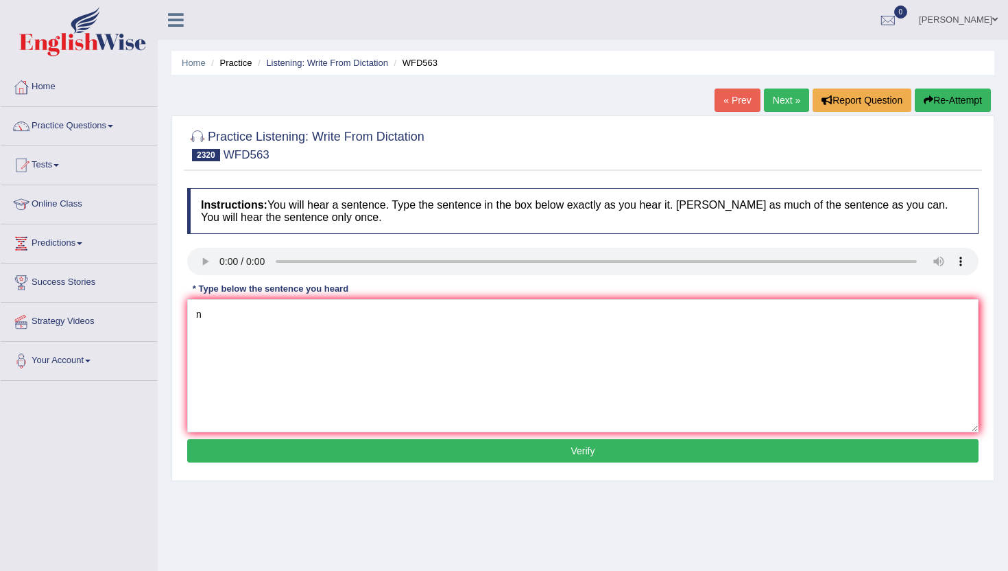
click at [268, 449] on button "Verify" at bounding box center [583, 450] width 792 height 23
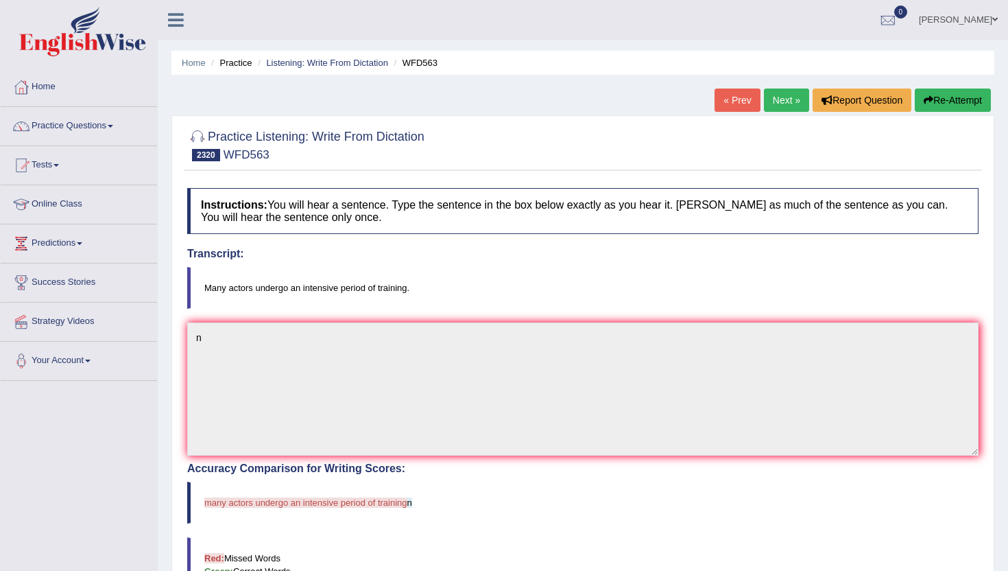
click at [779, 109] on link "Next »" at bounding box center [786, 99] width 45 height 23
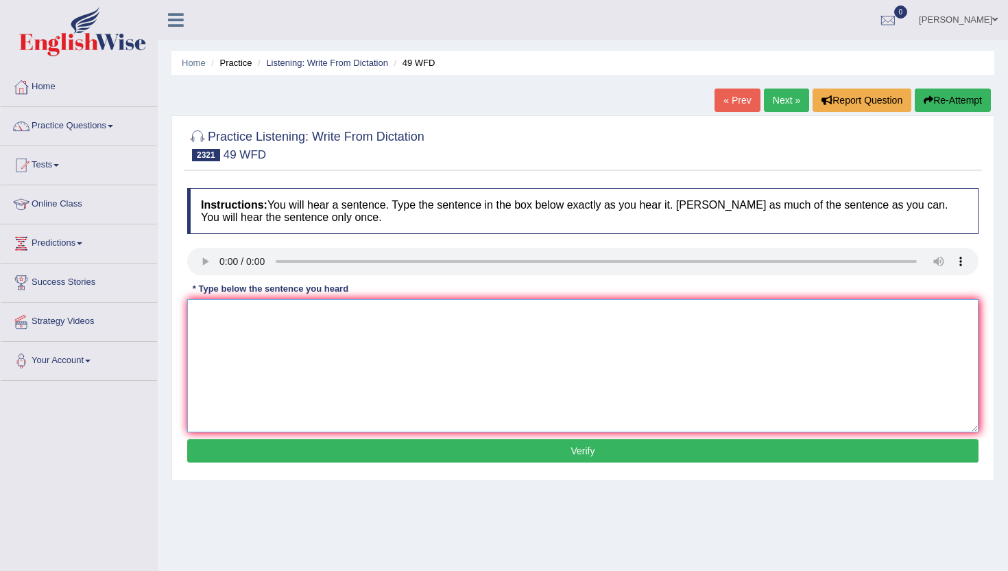
click at [233, 320] on textarea at bounding box center [583, 365] width 792 height 133
type textarea "b"
click at [241, 460] on button "Verify" at bounding box center [583, 450] width 792 height 23
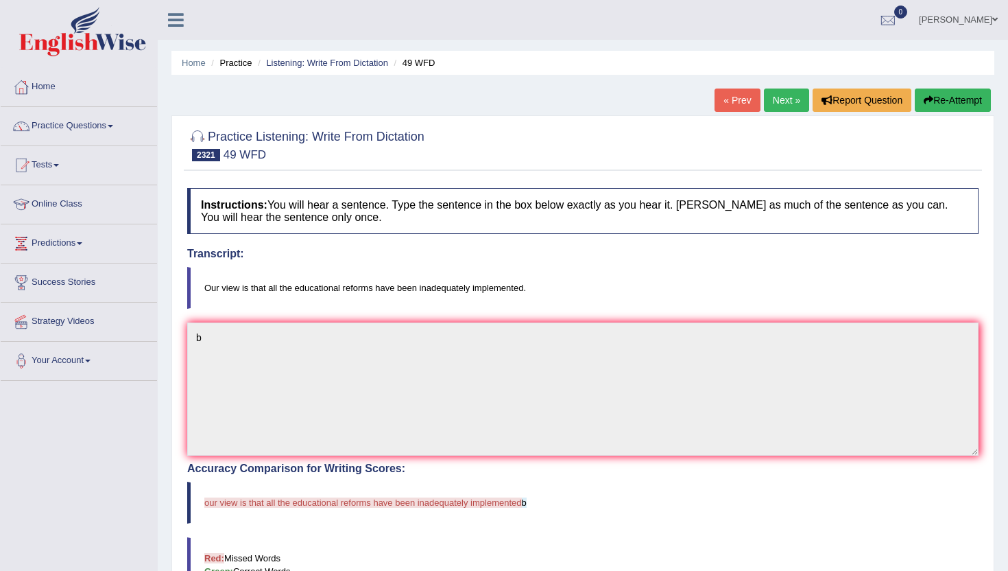
click at [958, 102] on button "Re-Attempt" at bounding box center [953, 99] width 76 height 23
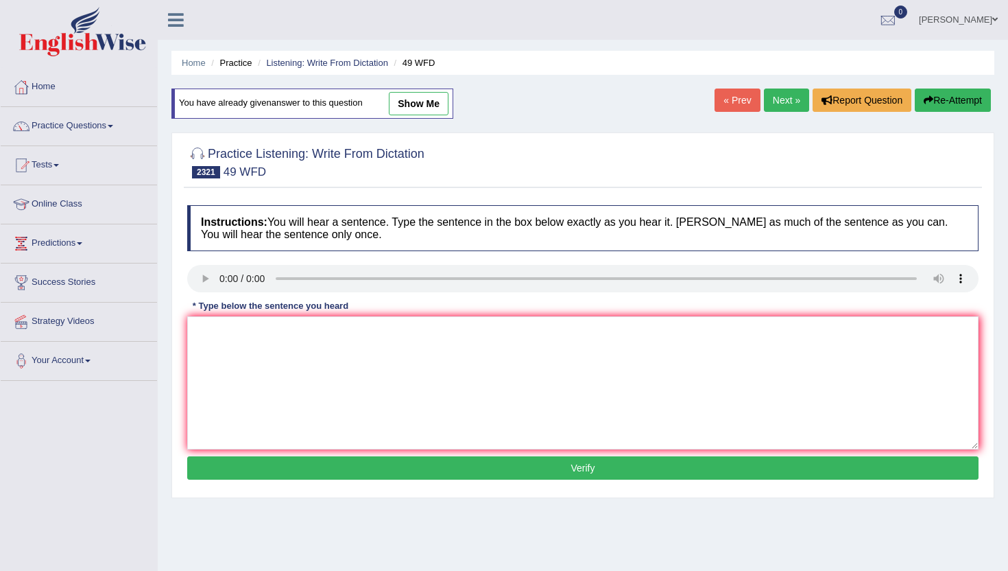
click at [781, 102] on link "Next »" at bounding box center [786, 99] width 45 height 23
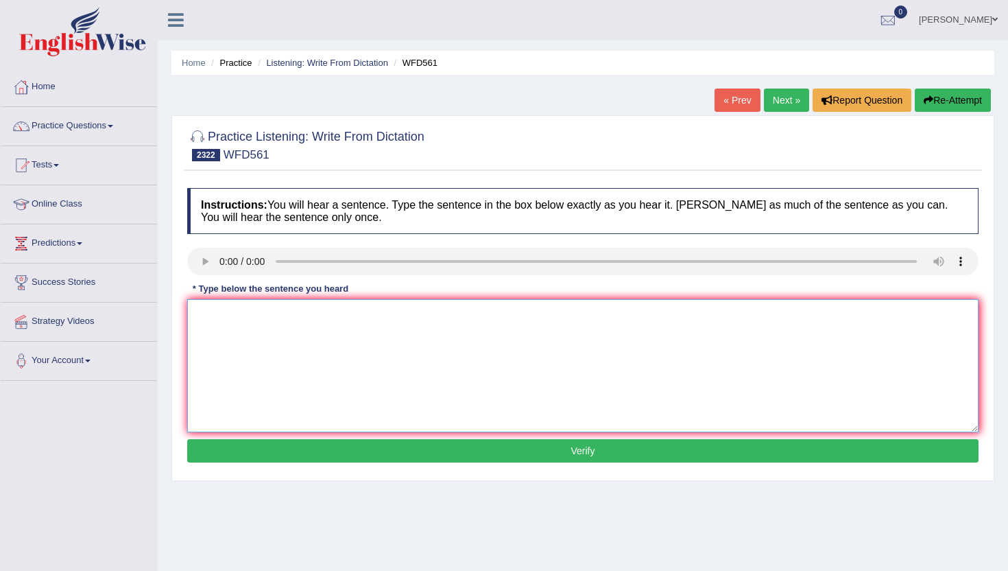
click at [227, 345] on textarea at bounding box center [583, 365] width 792 height 133
type textarea "b"
click at [222, 452] on button "Verify" at bounding box center [583, 450] width 792 height 23
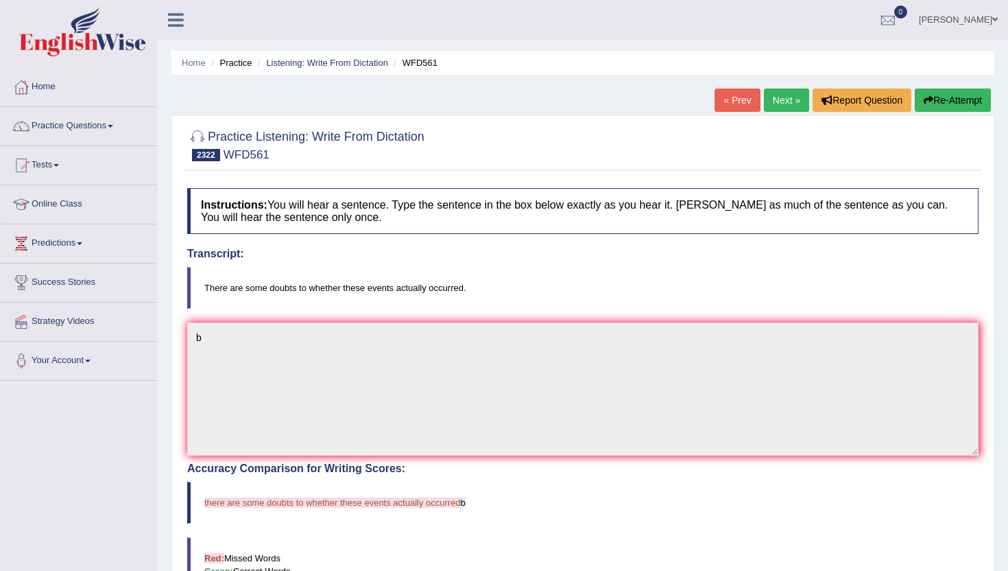
click at [793, 94] on link "Next »" at bounding box center [786, 99] width 45 height 23
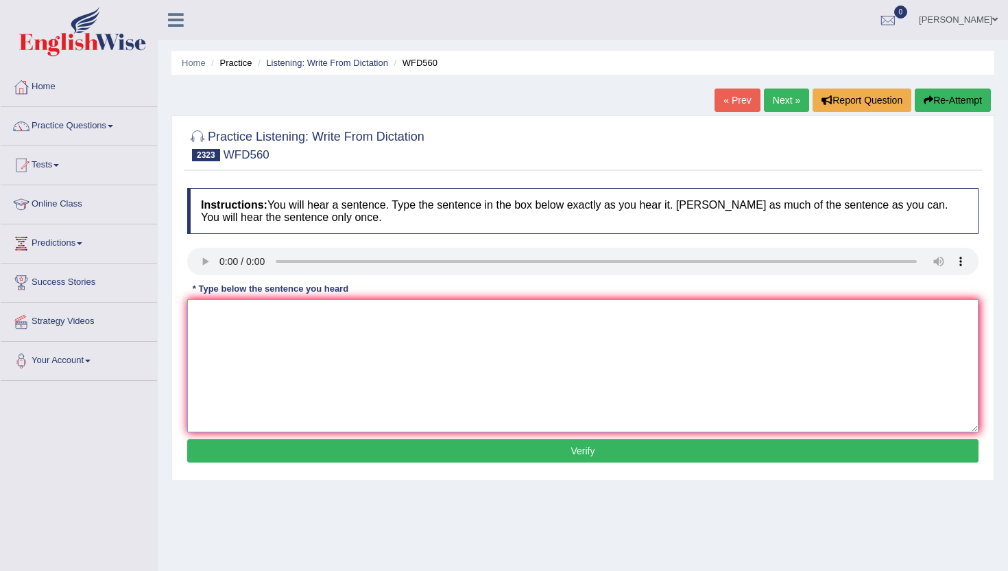
drag, startPoint x: 234, startPoint y: 338, endPoint x: 242, endPoint y: 312, distance: 26.7
click at [234, 338] on textarea at bounding box center [583, 365] width 792 height 133
type textarea "n"
click at [241, 447] on button "Verify" at bounding box center [583, 450] width 792 height 23
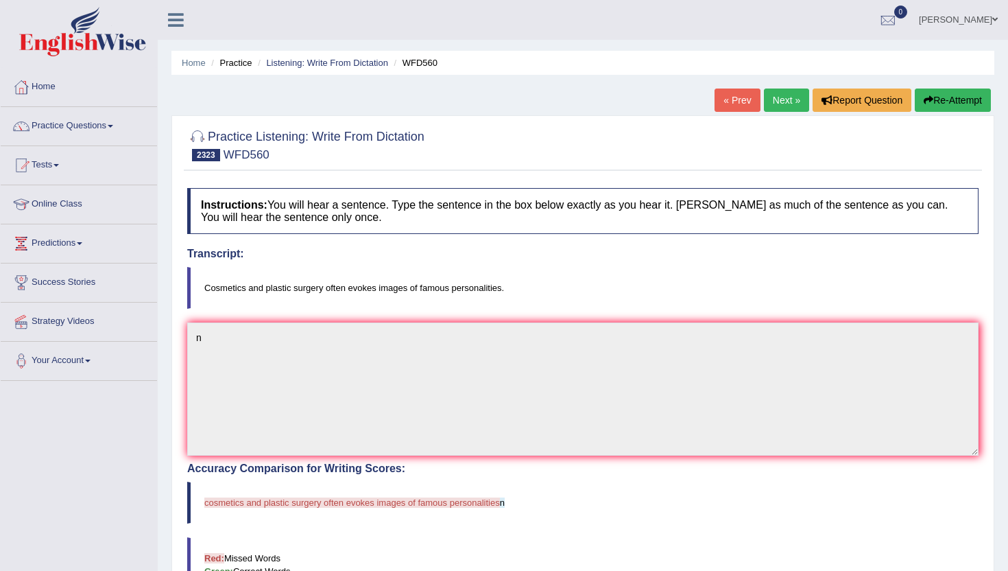
click at [785, 95] on link "Next »" at bounding box center [786, 99] width 45 height 23
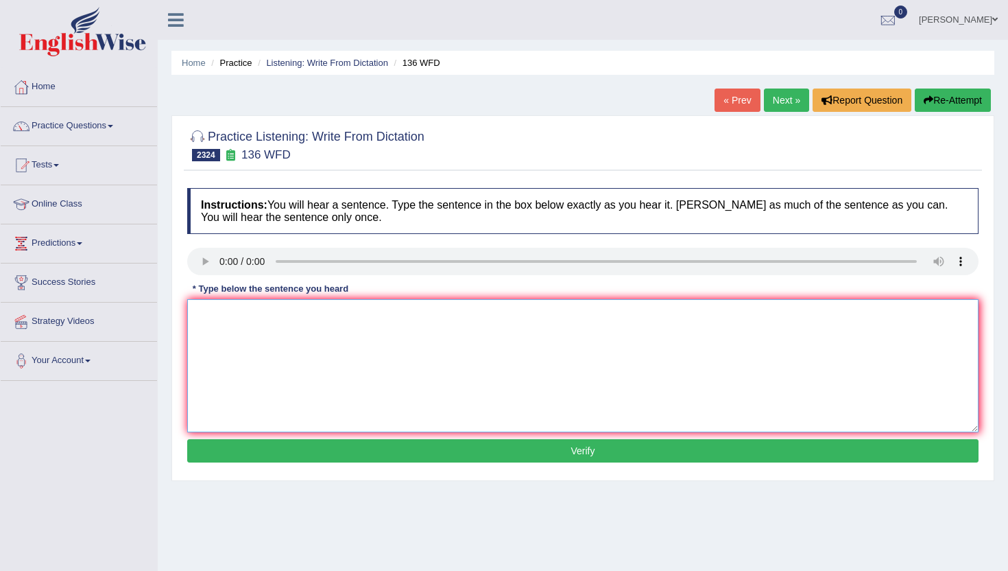
drag, startPoint x: 248, startPoint y: 392, endPoint x: 248, endPoint y: 370, distance: 22.0
click at [248, 389] on textarea at bounding box center [583, 365] width 792 height 133
type textarea "b"
click at [252, 466] on div "Instructions: You will hear a sentence. Type the sentence in the box below exac…" at bounding box center [583, 327] width 799 height 292
click at [252, 460] on button "Verify" at bounding box center [583, 450] width 792 height 23
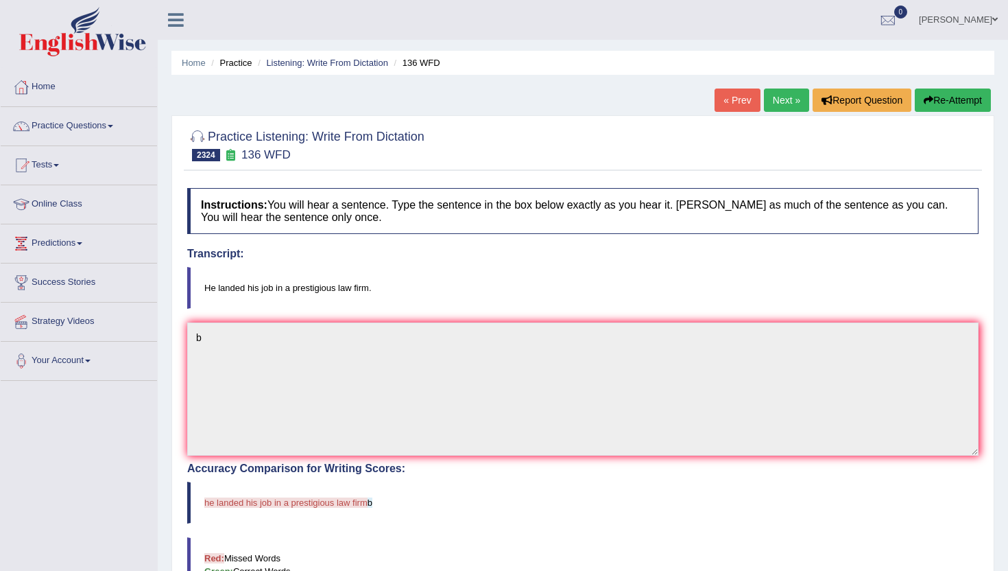
click at [773, 102] on link "Next »" at bounding box center [786, 99] width 45 height 23
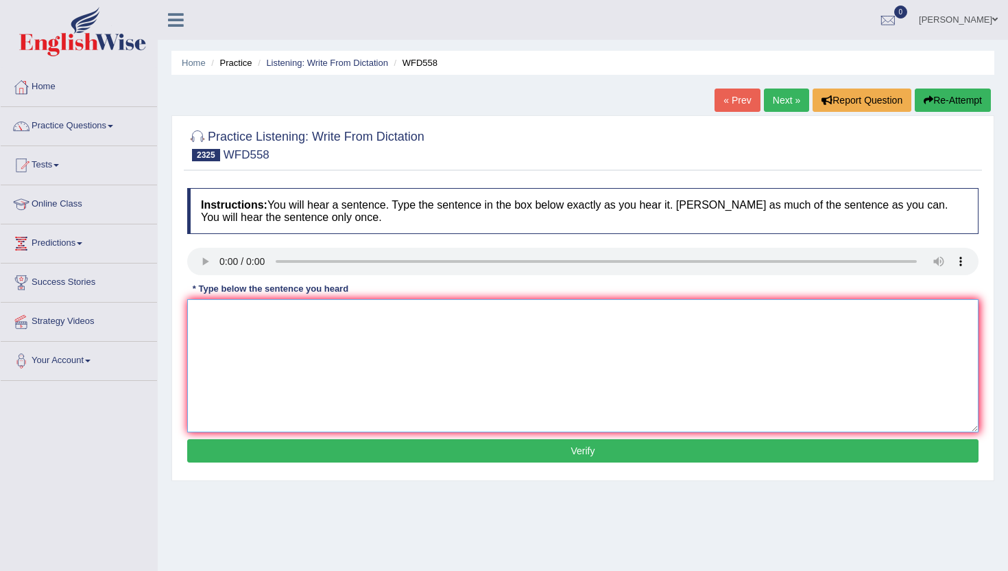
drag, startPoint x: 213, startPoint y: 351, endPoint x: 225, endPoint y: 318, distance: 35.2
click at [213, 350] on textarea at bounding box center [583, 365] width 792 height 133
type textarea "n"
click at [214, 461] on button "Verify" at bounding box center [583, 450] width 792 height 23
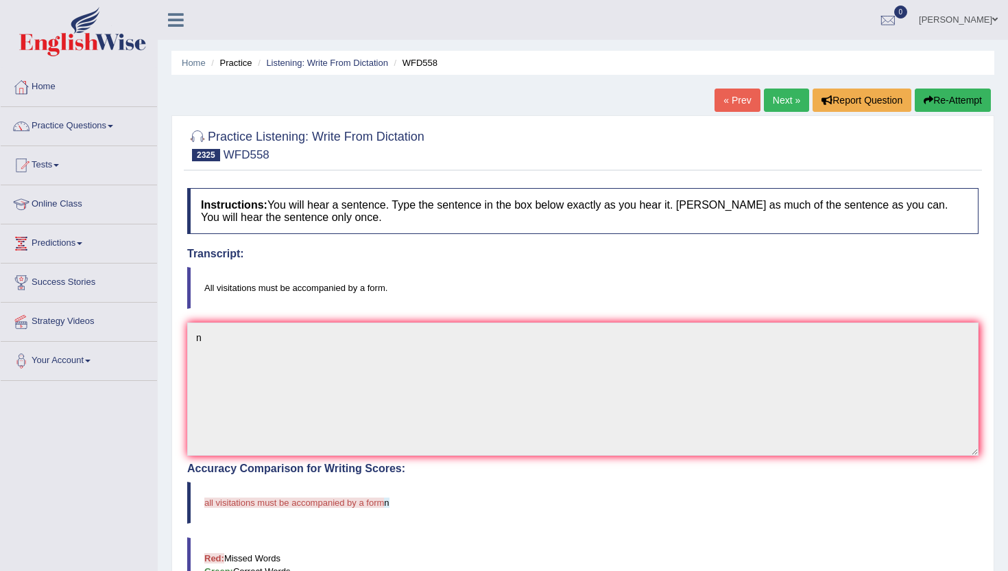
click at [784, 95] on link "Next »" at bounding box center [786, 99] width 45 height 23
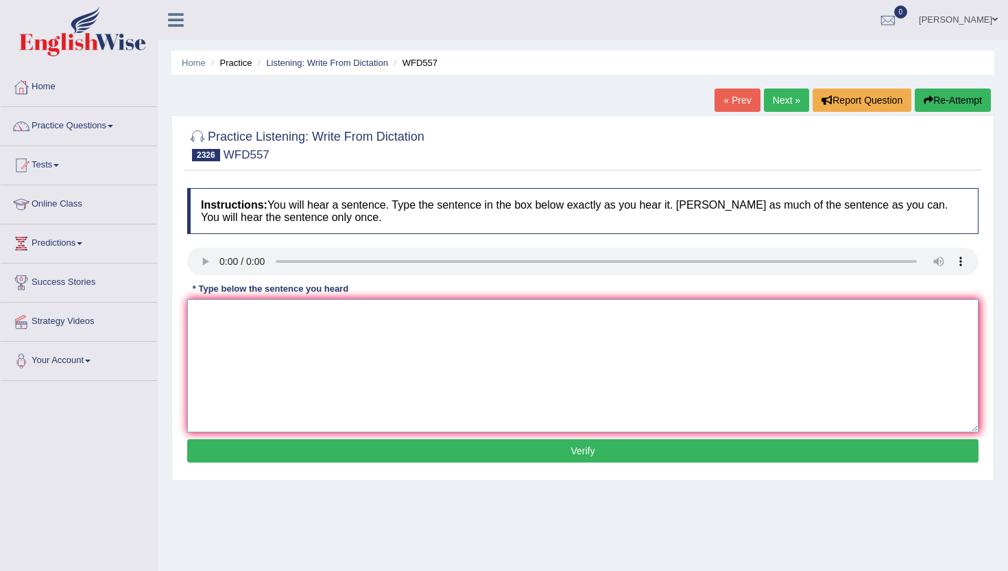
click at [214, 403] on textarea at bounding box center [583, 365] width 792 height 133
type textarea "b"
click at [211, 451] on button "Verify" at bounding box center [583, 450] width 792 height 23
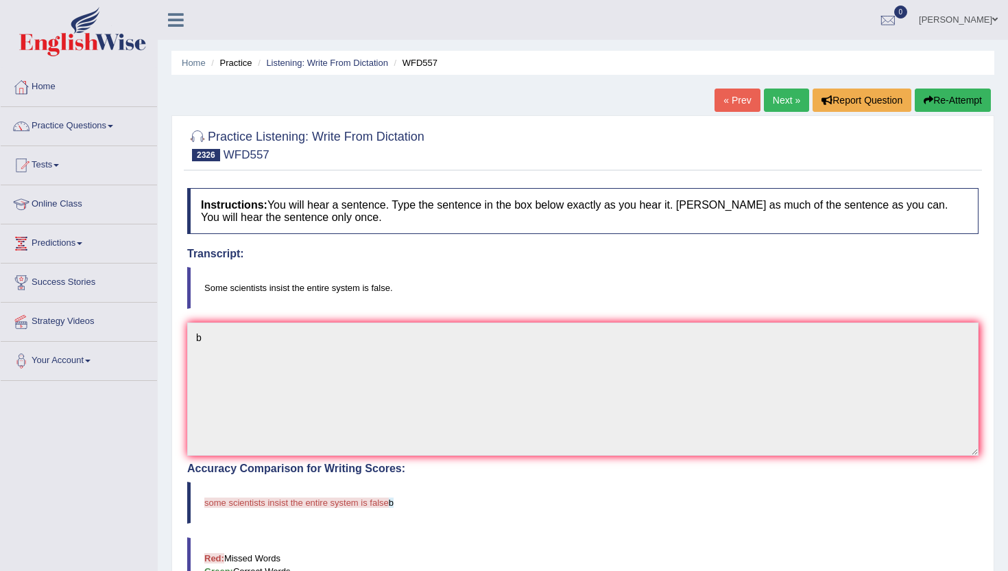
click at [769, 104] on link "Next »" at bounding box center [786, 99] width 45 height 23
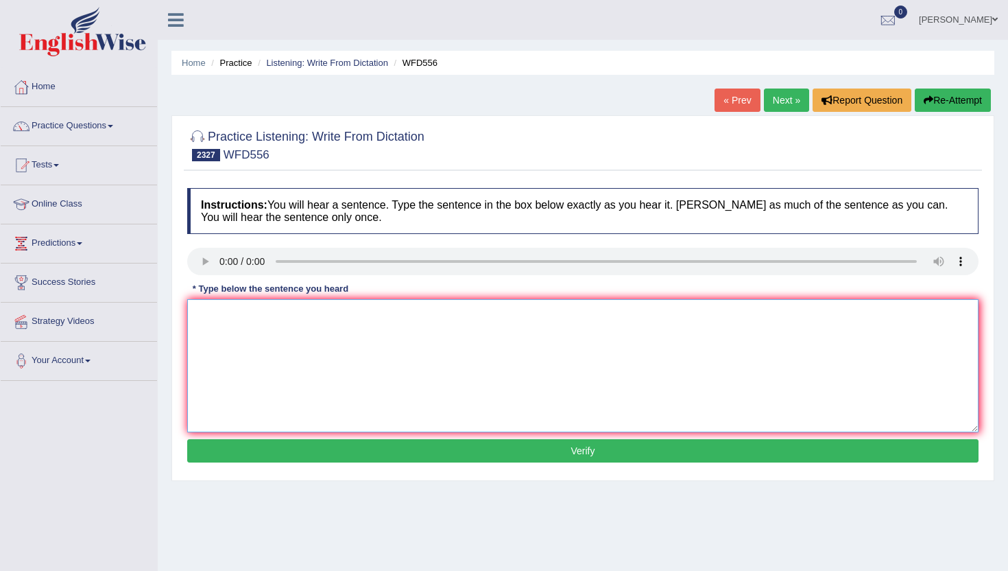
drag, startPoint x: 213, startPoint y: 319, endPoint x: 214, endPoint y: 311, distance: 8.3
click at [213, 318] on textarea at bounding box center [583, 365] width 792 height 133
type textarea "b"
click at [222, 451] on button "Verify" at bounding box center [583, 450] width 792 height 23
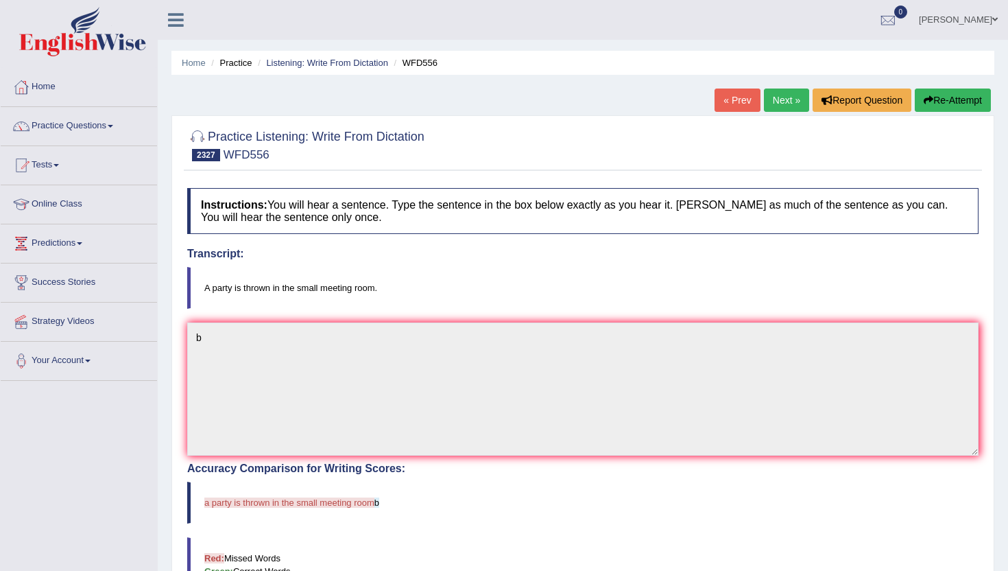
click at [776, 100] on link "Next »" at bounding box center [786, 99] width 45 height 23
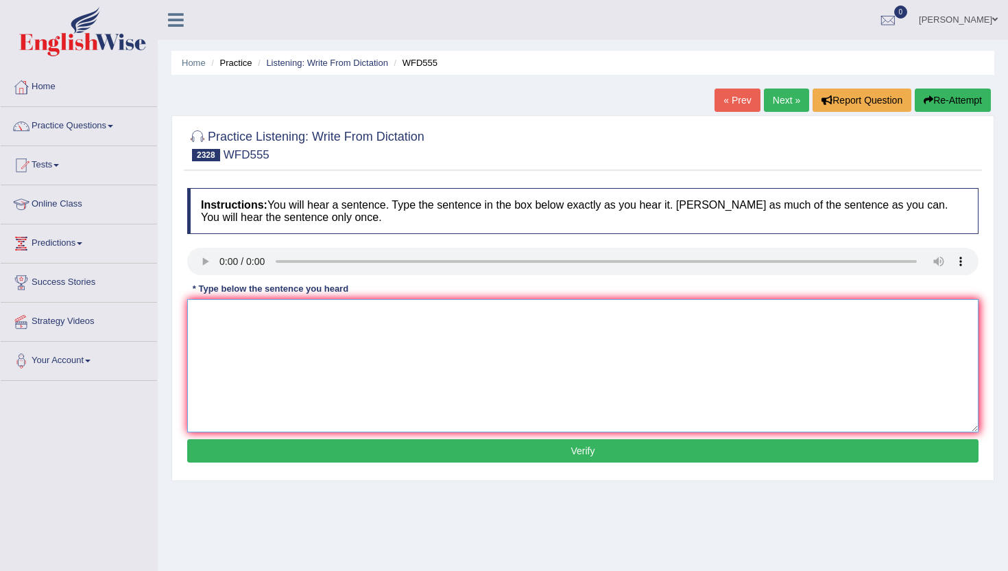
drag, startPoint x: 250, startPoint y: 374, endPoint x: 259, endPoint y: 348, distance: 27.6
click at [250, 372] on textarea at bounding box center [583, 365] width 792 height 133
type textarea "n"
click at [253, 445] on button "Verify" at bounding box center [583, 450] width 792 height 23
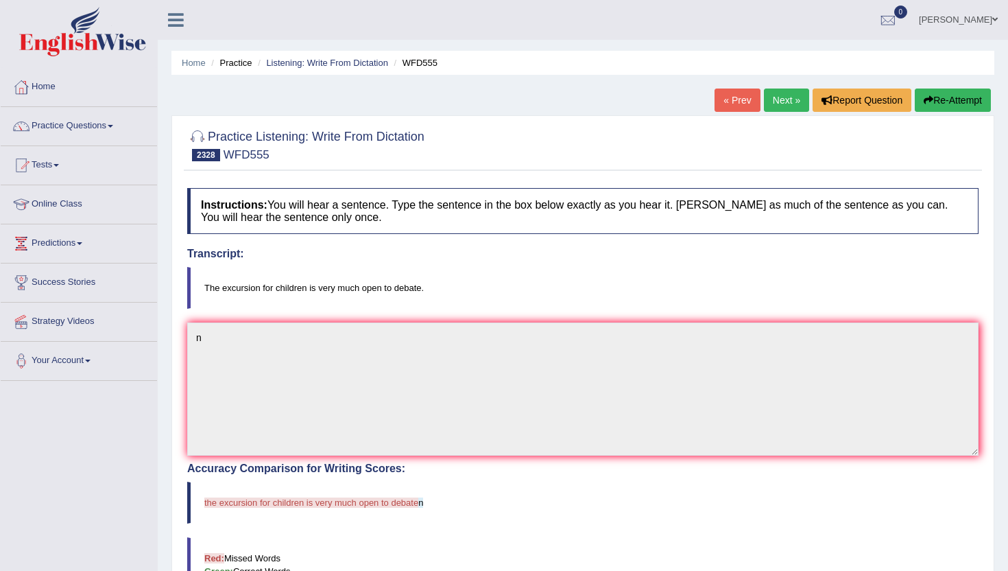
click at [773, 106] on link "Next »" at bounding box center [786, 99] width 45 height 23
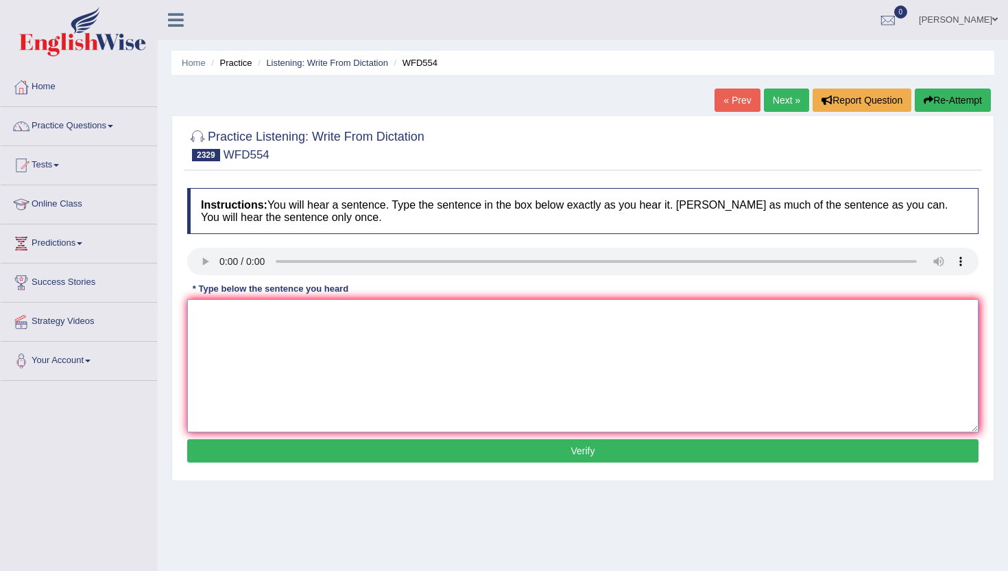
click at [213, 335] on textarea at bounding box center [583, 365] width 792 height 133
type textarea "n"
click at [213, 454] on button "Verify" at bounding box center [583, 450] width 792 height 23
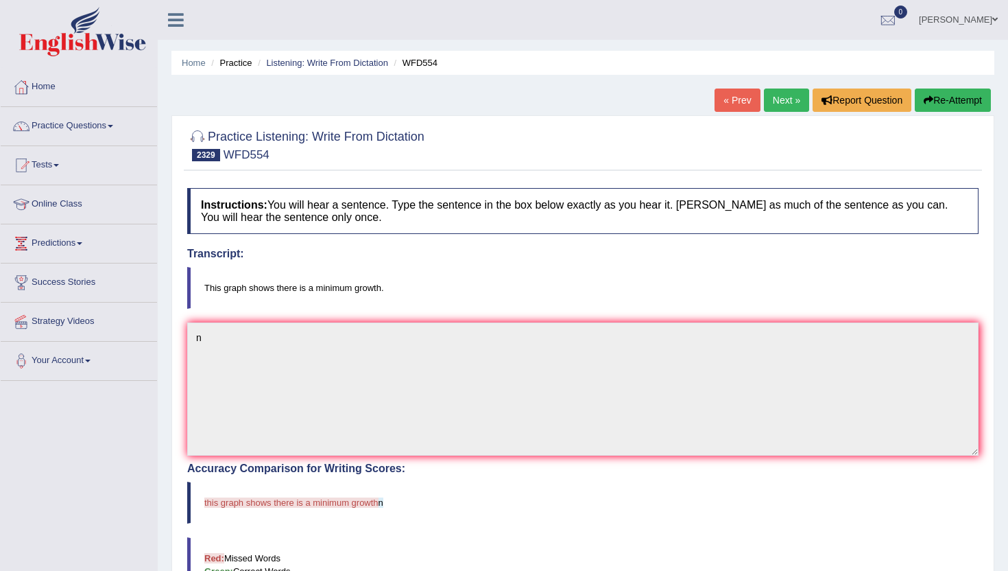
click at [781, 89] on link "Next »" at bounding box center [786, 99] width 45 height 23
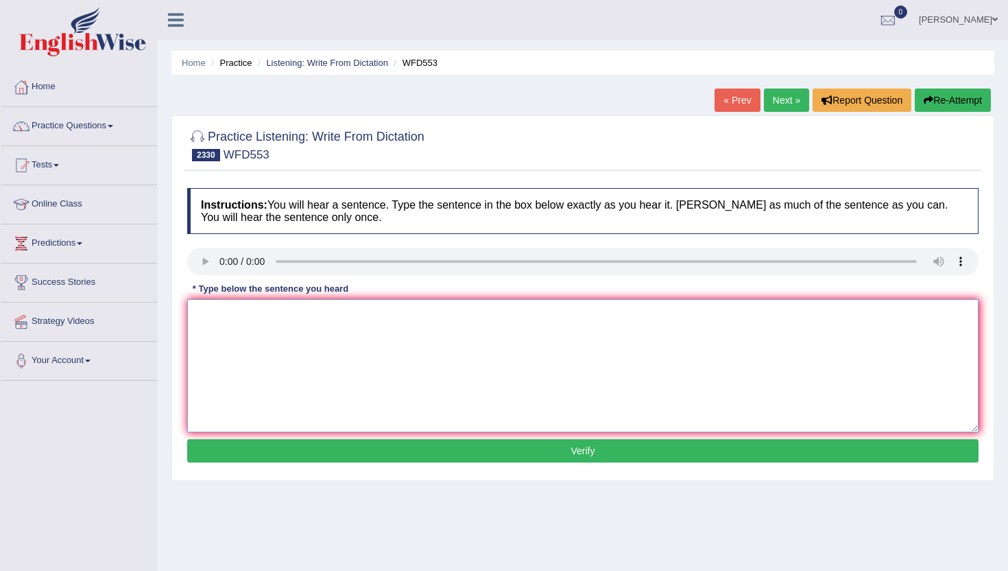
click at [215, 400] on textarea at bounding box center [583, 365] width 792 height 133
type textarea "n"
click at [222, 451] on button "Verify" at bounding box center [583, 450] width 792 height 23
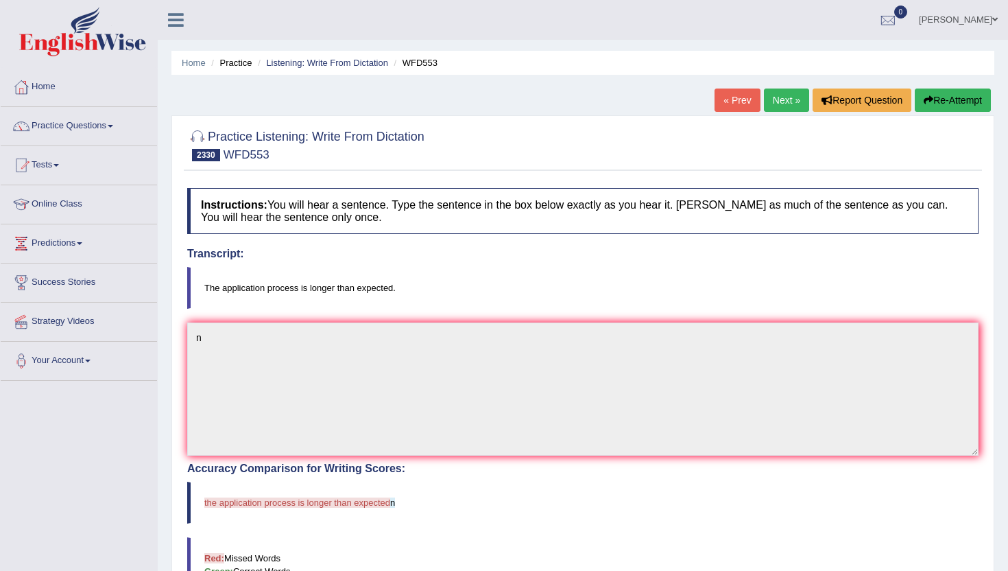
click at [784, 100] on link "Next »" at bounding box center [786, 99] width 45 height 23
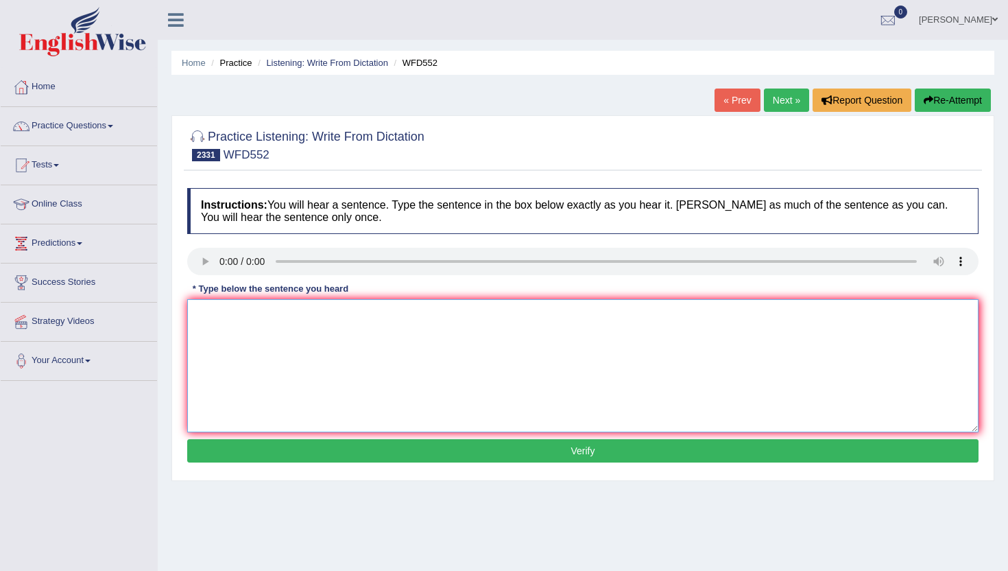
click at [241, 401] on textarea at bounding box center [583, 365] width 792 height 133
type textarea "n"
click at [241, 463] on div "Instructions: You will hear a sentence. Type the sentence in the box below exac…" at bounding box center [583, 327] width 799 height 292
click at [241, 455] on button "Verify" at bounding box center [583, 450] width 792 height 23
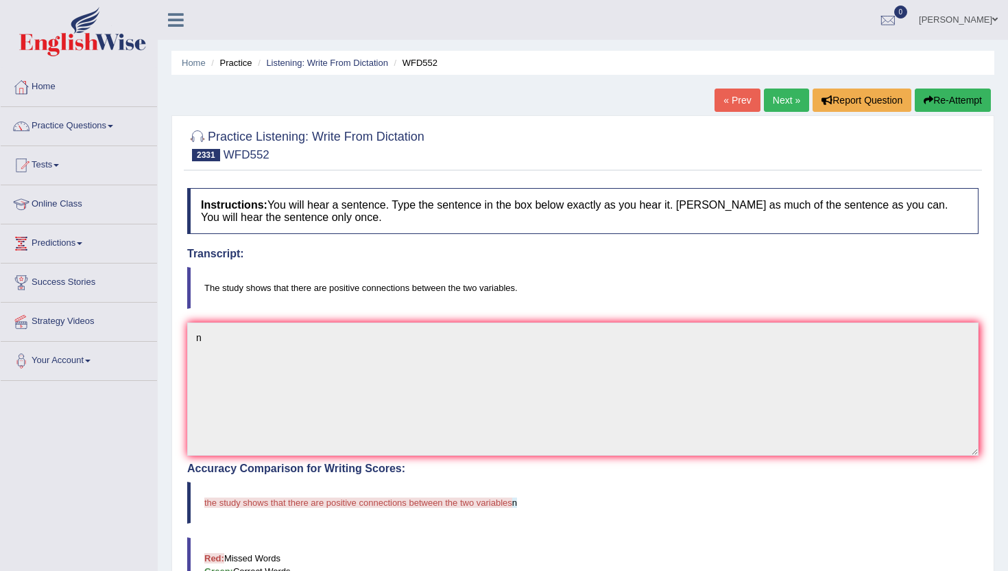
click at [770, 104] on link "Next »" at bounding box center [786, 99] width 45 height 23
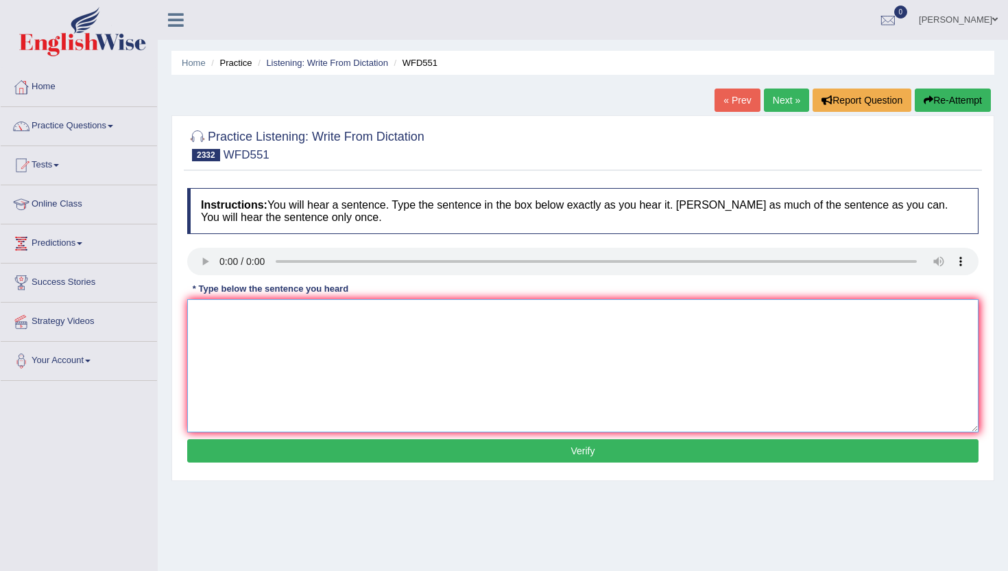
click at [223, 331] on textarea at bounding box center [583, 365] width 792 height 133
type textarea "n"
click at [217, 457] on button "Verify" at bounding box center [583, 450] width 792 height 23
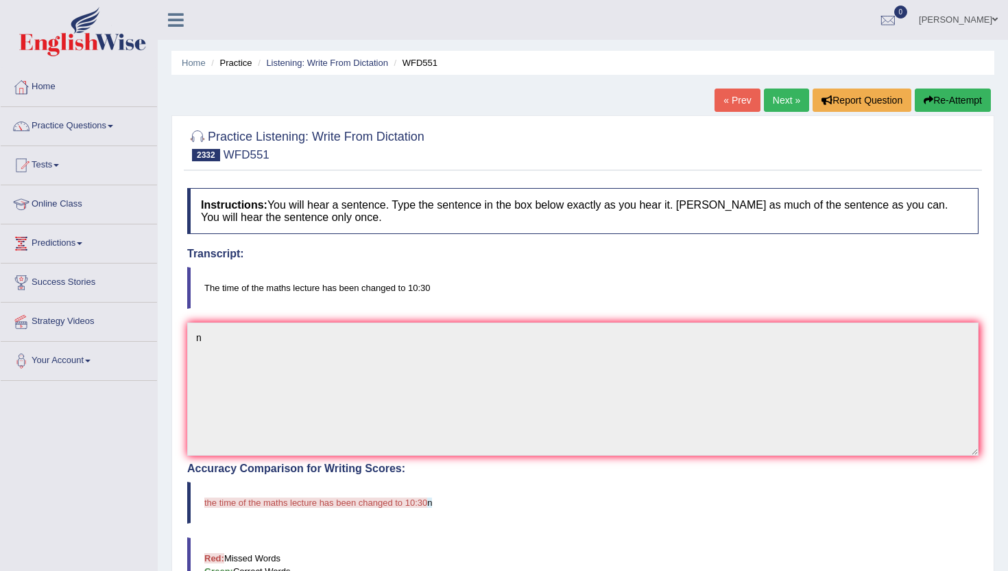
click at [783, 89] on link "Next »" at bounding box center [786, 99] width 45 height 23
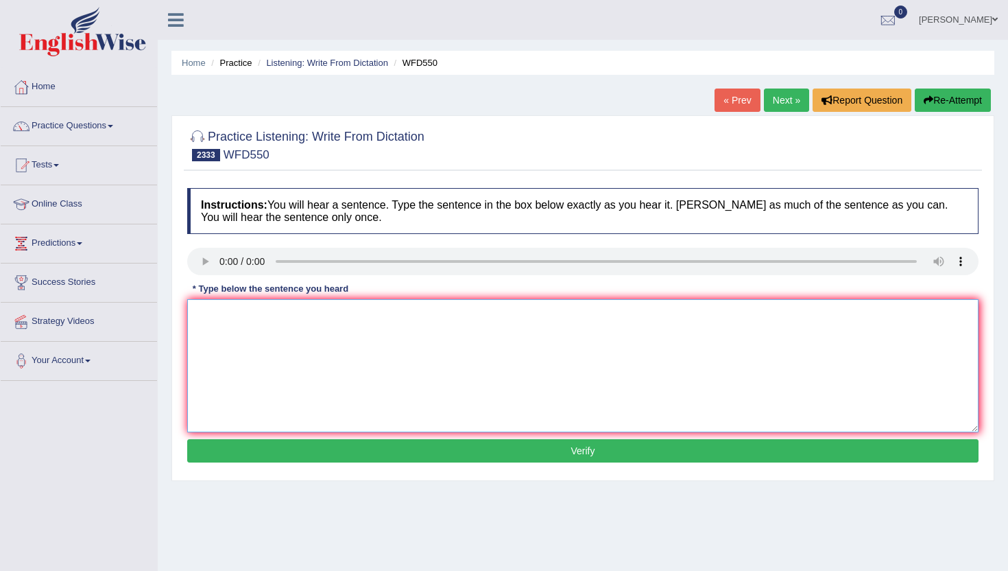
click at [296, 418] on textarea at bounding box center [583, 365] width 792 height 133
type textarea "n"
click at [291, 451] on button "Verify" at bounding box center [583, 450] width 792 height 23
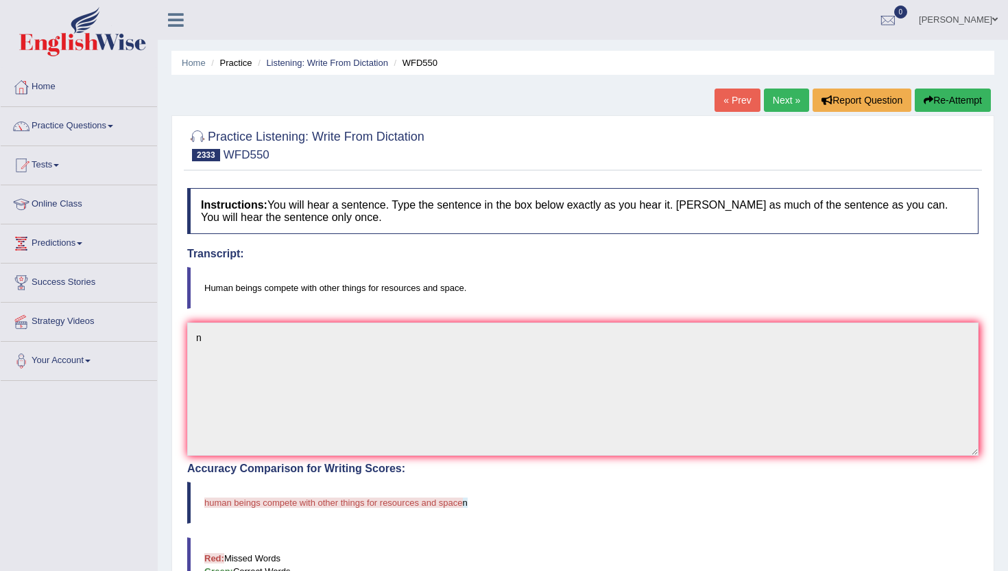
click at [791, 99] on link "Next »" at bounding box center [786, 99] width 45 height 23
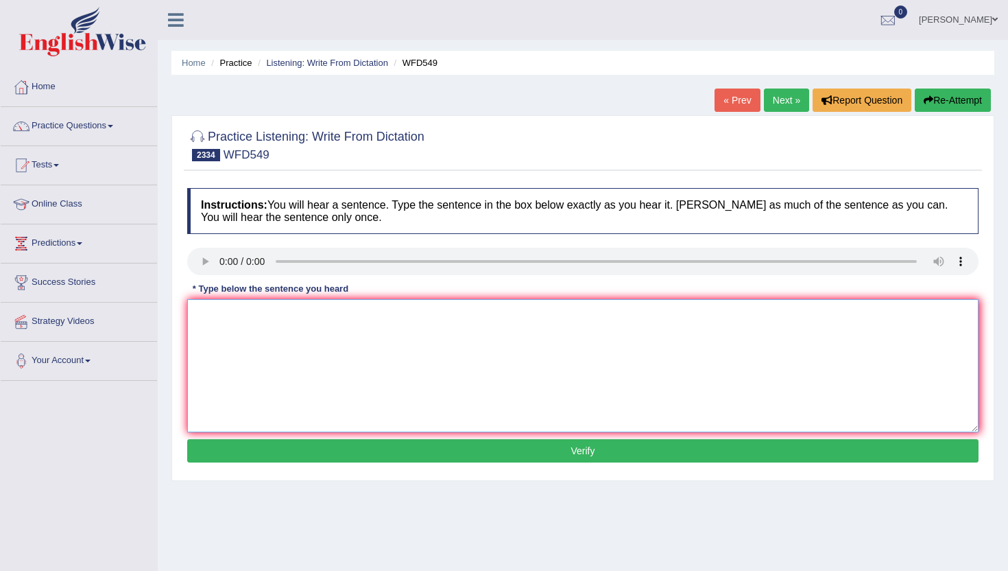
click at [223, 338] on textarea at bounding box center [583, 365] width 792 height 133
type textarea "n"
click at [228, 456] on button "Verify" at bounding box center [583, 450] width 792 height 23
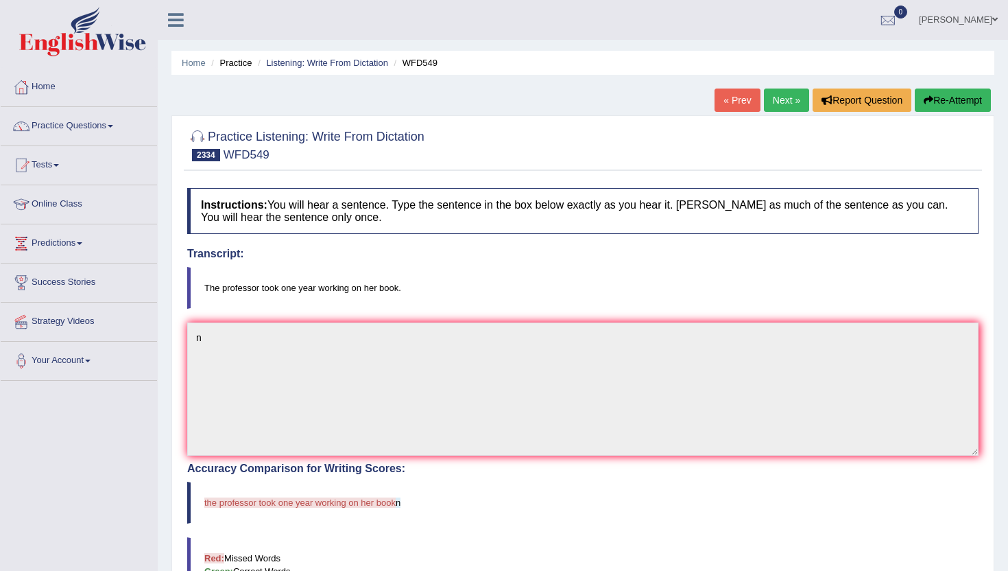
click at [785, 93] on link "Next »" at bounding box center [786, 99] width 45 height 23
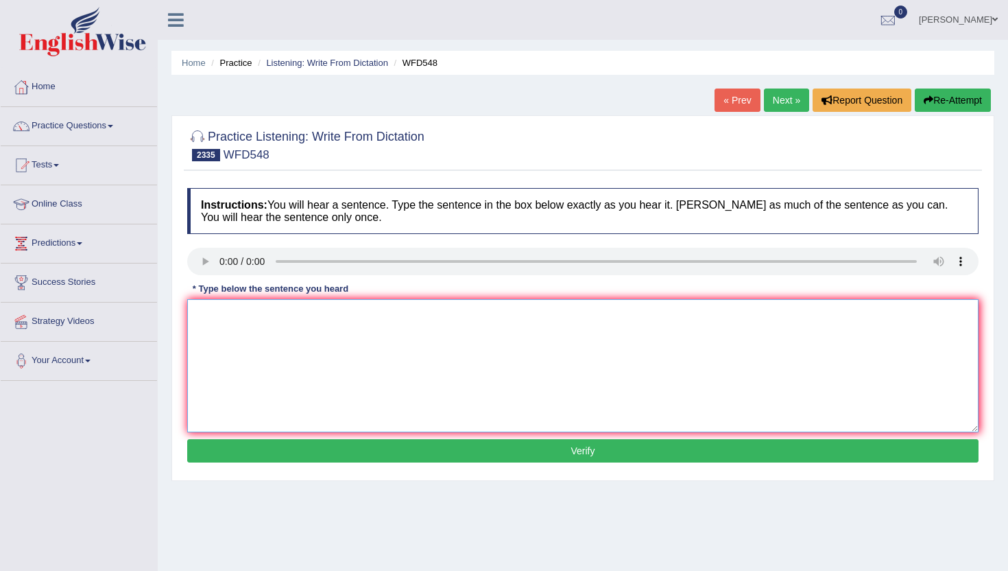
click at [228, 339] on textarea at bounding box center [583, 365] width 792 height 133
type textarea "b"
click at [224, 452] on button "Verify" at bounding box center [583, 450] width 792 height 23
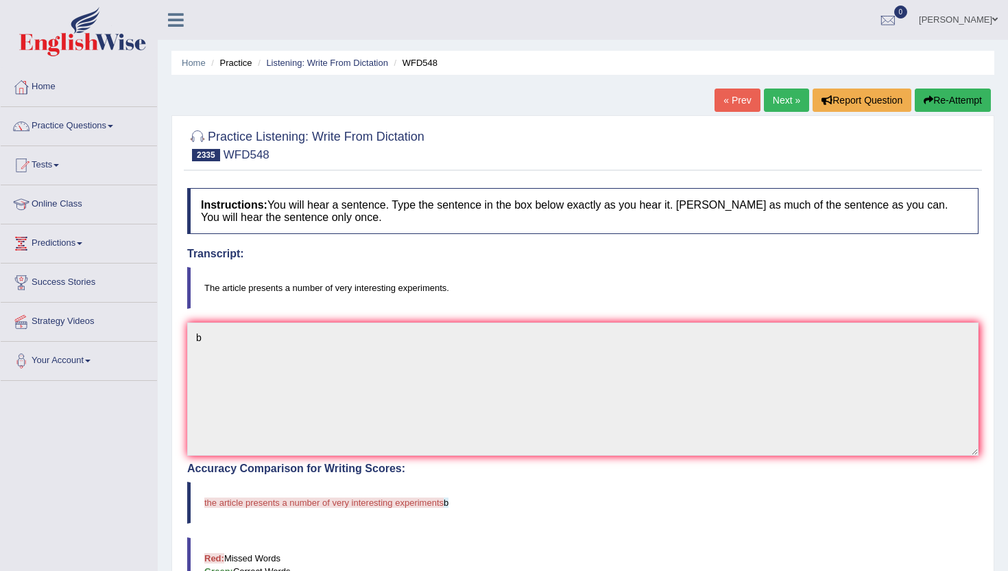
click at [773, 101] on link "Next »" at bounding box center [786, 99] width 45 height 23
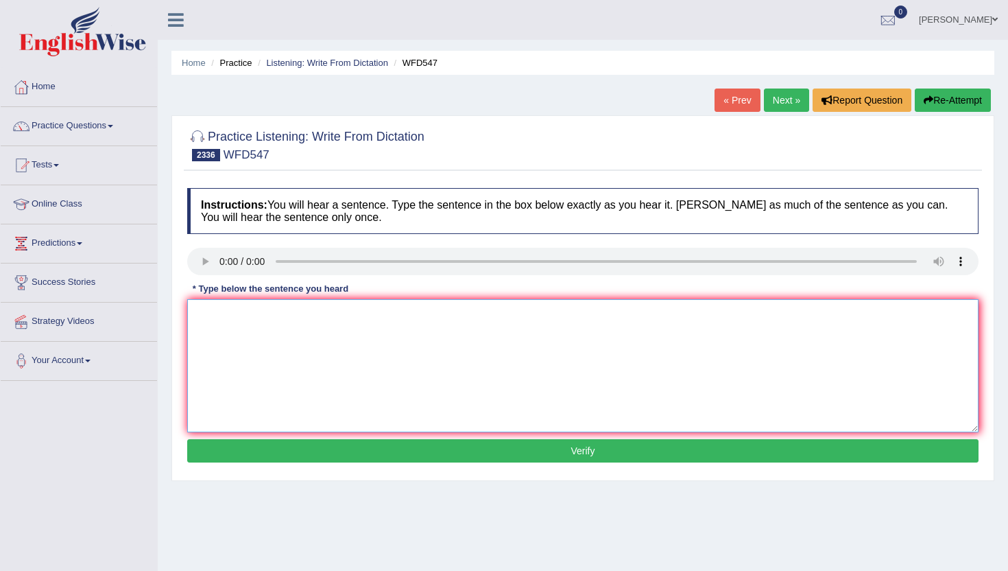
click at [251, 382] on textarea at bounding box center [583, 365] width 792 height 133
type textarea "n"
click at [250, 455] on button "Verify" at bounding box center [583, 450] width 792 height 23
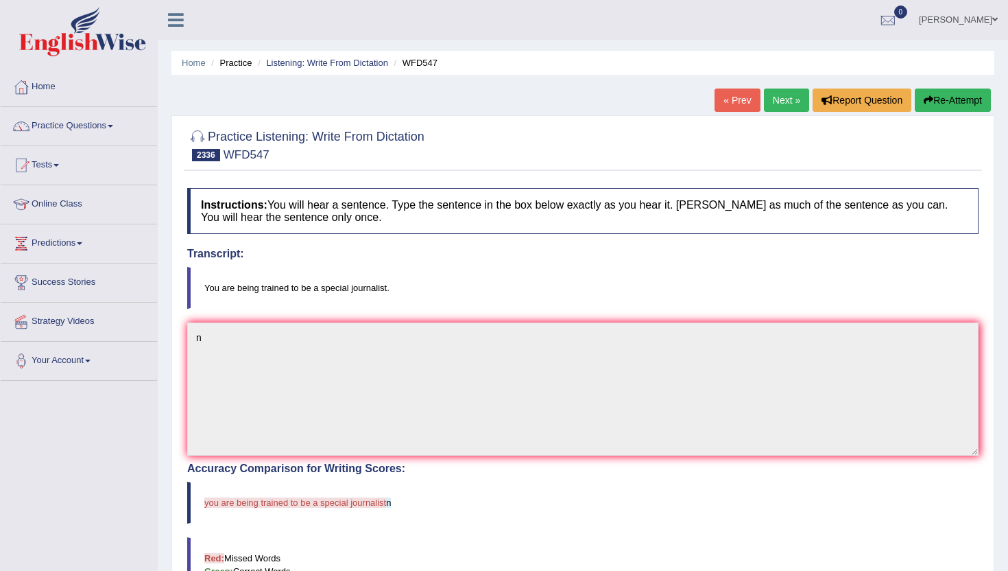
click at [771, 98] on link "Next »" at bounding box center [786, 99] width 45 height 23
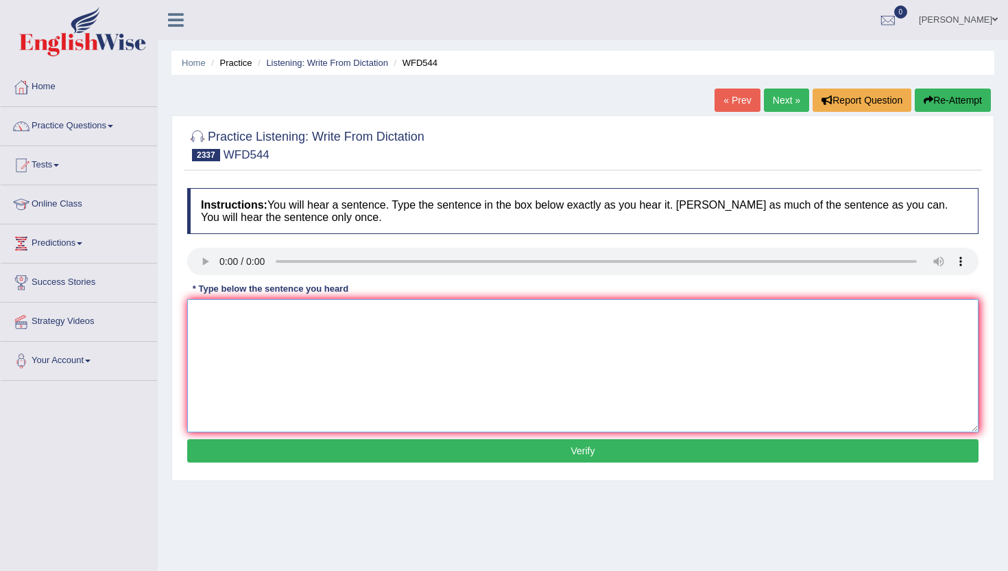
click at [237, 314] on textarea at bounding box center [583, 365] width 792 height 133
type textarea "b"
click at [240, 445] on button "Verify" at bounding box center [583, 450] width 792 height 23
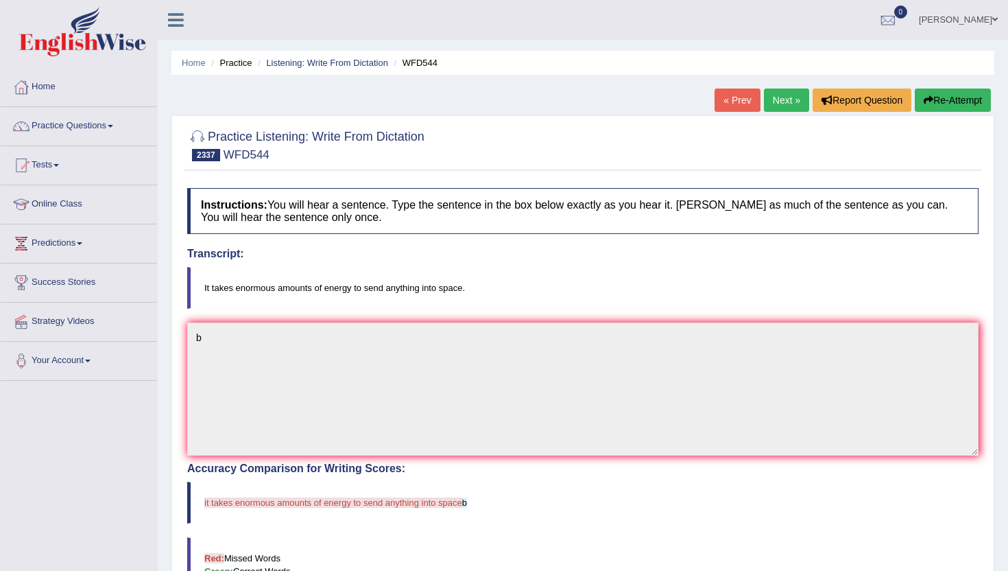
click at [782, 96] on link "Next »" at bounding box center [786, 99] width 45 height 23
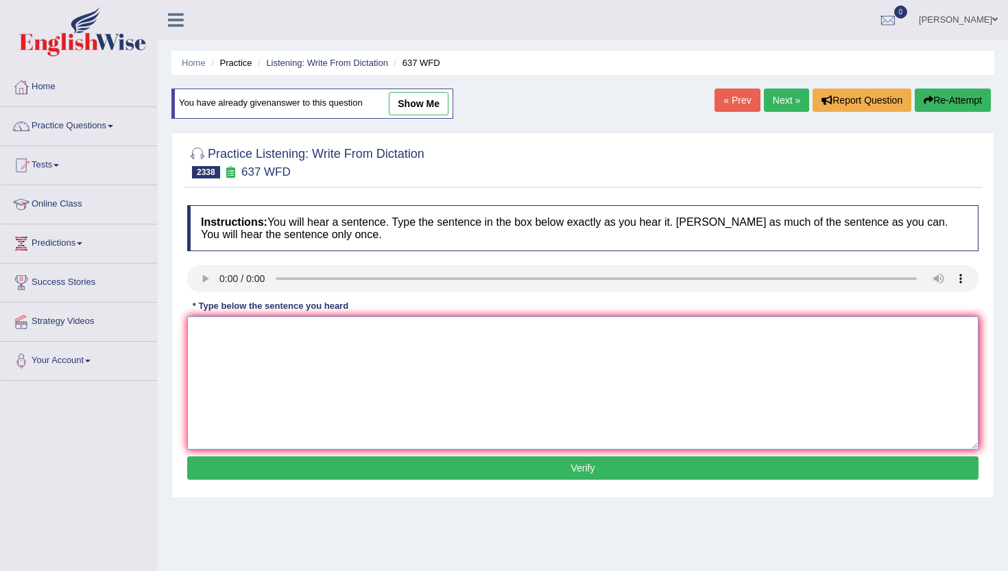
click at [250, 359] on textarea at bounding box center [583, 382] width 792 height 133
type textarea "n"
click at [242, 466] on button "Verify" at bounding box center [583, 467] width 792 height 23
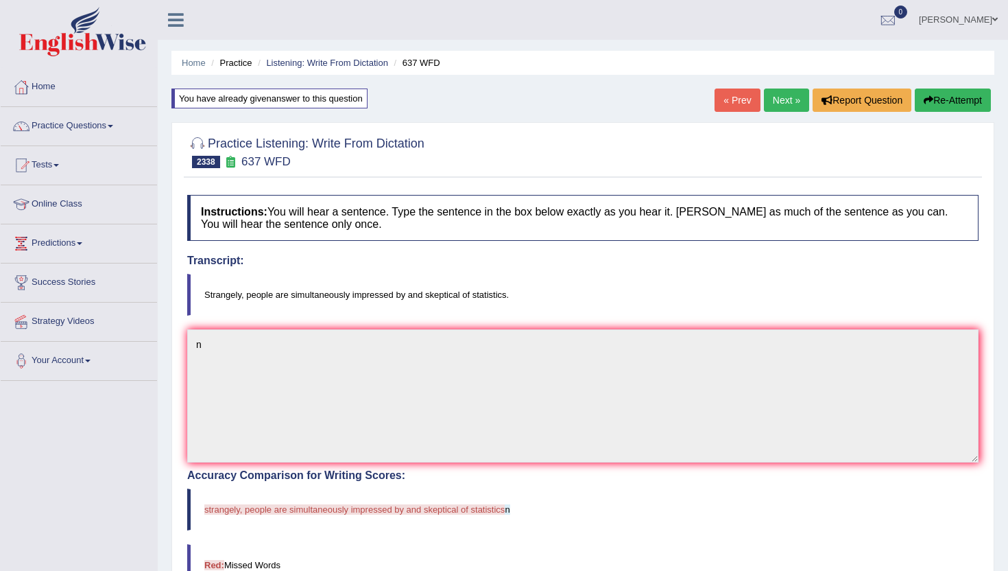
click at [766, 95] on link "Next »" at bounding box center [786, 99] width 45 height 23
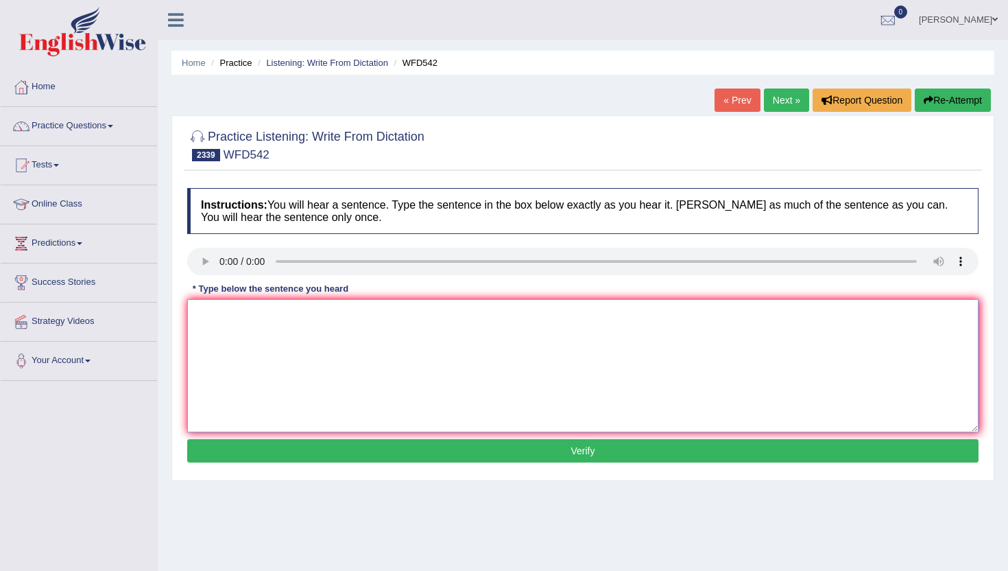
click at [236, 366] on textarea at bounding box center [583, 365] width 792 height 133
type textarea "n"
click at [241, 451] on button "Verify" at bounding box center [583, 450] width 792 height 23
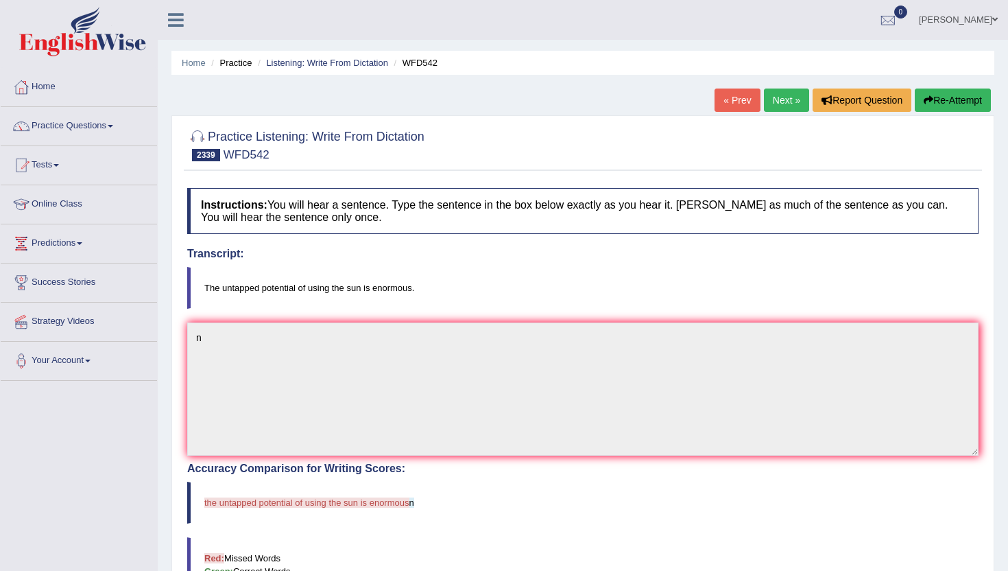
click at [785, 102] on link "Next »" at bounding box center [786, 99] width 45 height 23
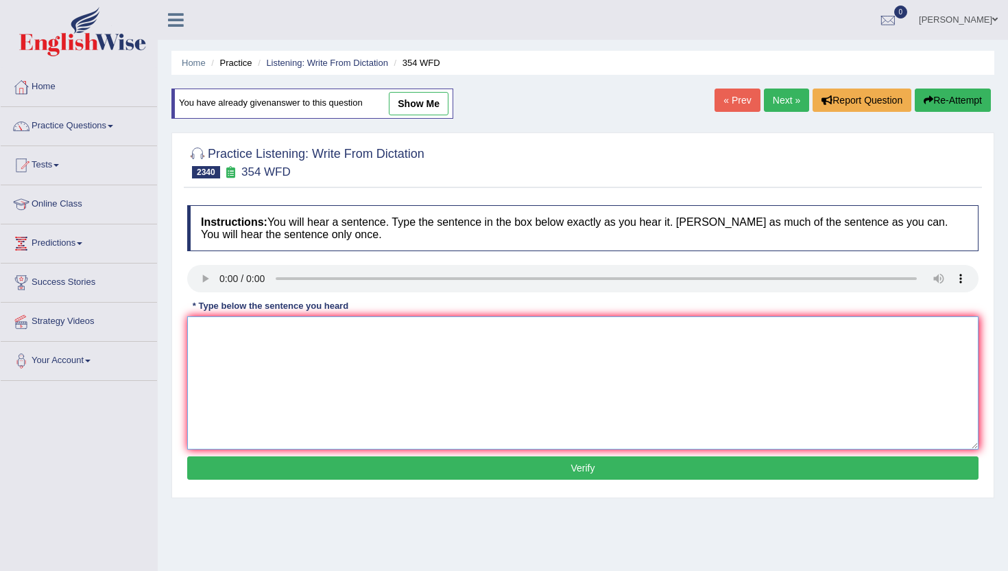
click at [223, 345] on textarea at bounding box center [583, 382] width 792 height 133
type textarea "m"
click at [237, 464] on button "Verify" at bounding box center [583, 467] width 792 height 23
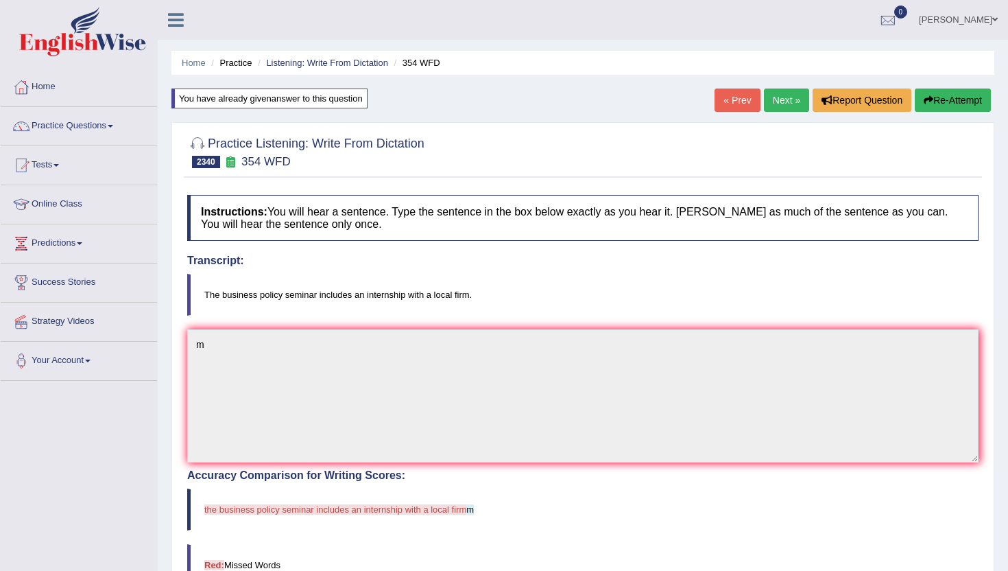
click at [781, 93] on link "Next »" at bounding box center [786, 99] width 45 height 23
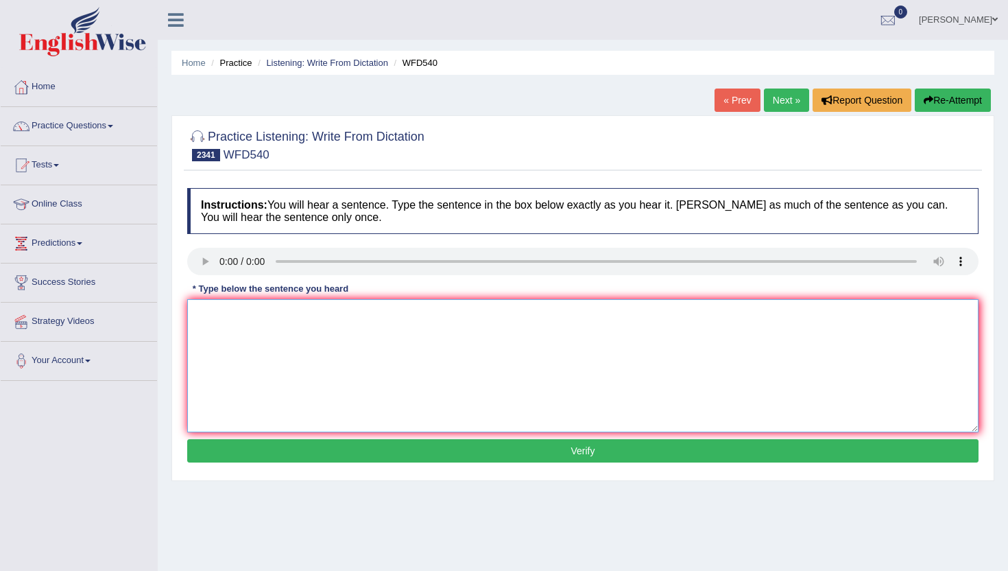
click at [237, 348] on textarea at bounding box center [583, 365] width 792 height 133
type textarea "m"
click at [224, 469] on div "Instructions: You will hear a sentence. Type the sentence in the box below exac…" at bounding box center [583, 327] width 799 height 292
click at [224, 454] on button "Verify" at bounding box center [583, 450] width 792 height 23
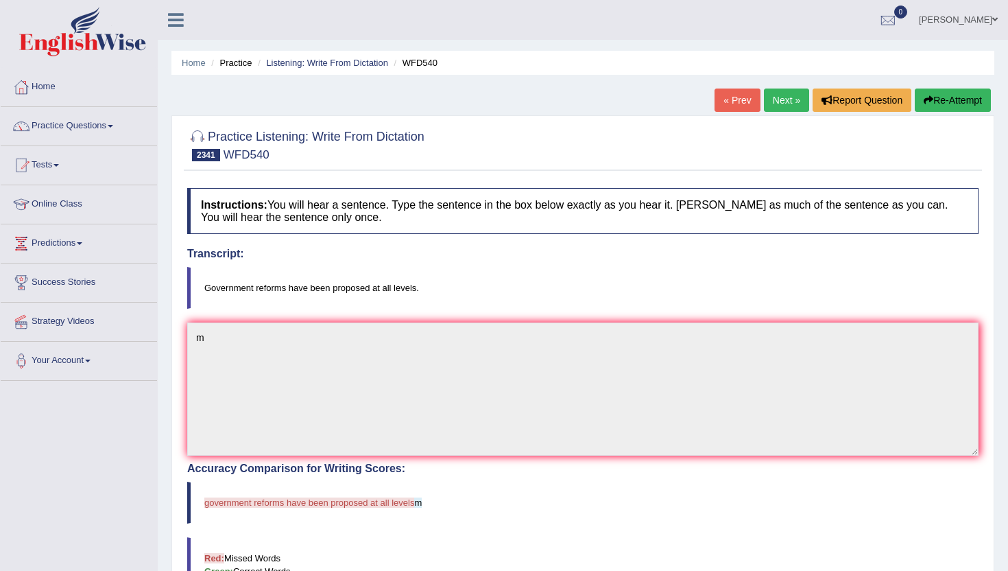
click at [785, 84] on div "Home Practice Listening: Write From Dictation WFD540 « Prev Next » Report Quest…" at bounding box center [583, 427] width 851 height 854
click at [785, 91] on link "Next »" at bounding box center [786, 99] width 45 height 23
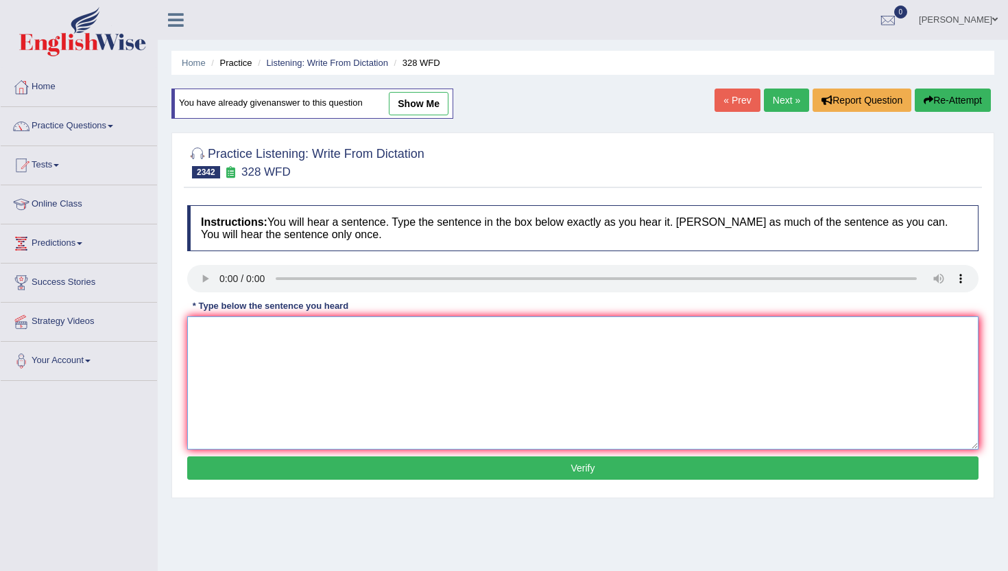
click at [240, 369] on textarea at bounding box center [583, 382] width 792 height 133
type textarea "n"
click at [240, 471] on button "Verify" at bounding box center [583, 467] width 792 height 23
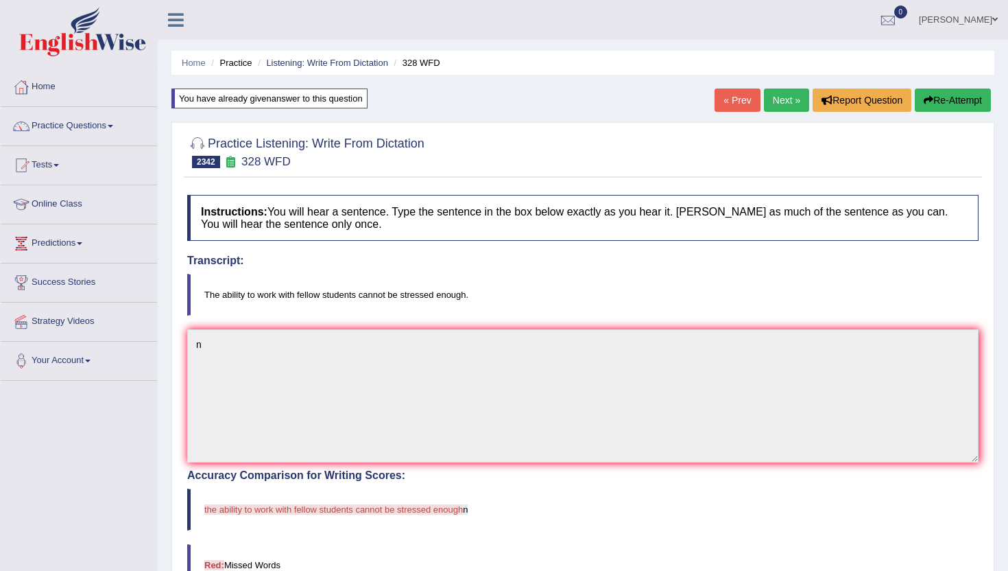
click at [773, 98] on link "Next »" at bounding box center [786, 99] width 45 height 23
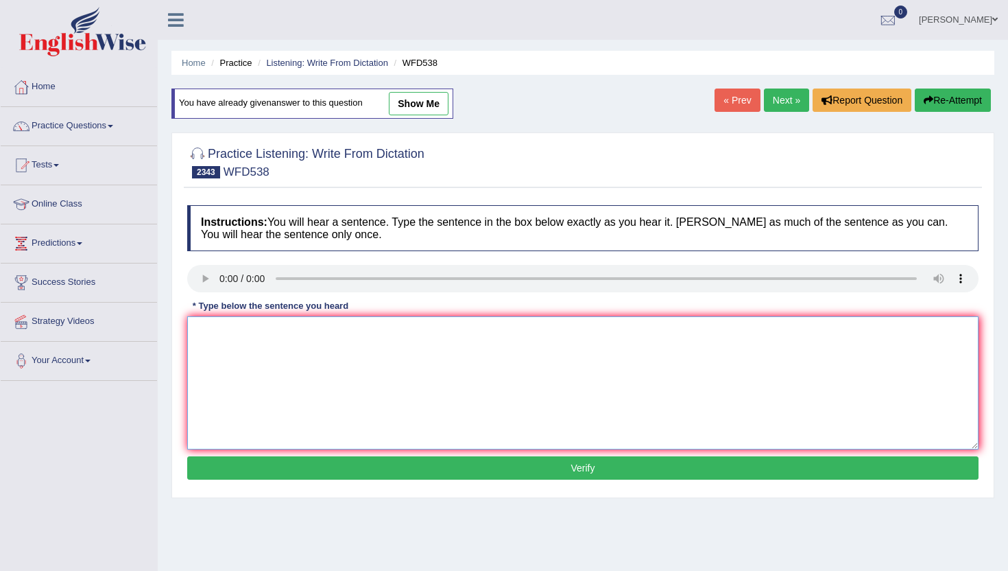
click at [239, 366] on textarea at bounding box center [583, 382] width 792 height 133
type textarea "m"
click at [235, 471] on button "Verify" at bounding box center [583, 467] width 792 height 23
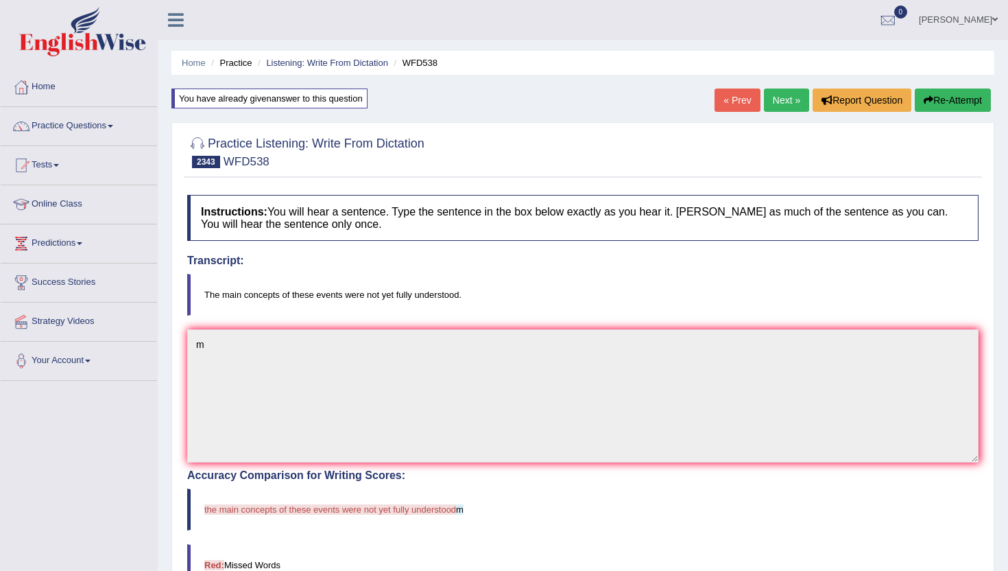
click at [774, 101] on link "Next »" at bounding box center [786, 99] width 45 height 23
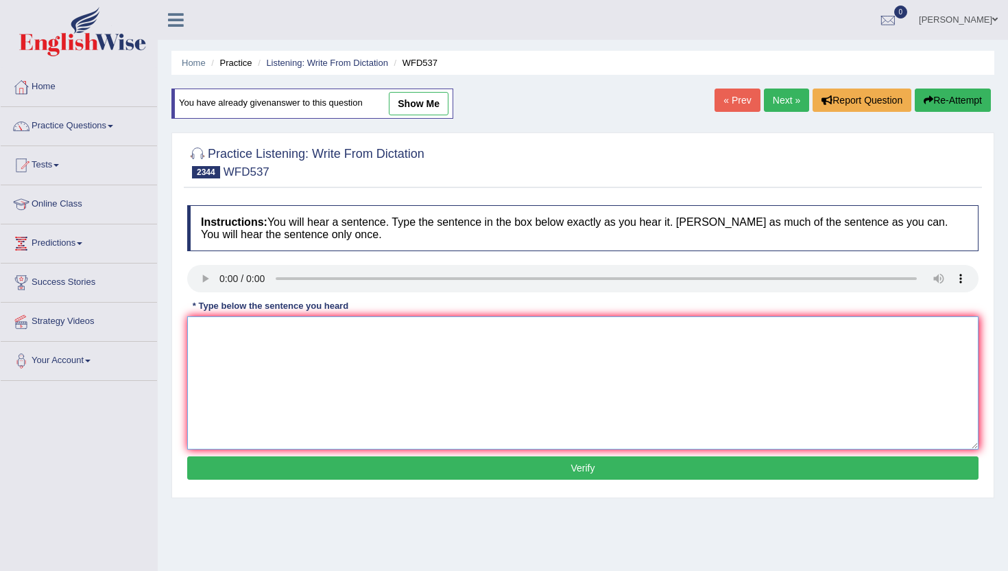
click at [233, 375] on textarea at bounding box center [583, 382] width 792 height 133
type textarea "n"
click at [255, 456] on div "Instructions: You will hear a sentence. Type the sentence in the box below exac…" at bounding box center [583, 344] width 799 height 292
click at [257, 484] on div "Instructions: You will hear a sentence. Type the sentence in the box below exac…" at bounding box center [583, 344] width 799 height 292
click at [257, 476] on button "Verify" at bounding box center [583, 467] width 792 height 23
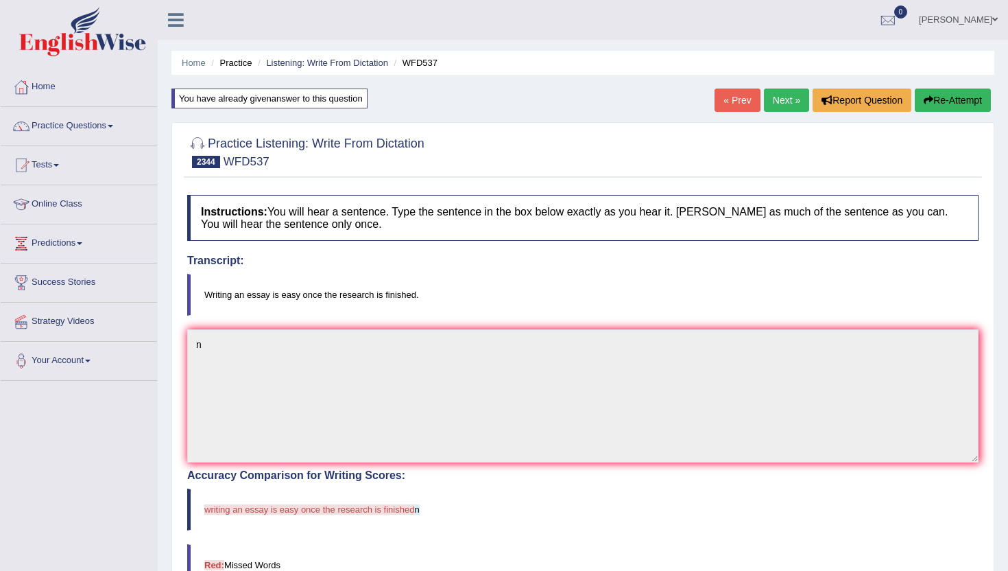
click at [772, 95] on link "Next »" at bounding box center [786, 99] width 45 height 23
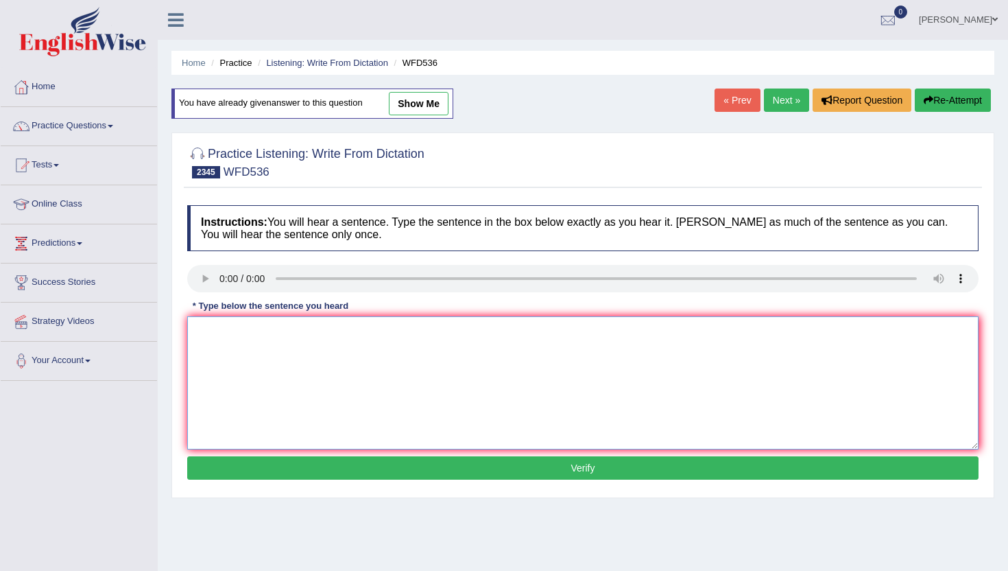
click at [268, 421] on textarea at bounding box center [583, 382] width 792 height 133
type textarea "n"
click at [256, 460] on button "Verify" at bounding box center [583, 467] width 792 height 23
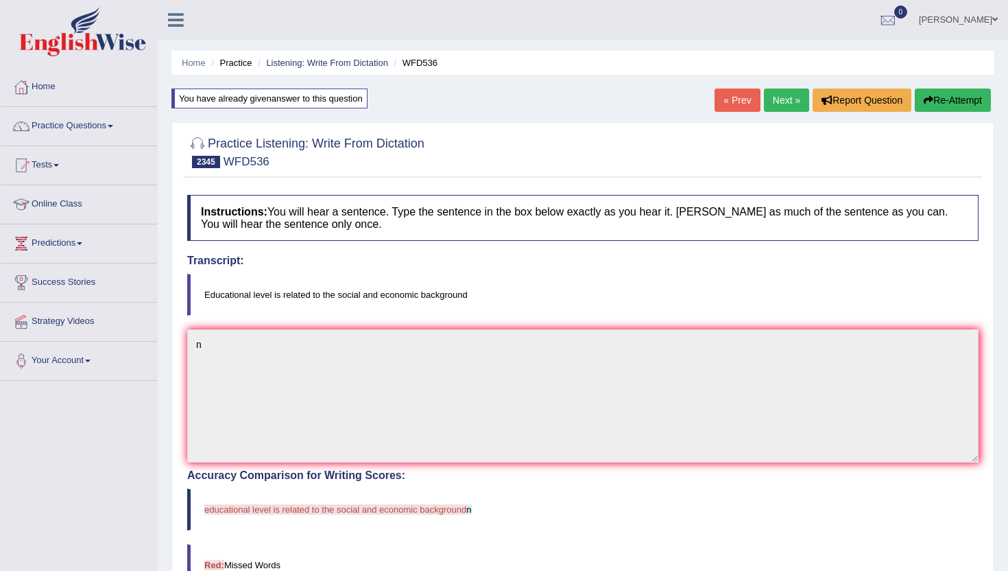
click at [776, 95] on link "Next »" at bounding box center [786, 99] width 45 height 23
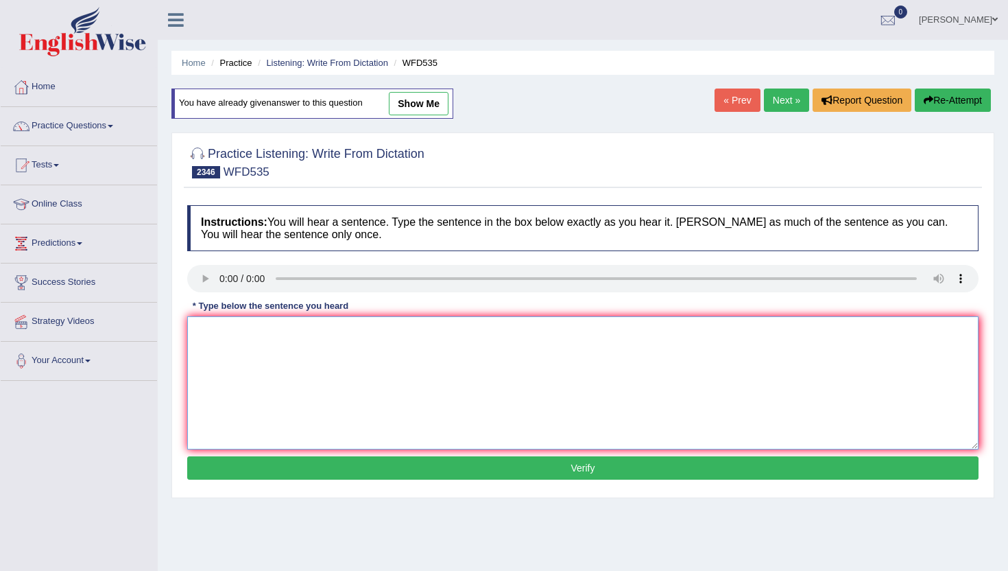
click at [249, 362] on textarea at bounding box center [583, 382] width 792 height 133
type textarea "m"
click at [267, 456] on div "Instructions: You will hear a sentence. Type the sentence in the box below exac…" at bounding box center [583, 344] width 799 height 292
click at [275, 475] on button "Verify" at bounding box center [583, 467] width 792 height 23
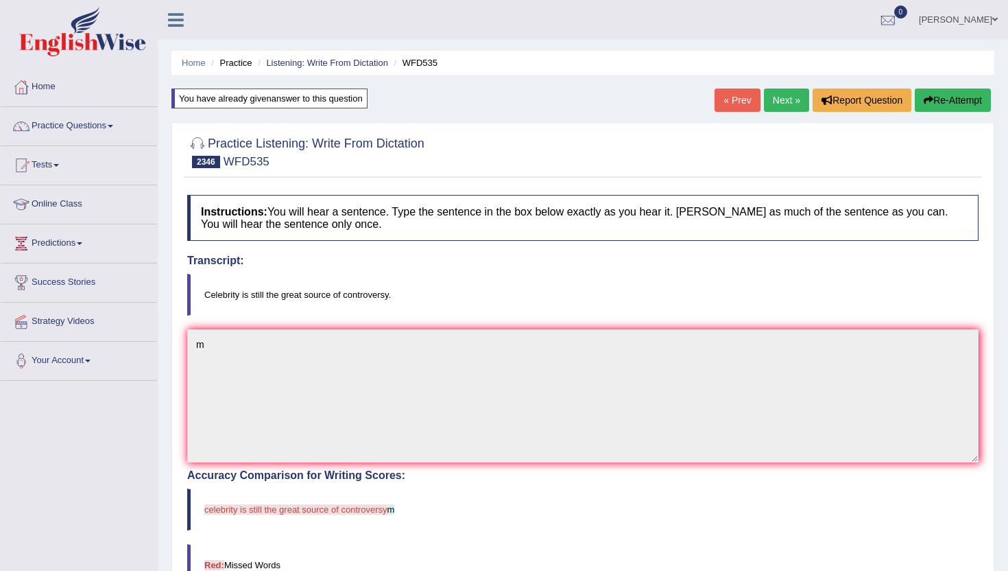
click at [779, 99] on link "Next »" at bounding box center [786, 99] width 45 height 23
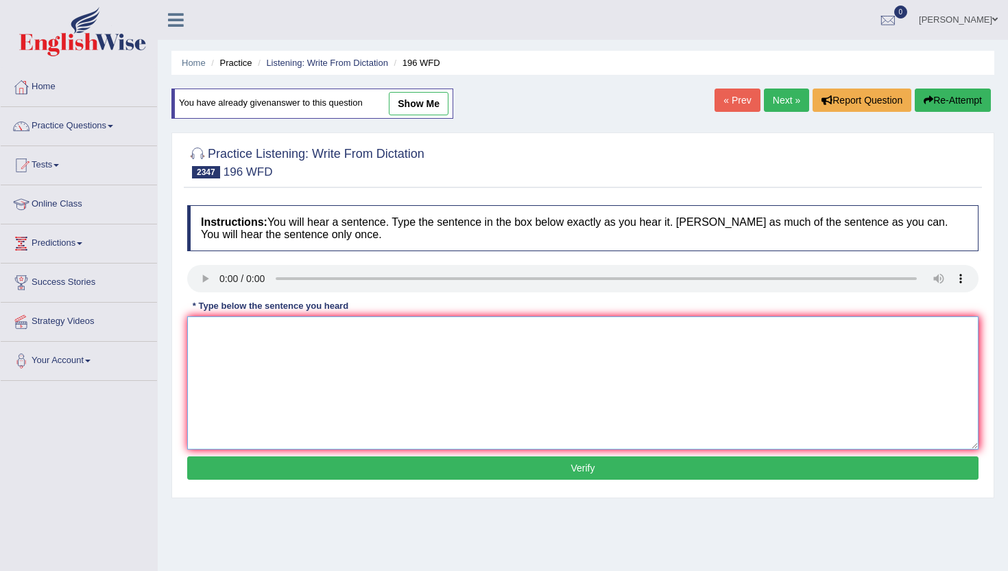
click at [212, 371] on textarea at bounding box center [583, 382] width 792 height 133
type textarea "m"
click at [211, 464] on button "Verify" at bounding box center [583, 467] width 792 height 23
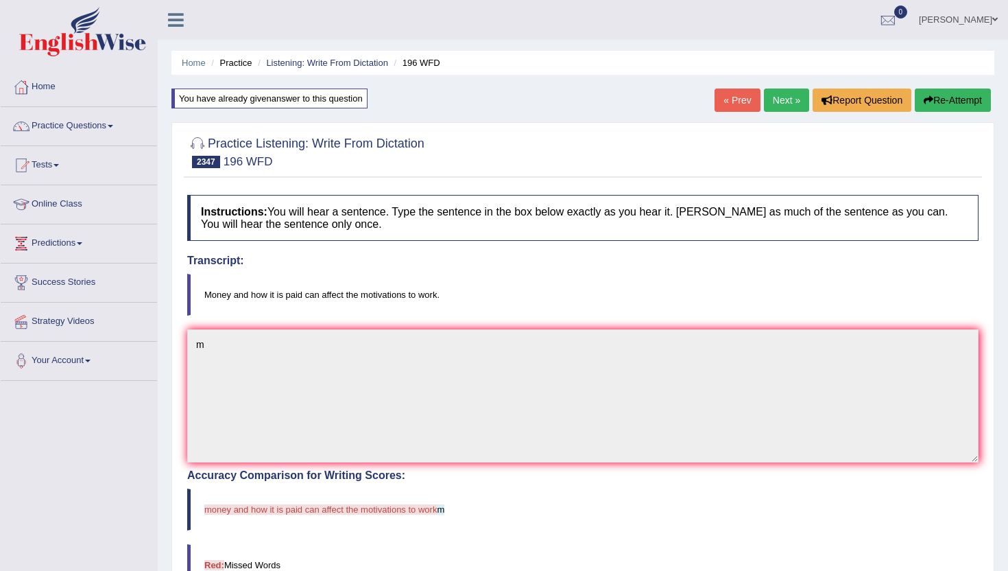
click at [779, 97] on link "Next »" at bounding box center [786, 99] width 45 height 23
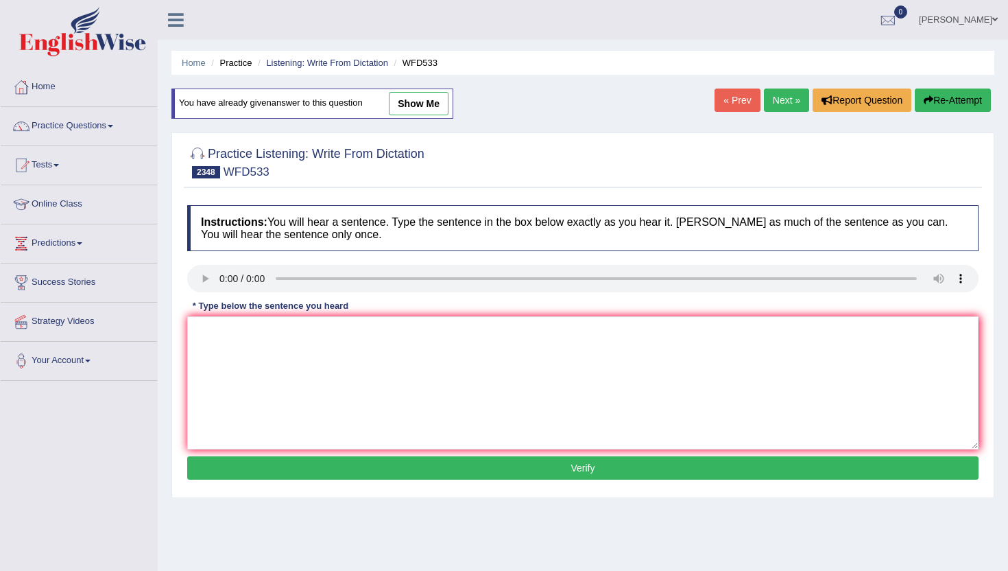
click at [213, 293] on div at bounding box center [583, 280] width 792 height 31
click at [221, 354] on textarea at bounding box center [583, 382] width 792 height 133
type textarea "n"
click at [226, 475] on button "Verify" at bounding box center [583, 467] width 792 height 23
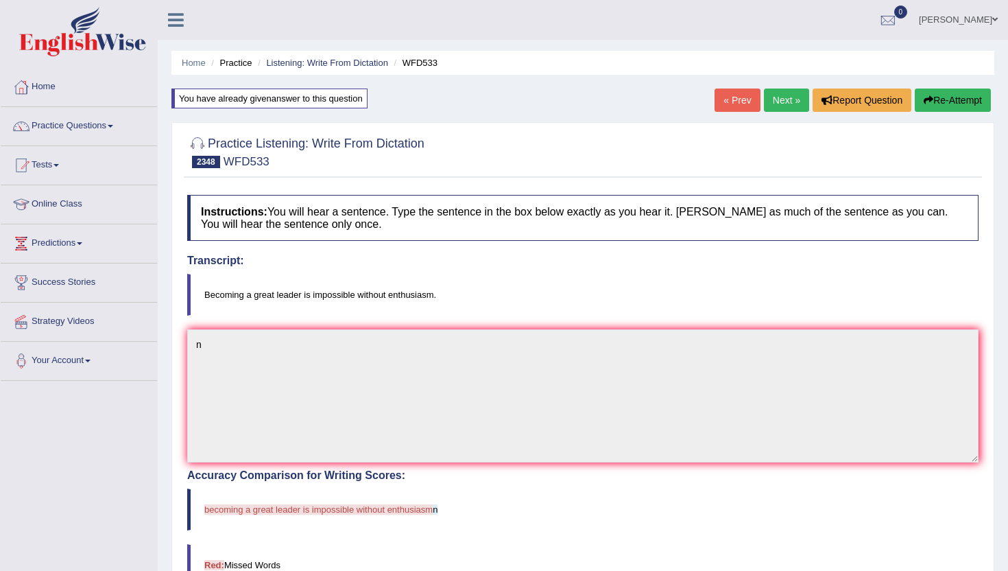
click at [786, 100] on link "Next »" at bounding box center [786, 99] width 45 height 23
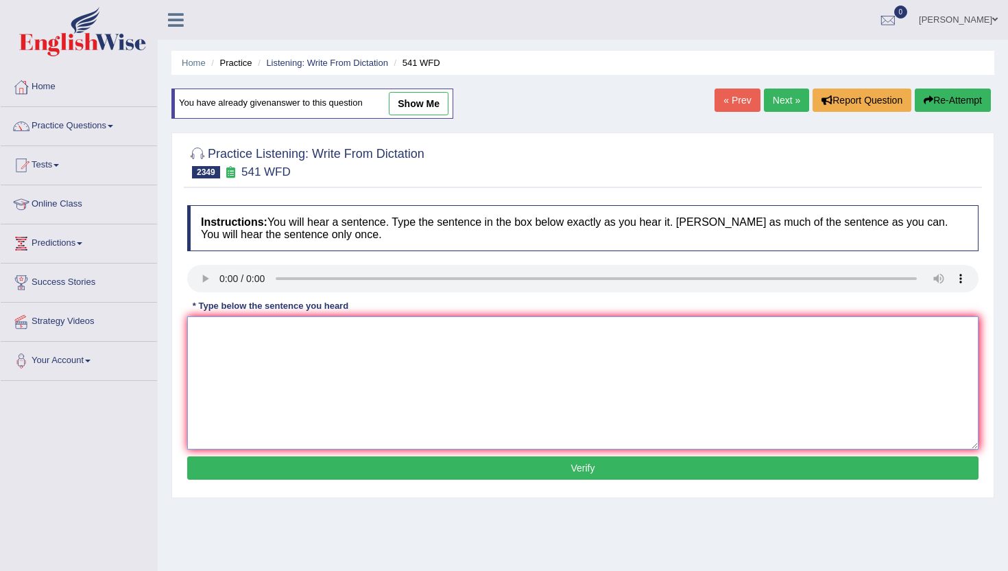
click at [216, 383] on textarea at bounding box center [583, 382] width 792 height 133
type textarea "n"
click at [218, 480] on div "Instructions: You will hear a sentence. Type the sentence in the box below exac…" at bounding box center [583, 344] width 799 height 292
click at [218, 470] on button "Verify" at bounding box center [583, 467] width 792 height 23
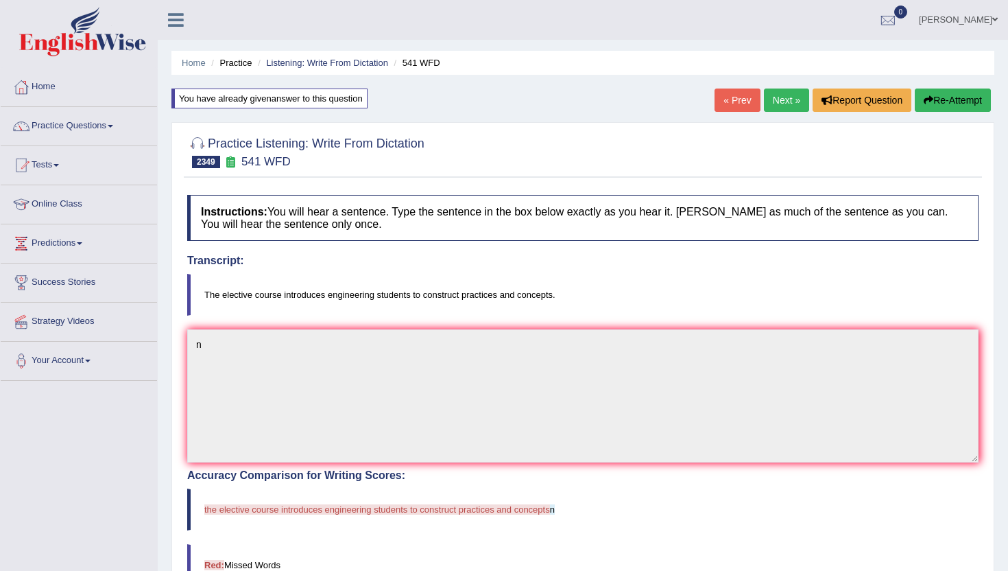
click at [795, 86] on div "Home Practice Listening: Write From Dictation 541 WFD You have already given an…" at bounding box center [583, 430] width 851 height 861
click at [792, 99] on link "Next »" at bounding box center [786, 99] width 45 height 23
